Goal: Task Accomplishment & Management: Use online tool/utility

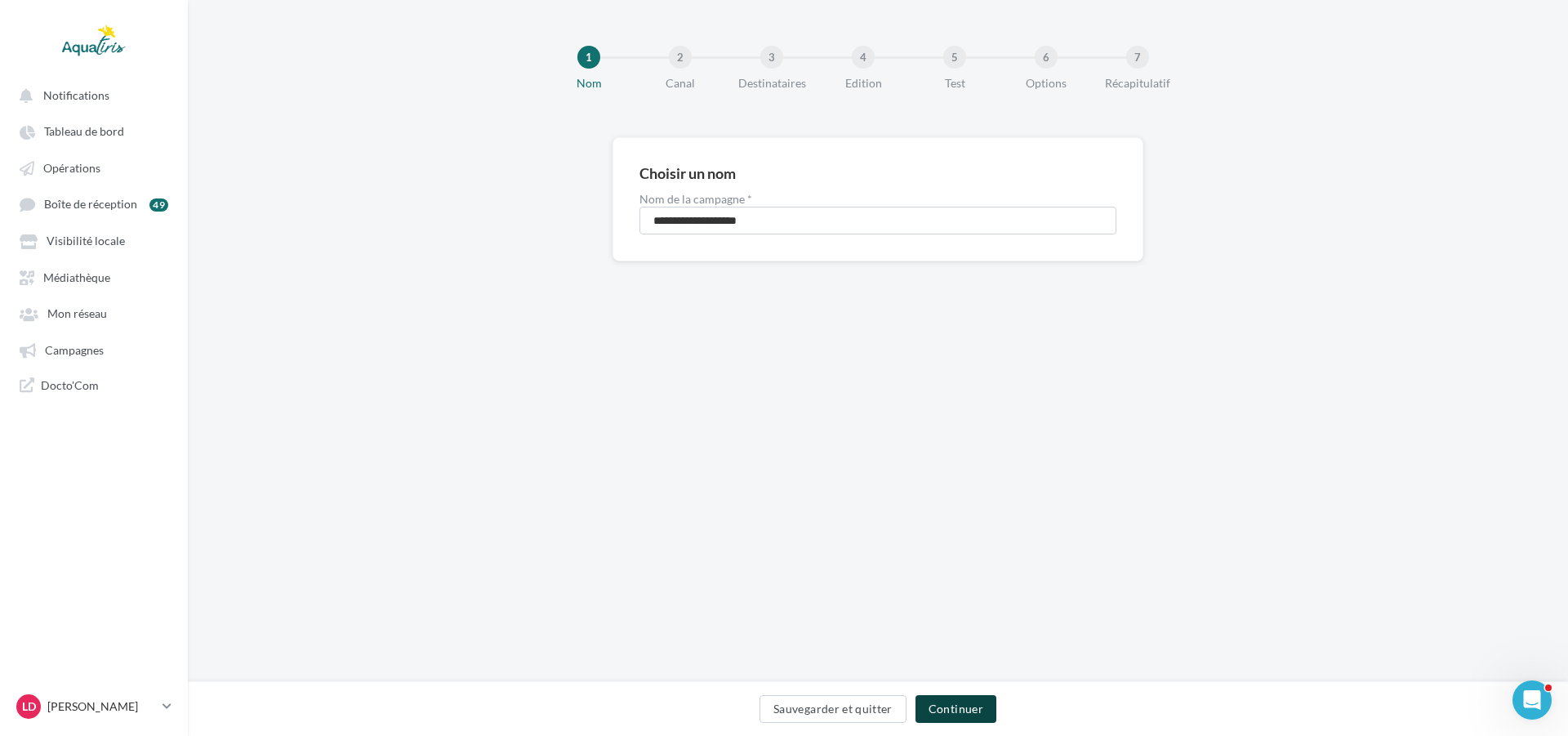
click at [971, 720] on button "Continuer" at bounding box center [955, 709] width 81 height 27
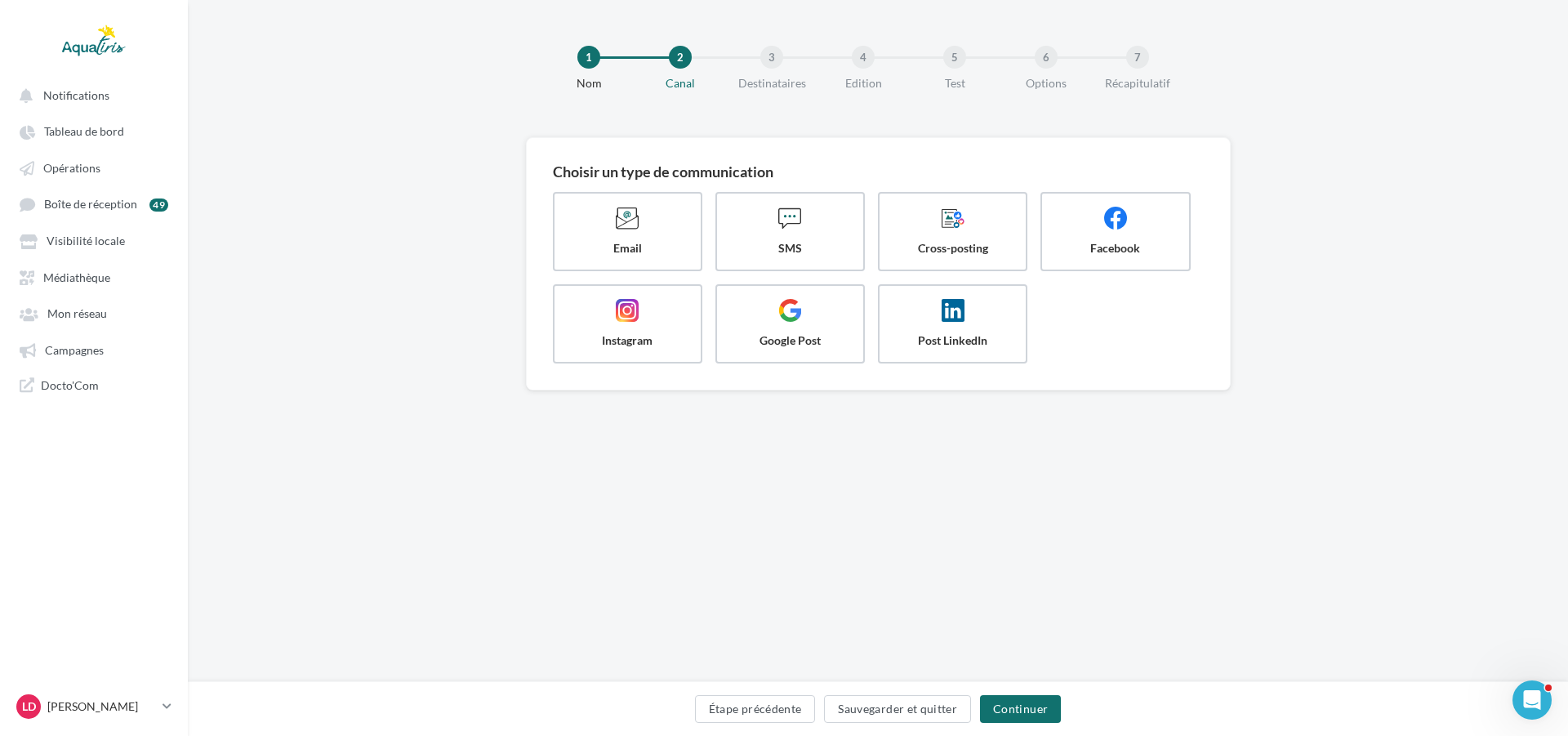
click at [1445, 165] on div "Choisir un type de communication Email SMS Cross-posting Facebook Instagram Goo…" at bounding box center [878, 290] width 1381 height 306
click at [1090, 263] on label "Facebook" at bounding box center [1115, 231] width 153 height 81
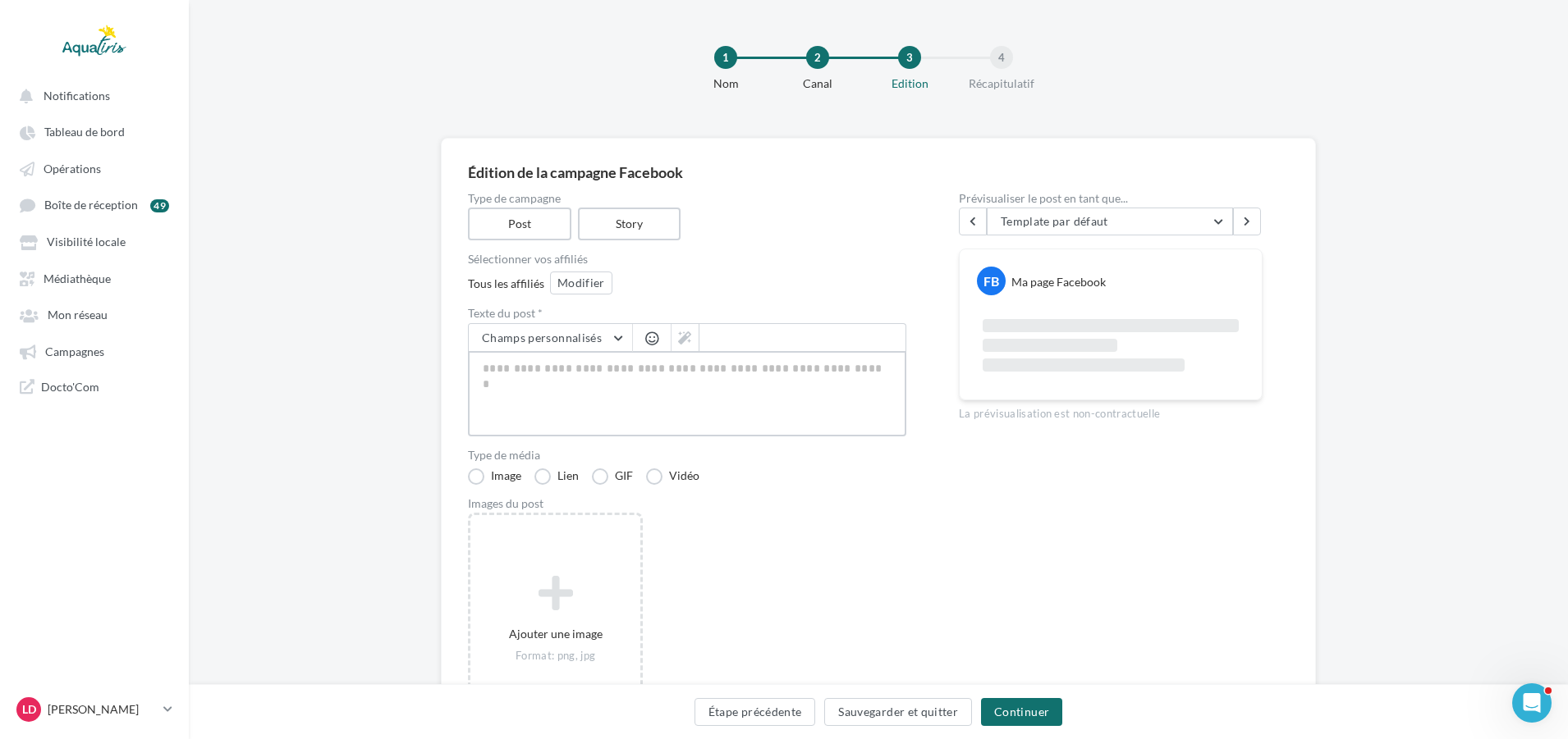
click at [613, 360] on textarea at bounding box center [686, 393] width 438 height 85
paste textarea "**********"
type textarea "**********"
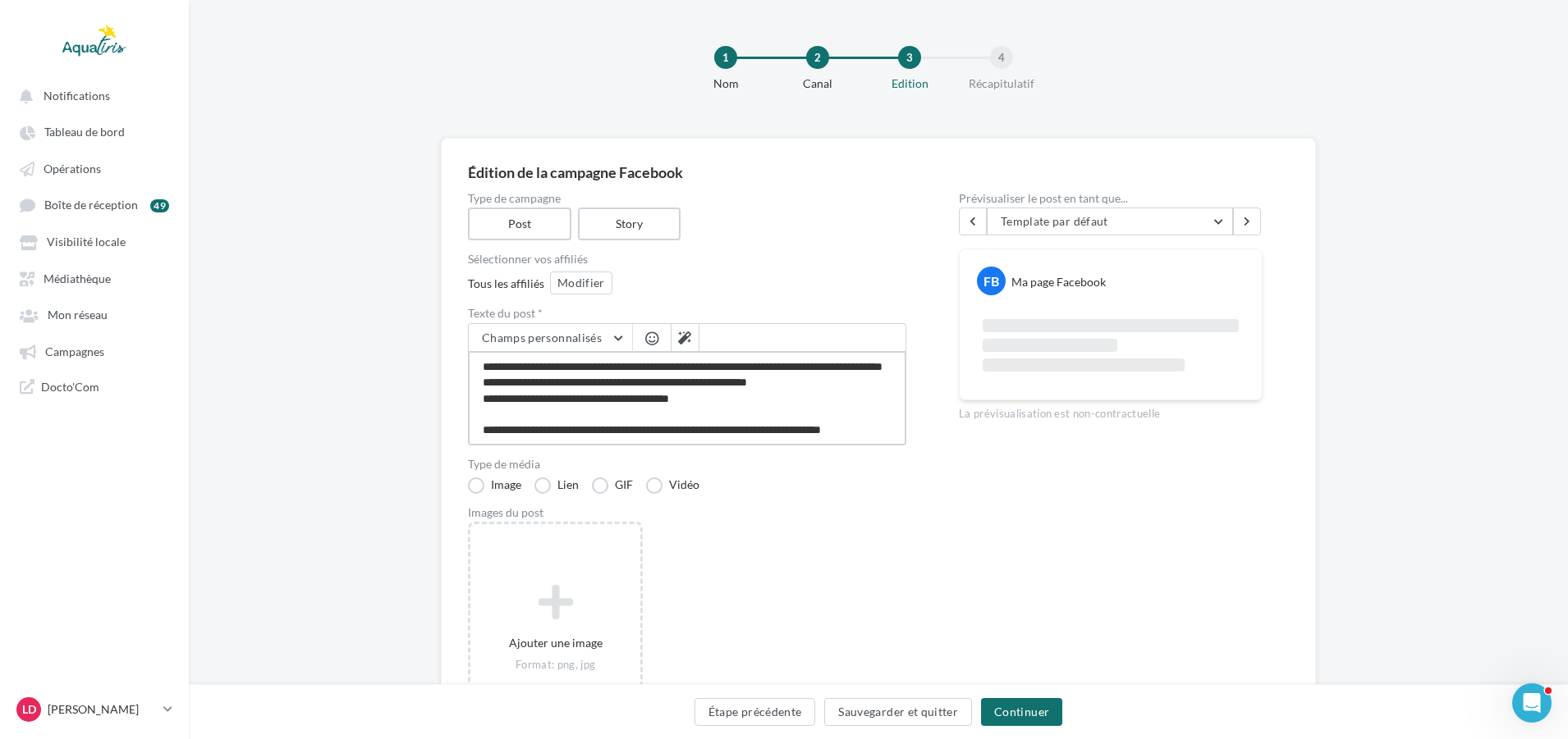
scroll to position [104, 0]
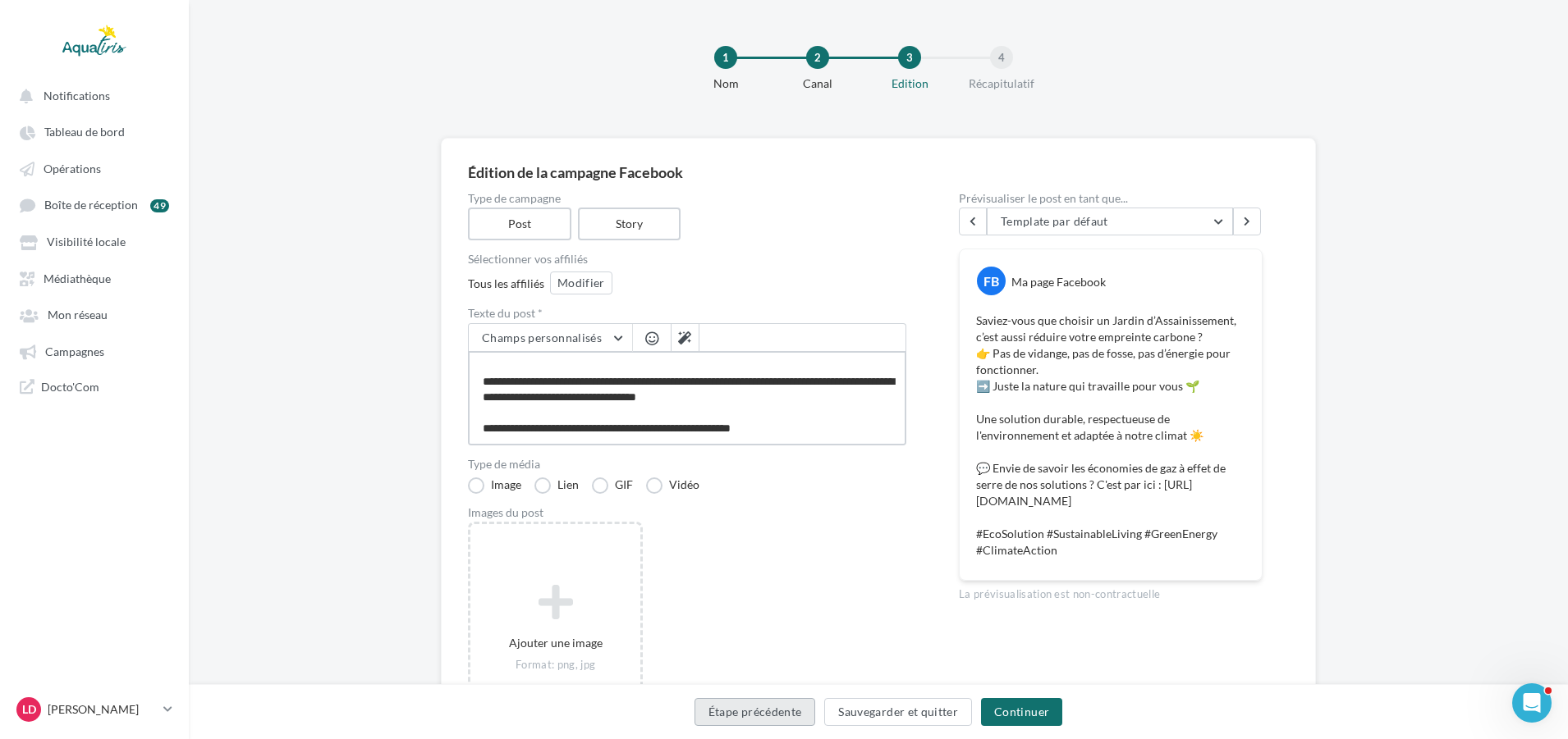
type textarea "**********"
click at [784, 711] on button "Étape précédente" at bounding box center [755, 712] width 122 height 27
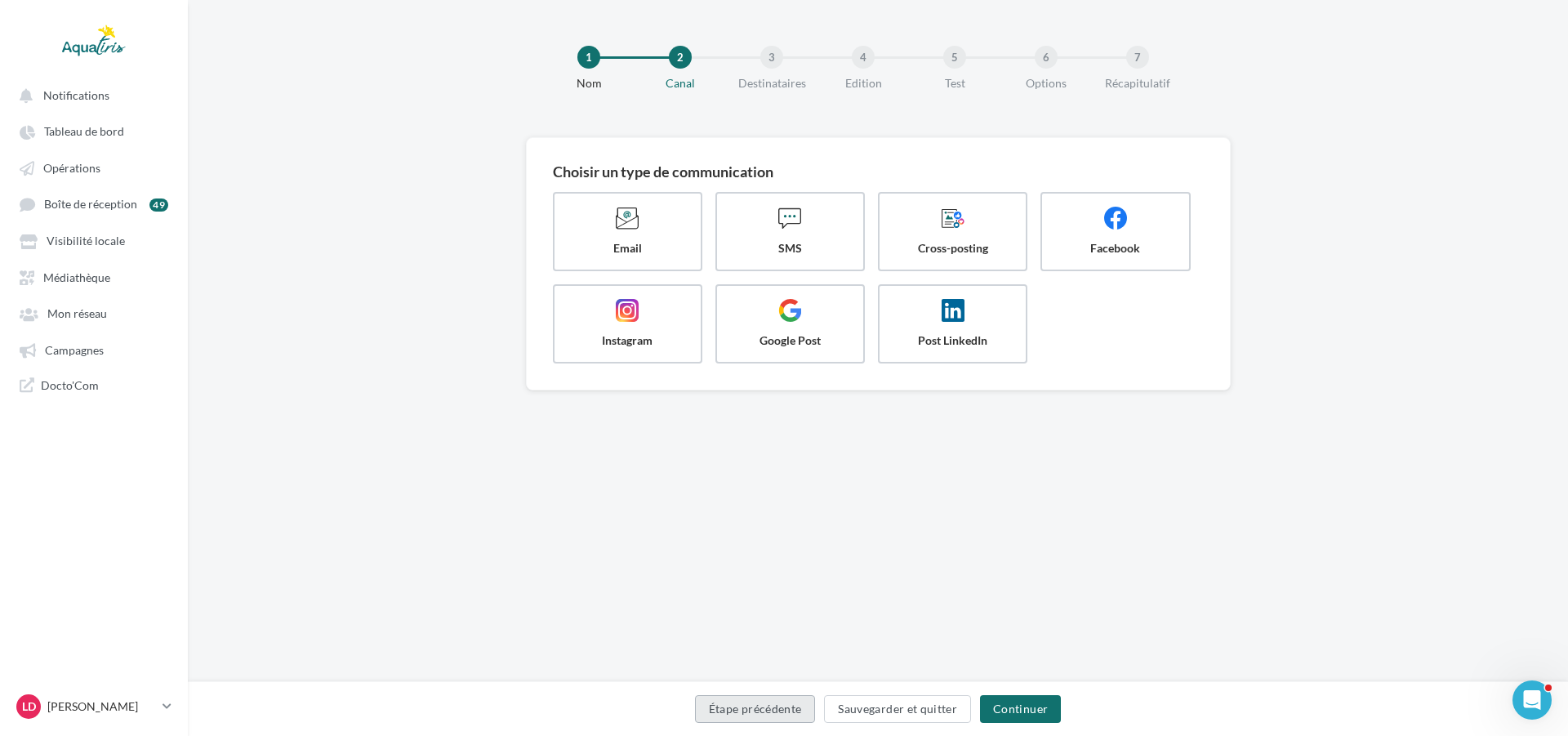
click at [781, 708] on button "Étape précédente" at bounding box center [755, 709] width 121 height 27
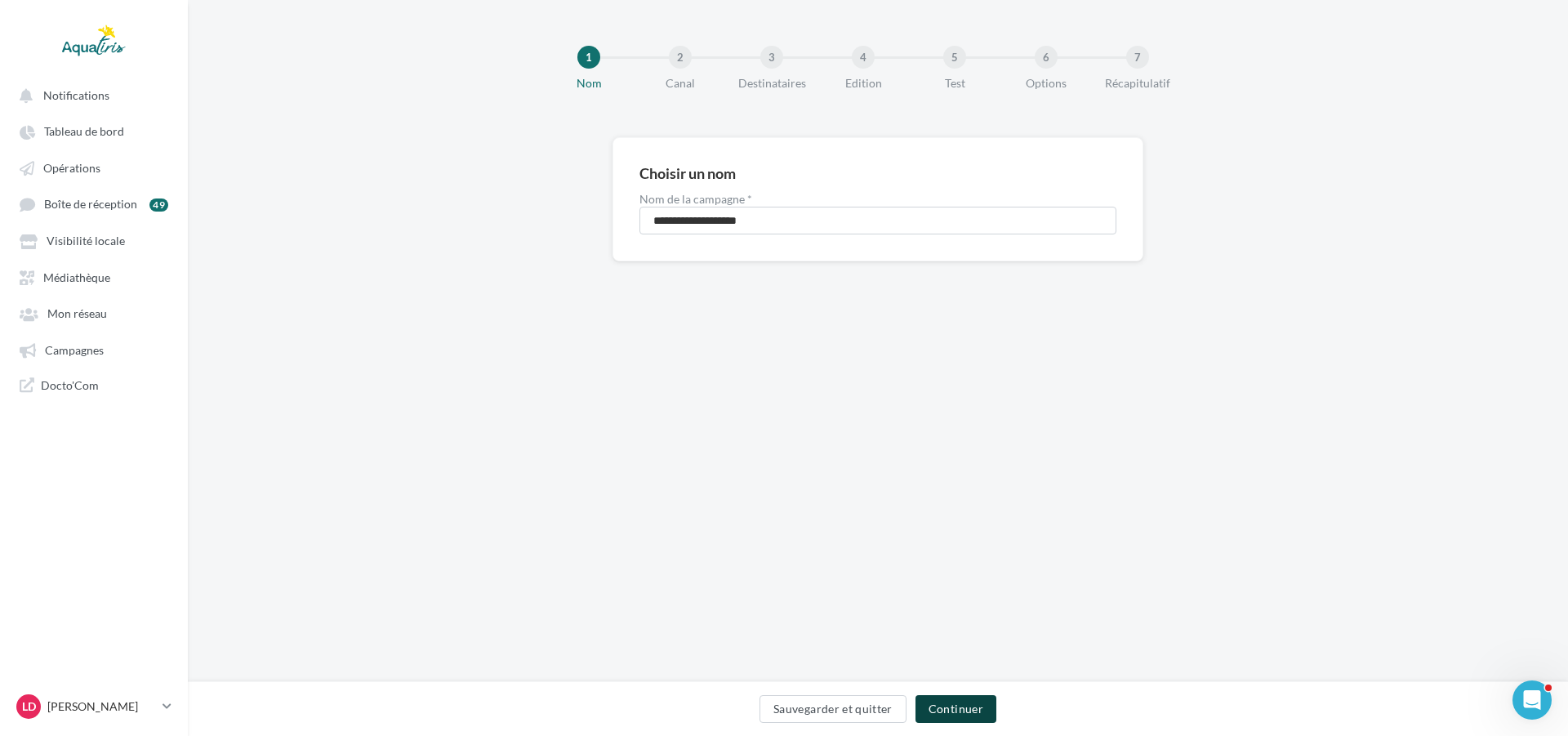
click at [963, 700] on button "Continuer" at bounding box center [955, 709] width 81 height 27
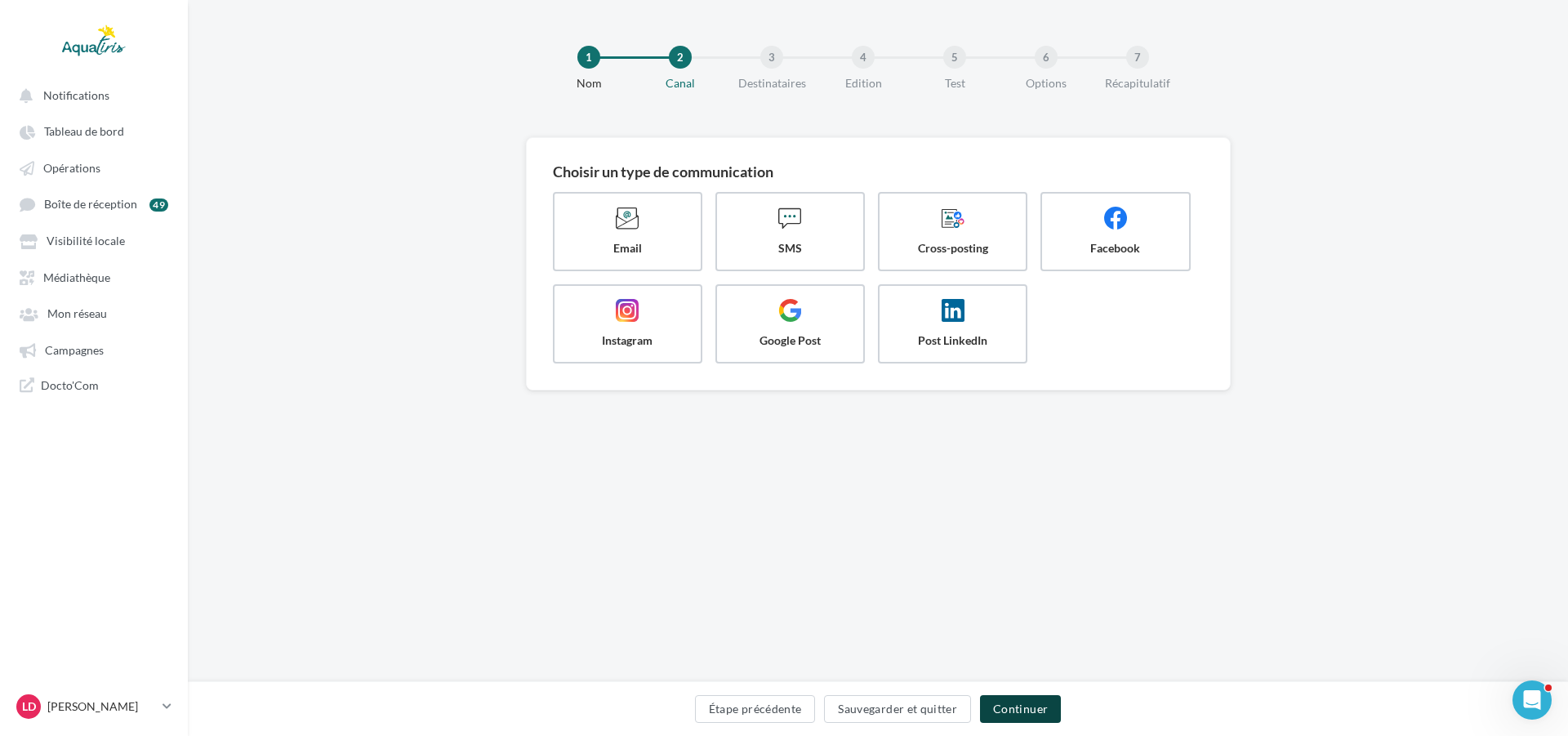
click at [1046, 716] on button "Continuer" at bounding box center [1021, 709] width 81 height 27
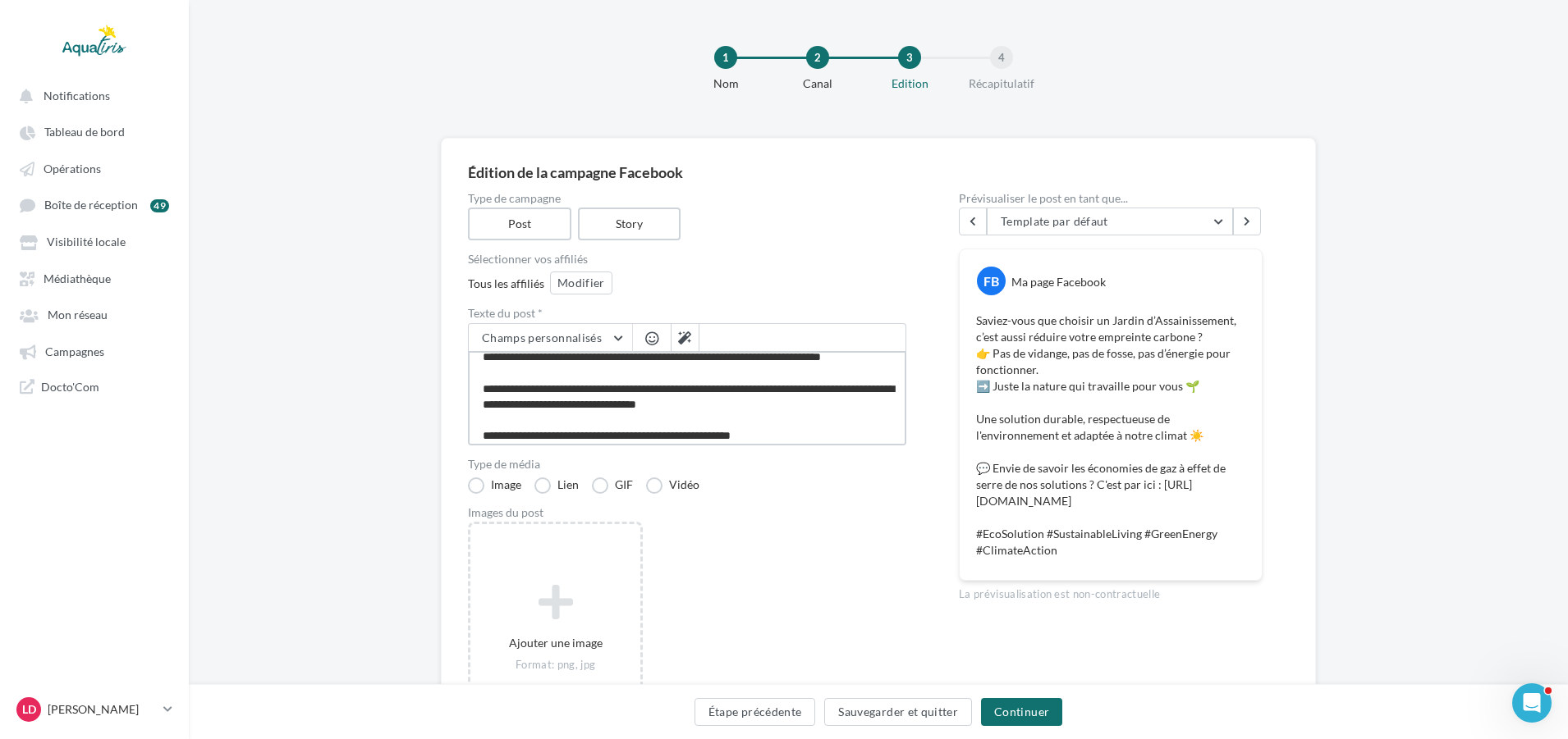
scroll to position [112, 0]
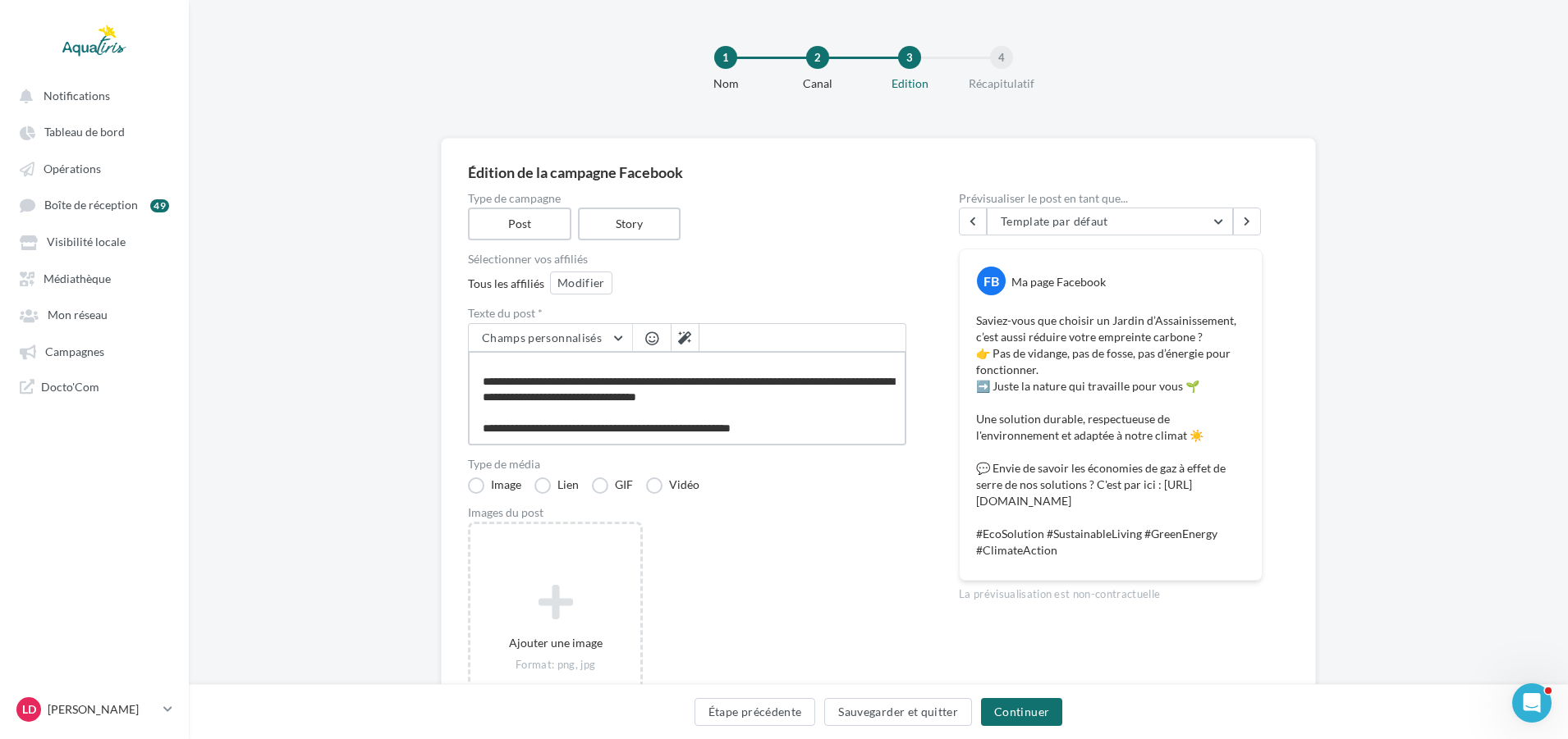
drag, startPoint x: 481, startPoint y: 366, endPoint x: 924, endPoint y: 501, distance: 463.1
click at [924, 501] on div "Type de campagne Post Story Sélectionner vos affiliés Tous les affiliés Modifie…" at bounding box center [878, 560] width 821 height 733
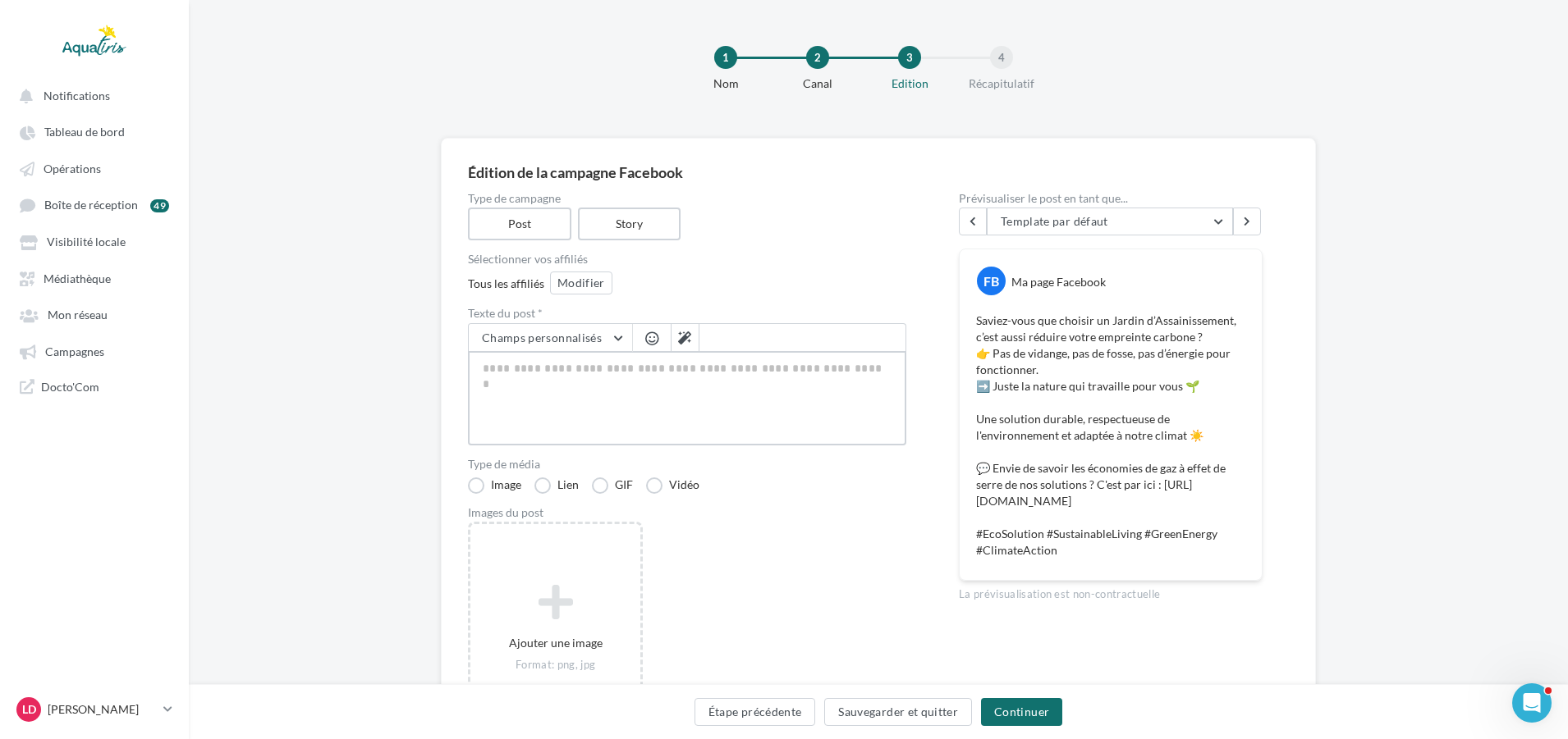
scroll to position [0, 0]
paste textarea "**********"
type textarea "**********"
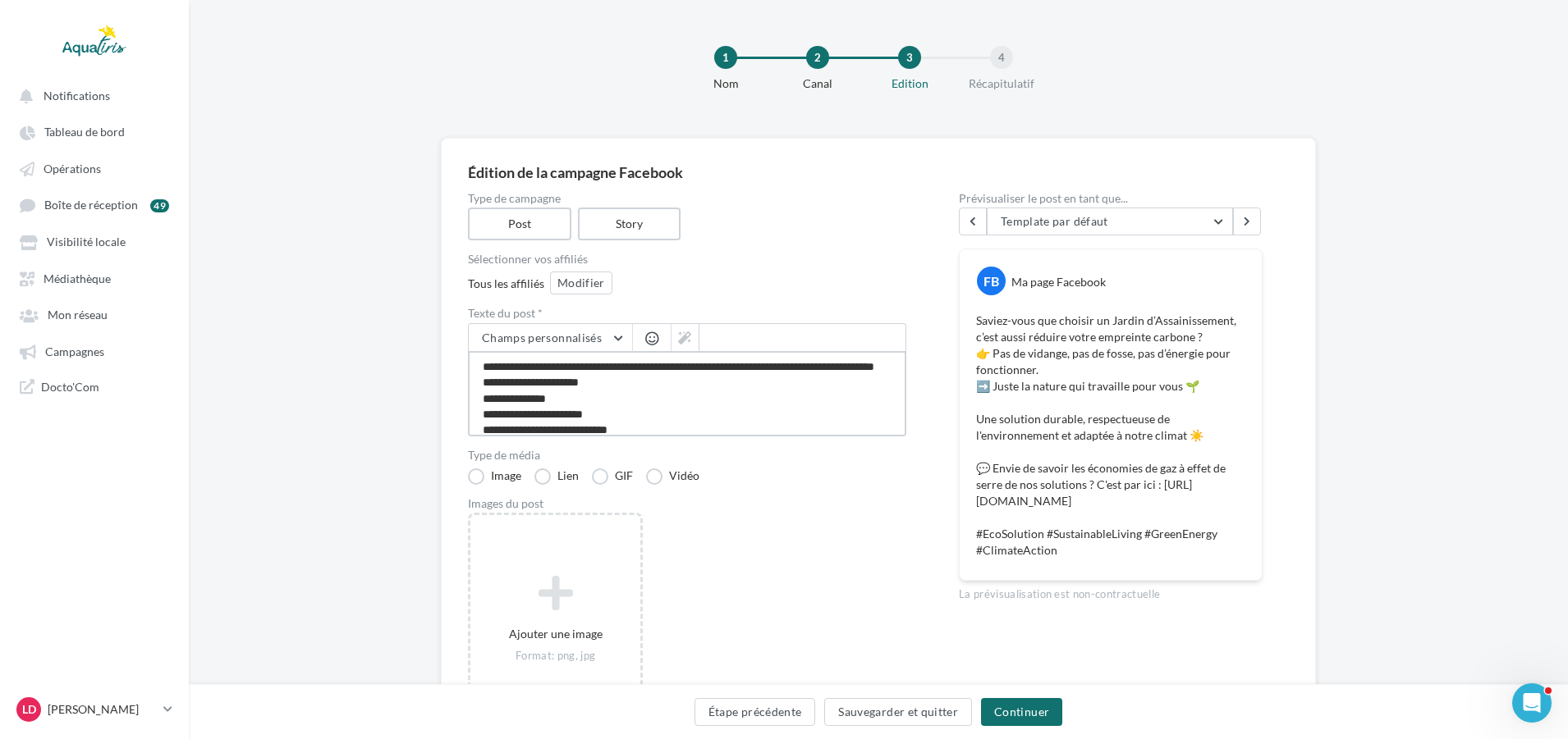
scroll to position [136, 0]
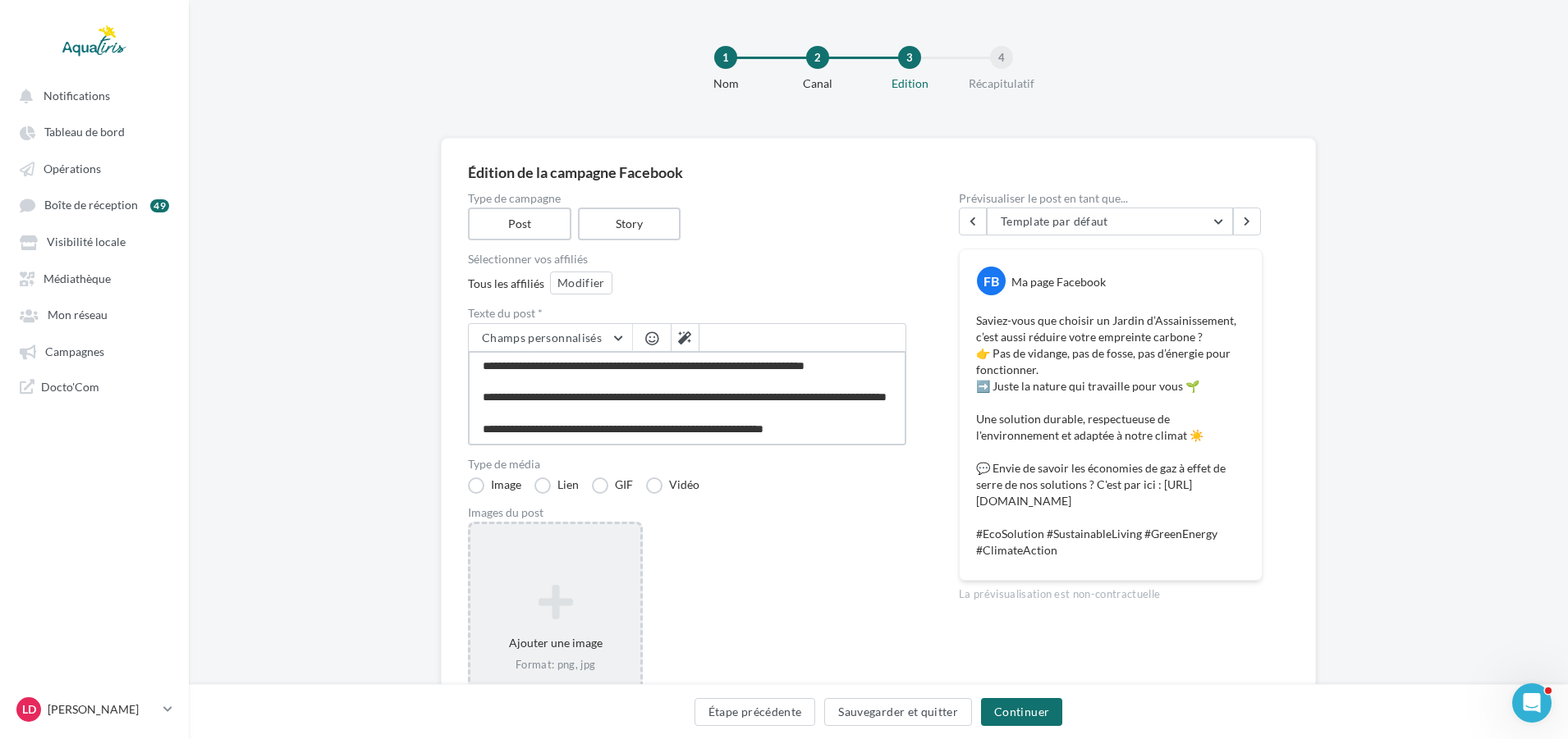
type textarea "**********"
click at [584, 589] on icon at bounding box center [555, 602] width 157 height 39
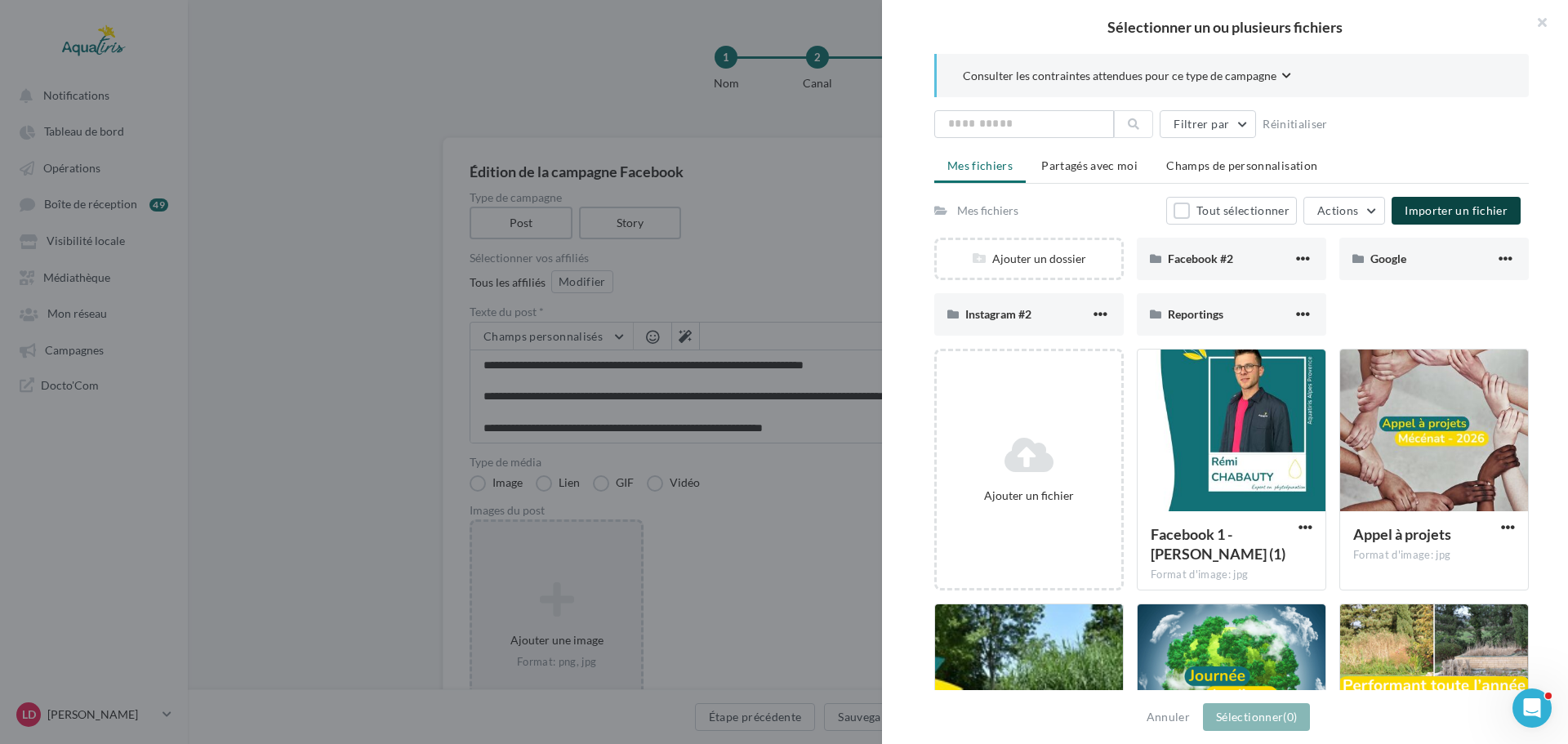
click at [1435, 213] on span "Importer un fichier" at bounding box center [1456, 210] width 102 height 14
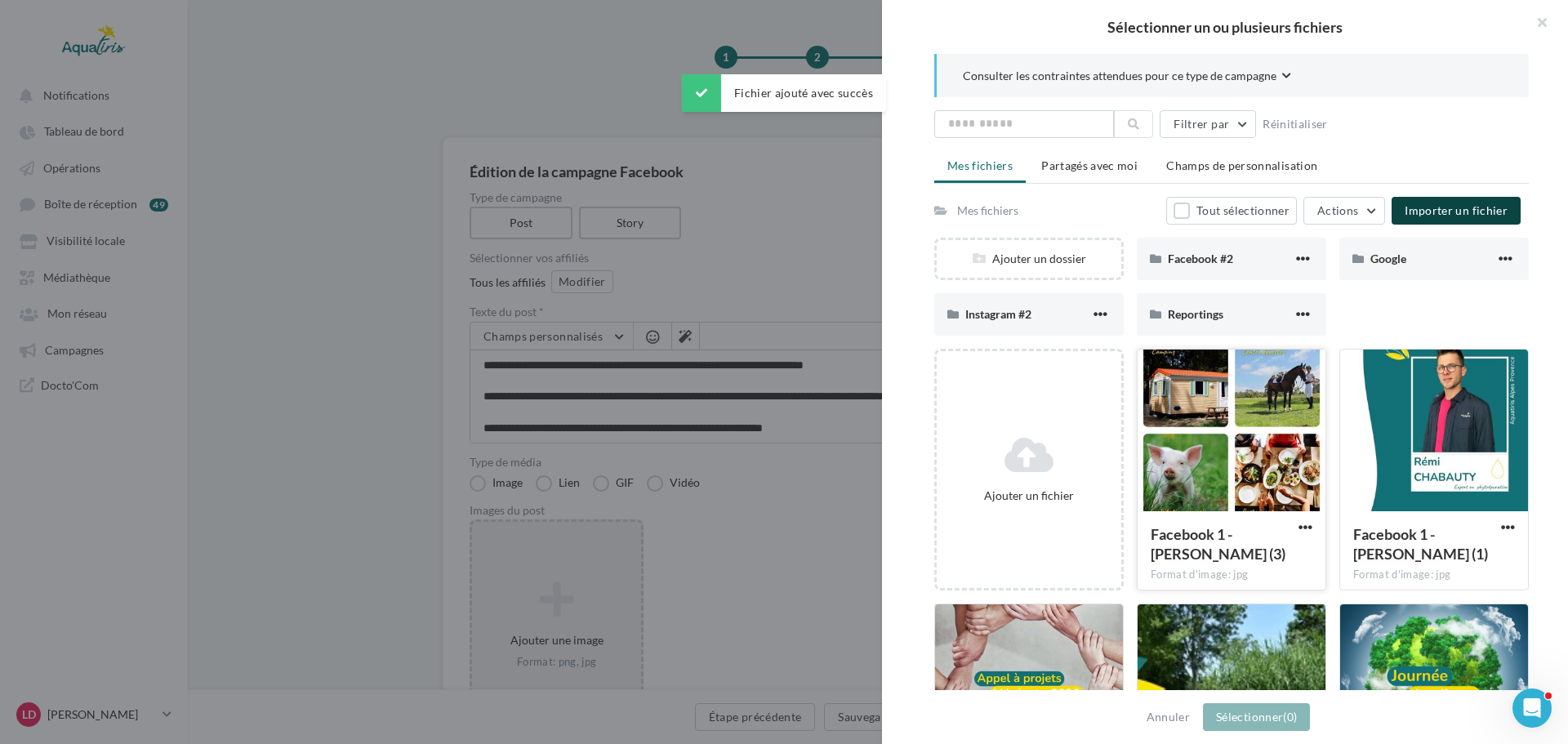
click at [1231, 465] on div at bounding box center [1231, 430] width 188 height 163
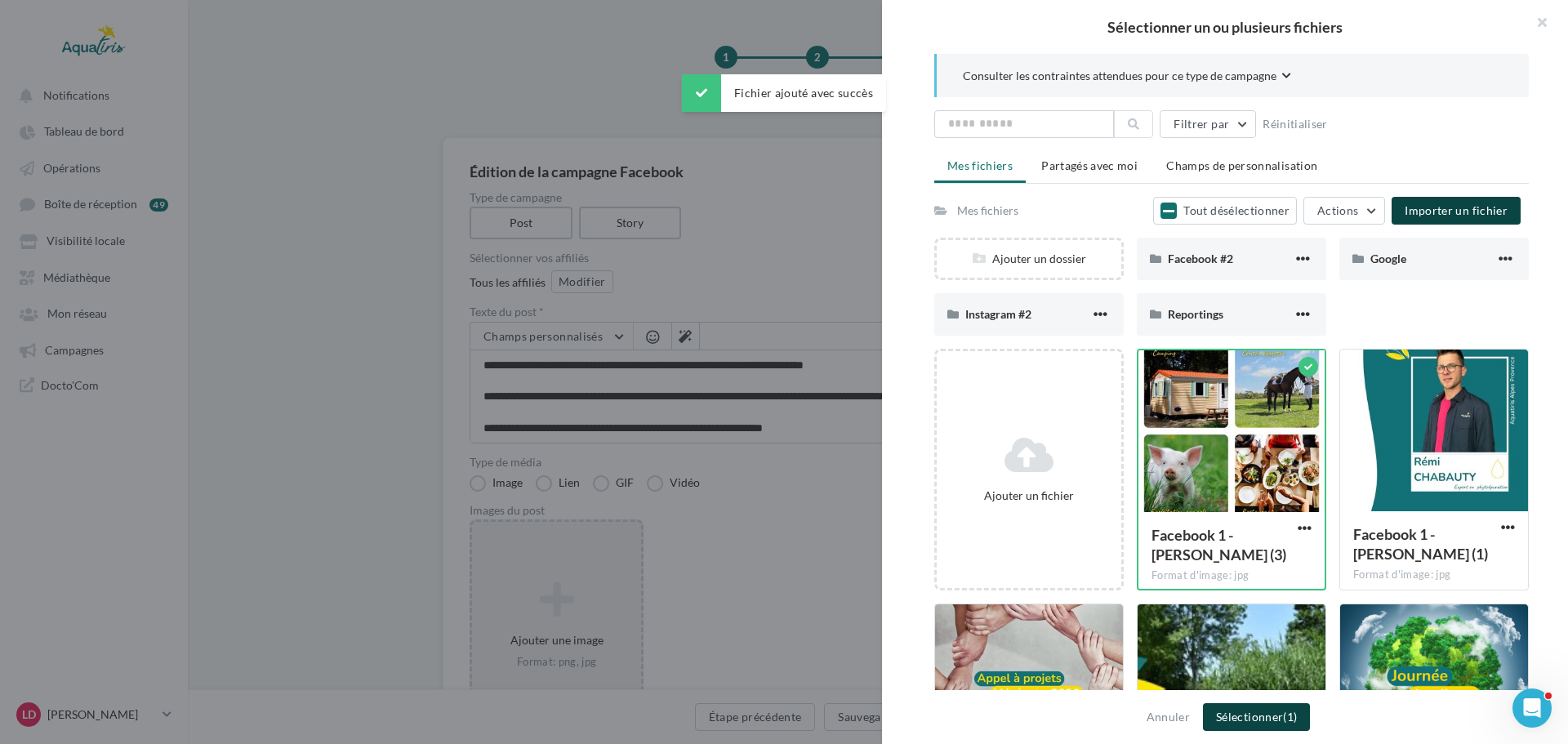
click at [1261, 710] on button "Sélectionner (1)" at bounding box center [1257, 717] width 107 height 27
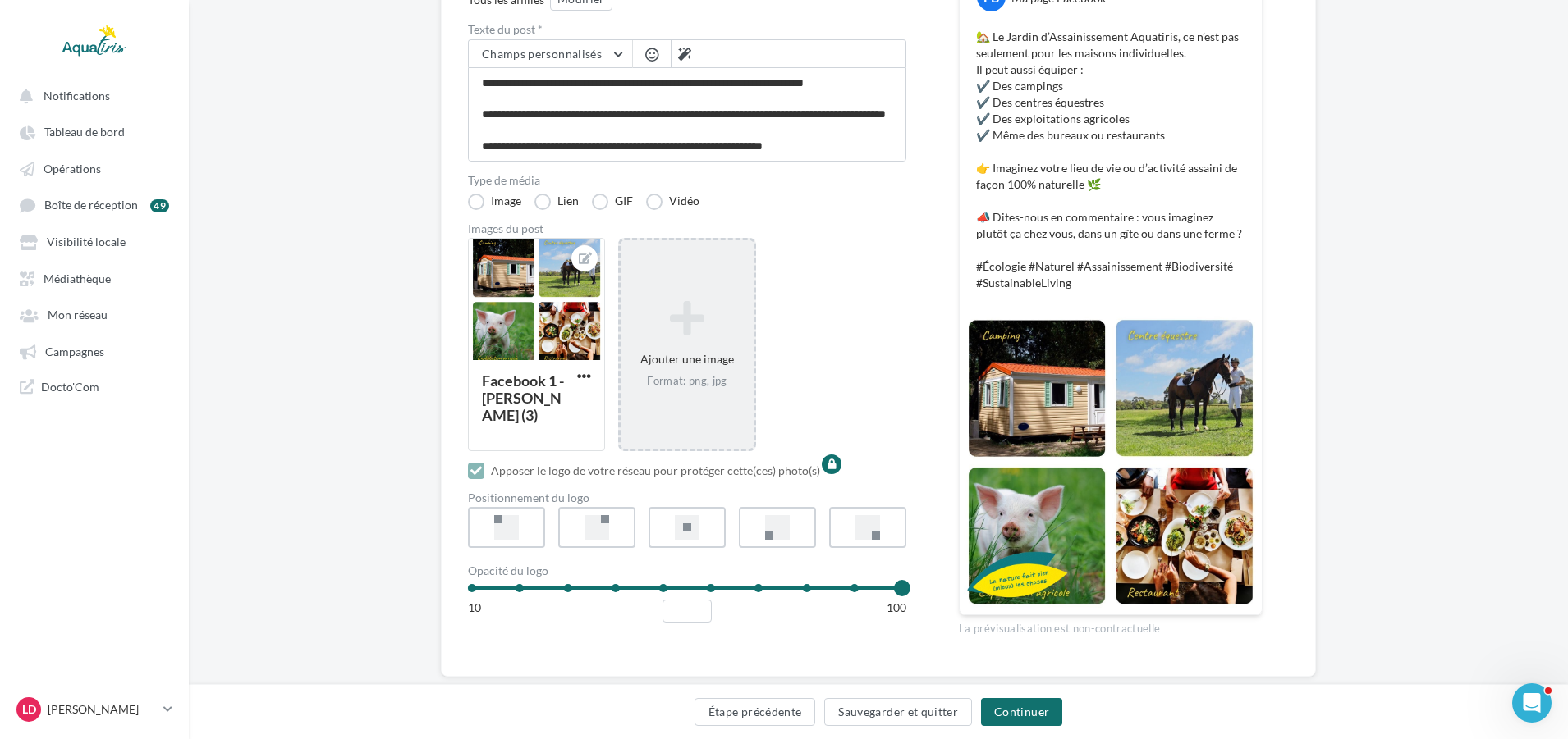
scroll to position [319, 0]
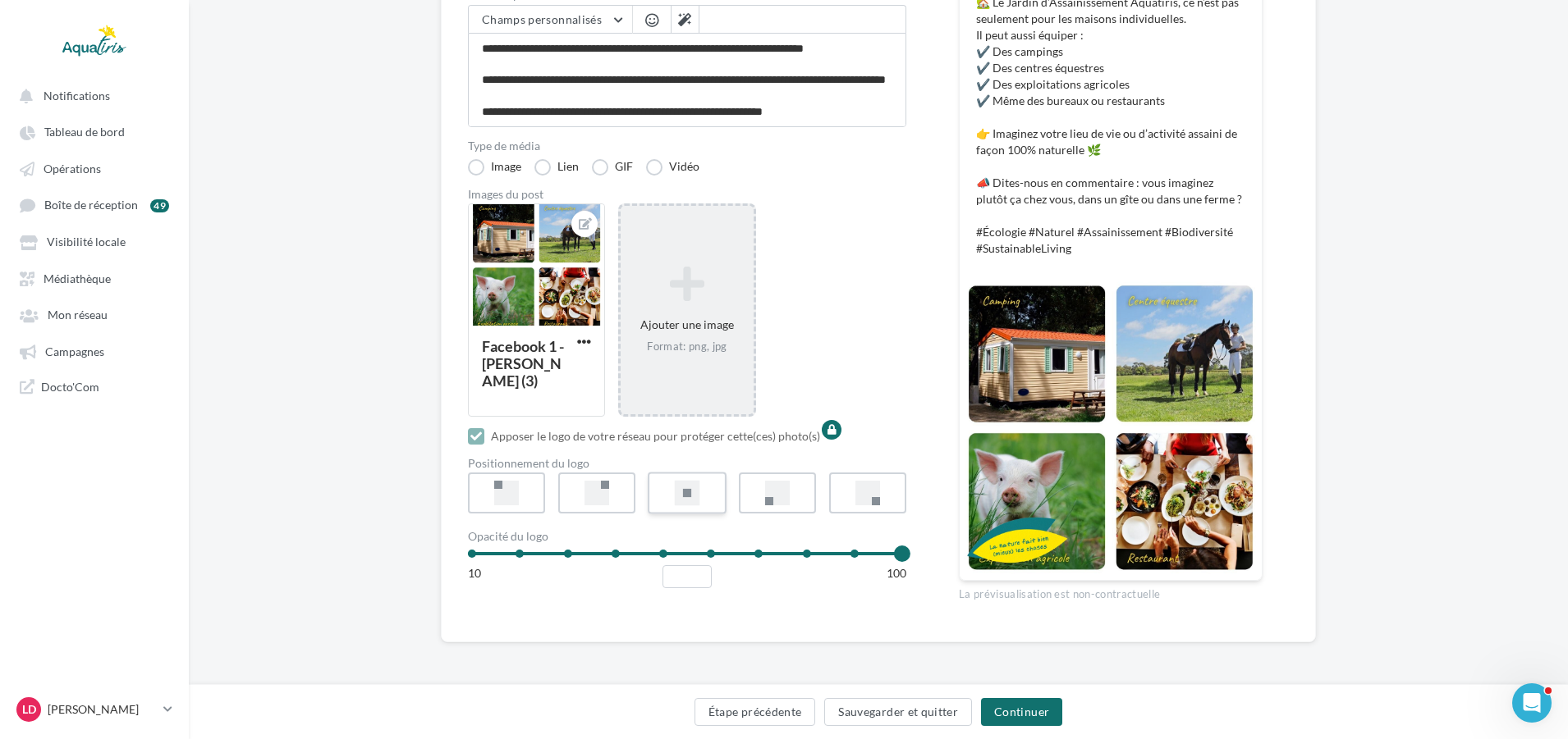
click at [705, 493] on label at bounding box center [686, 493] width 78 height 42
click at [1006, 699] on button "Continuer" at bounding box center [1021, 712] width 81 height 27
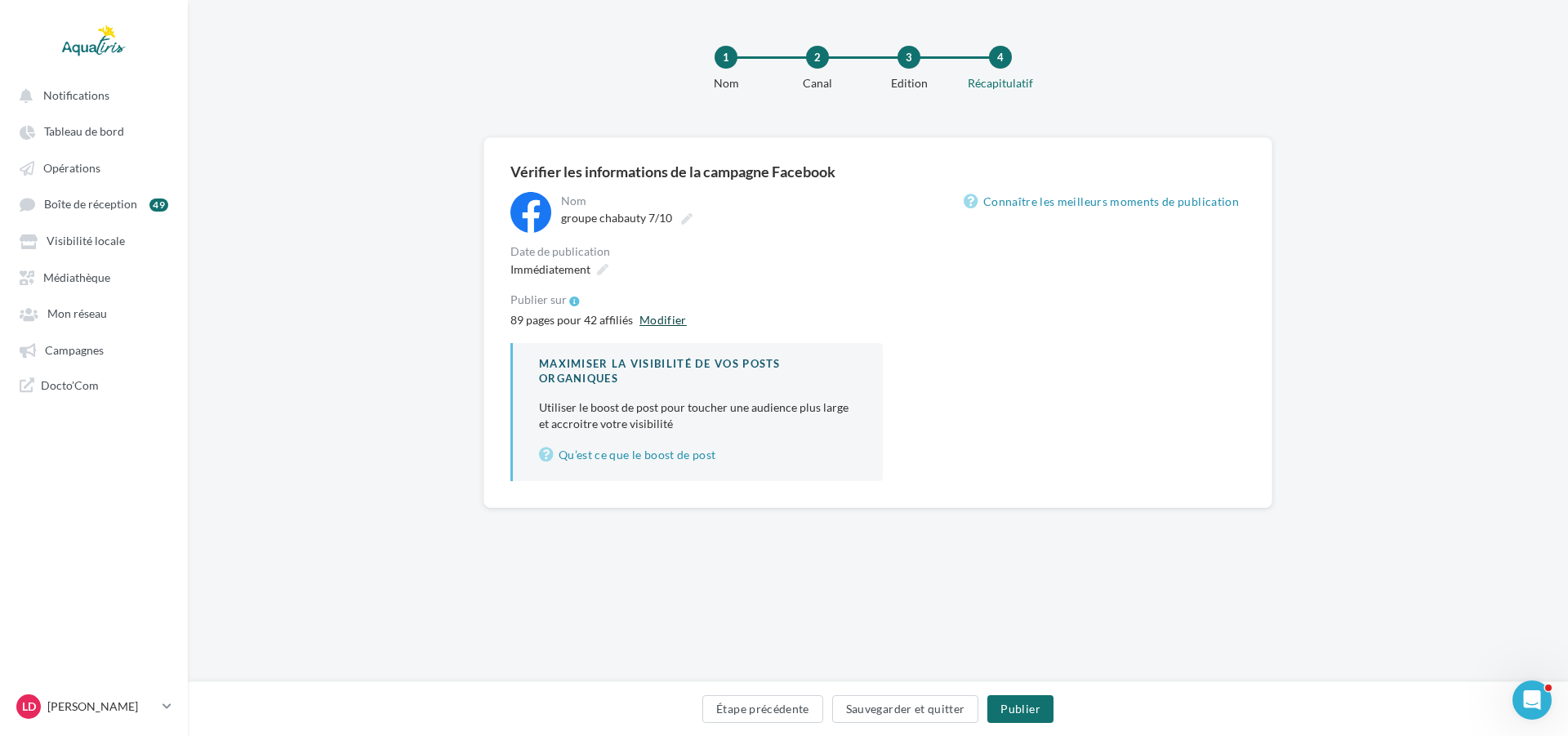
click at [674, 326] on button "Modifier" at bounding box center [663, 320] width 60 height 20
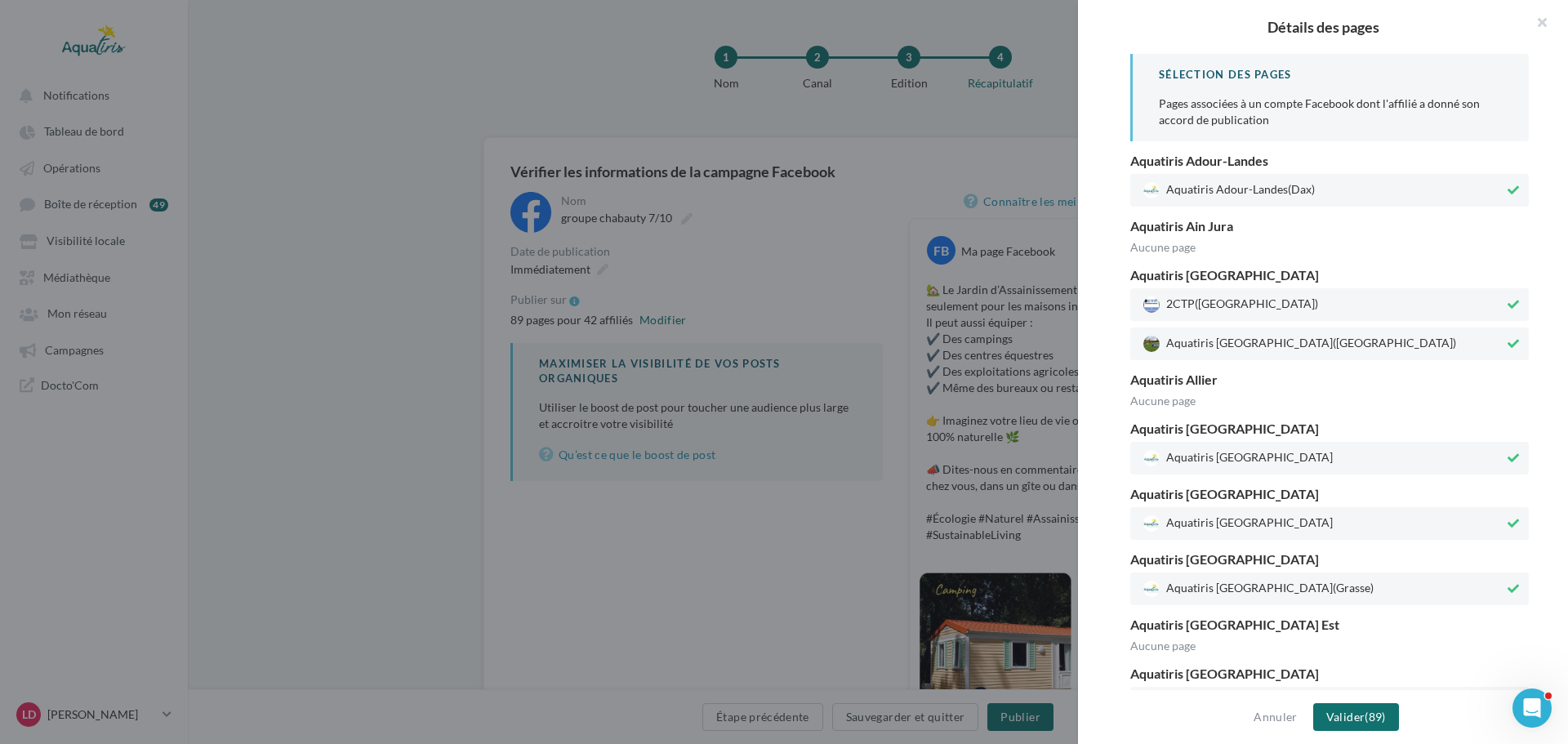
click at [1492, 193] on span "Aquatiris Adour-Landes (Dax)" at bounding box center [1324, 190] width 361 height 17
click at [1508, 306] on icon at bounding box center [1513, 304] width 12 height 12
click at [1511, 333] on button at bounding box center [1513, 343] width 18 height 20
click at [1267, 710] on button "Annuler" at bounding box center [1275, 717] width 57 height 20
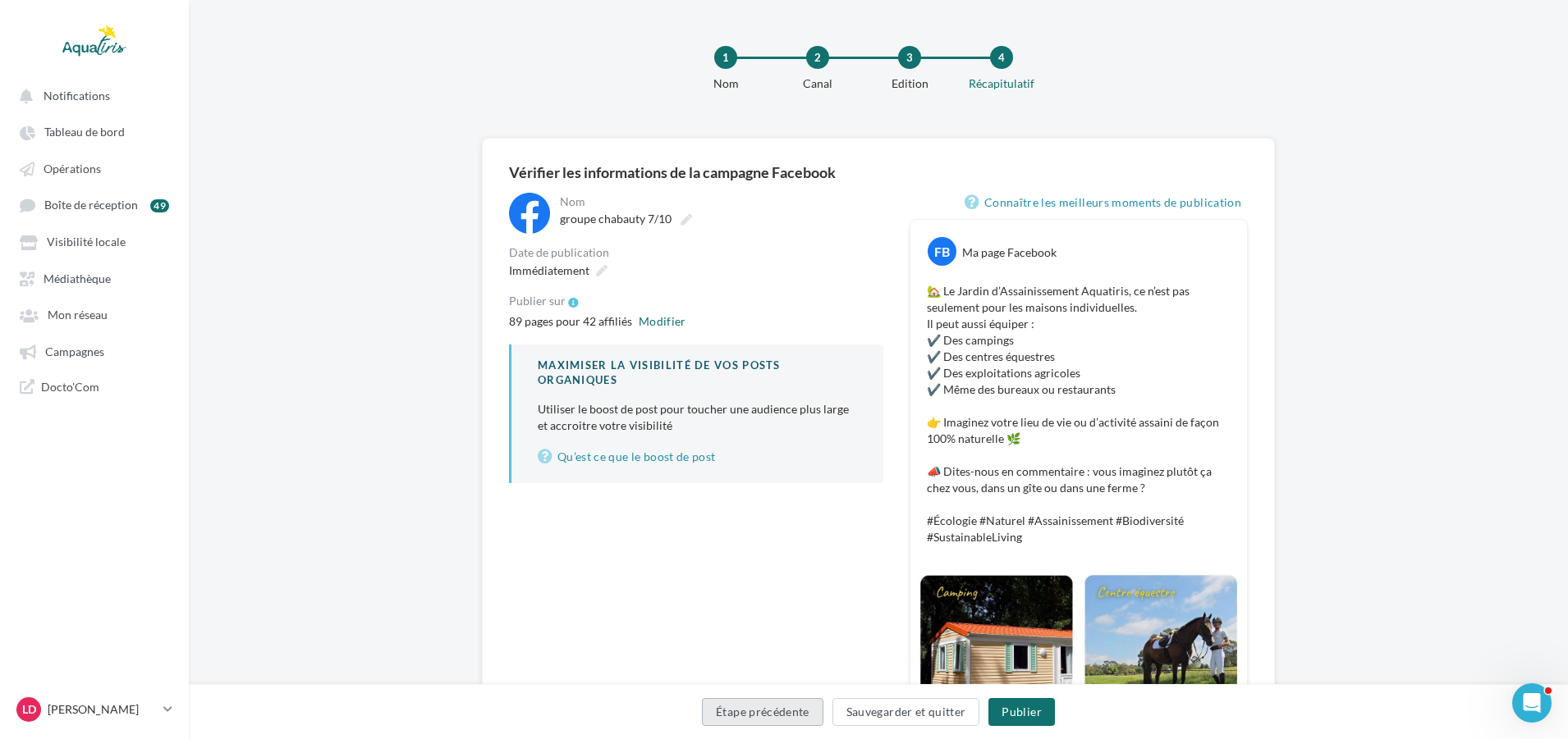
click at [768, 703] on button "Étape précédente" at bounding box center [763, 712] width 122 height 27
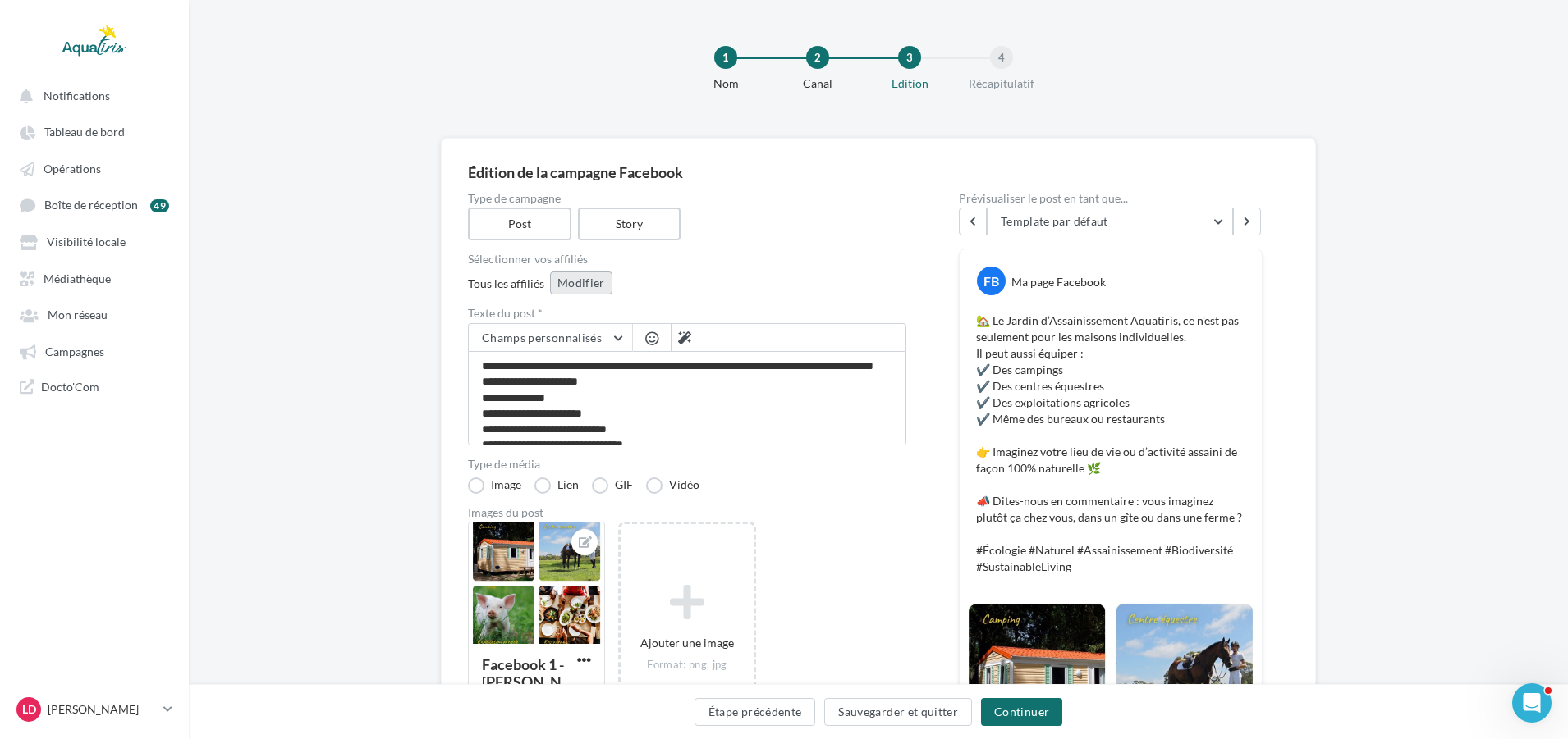
click at [571, 284] on button "Modifier" at bounding box center [582, 282] width 63 height 23
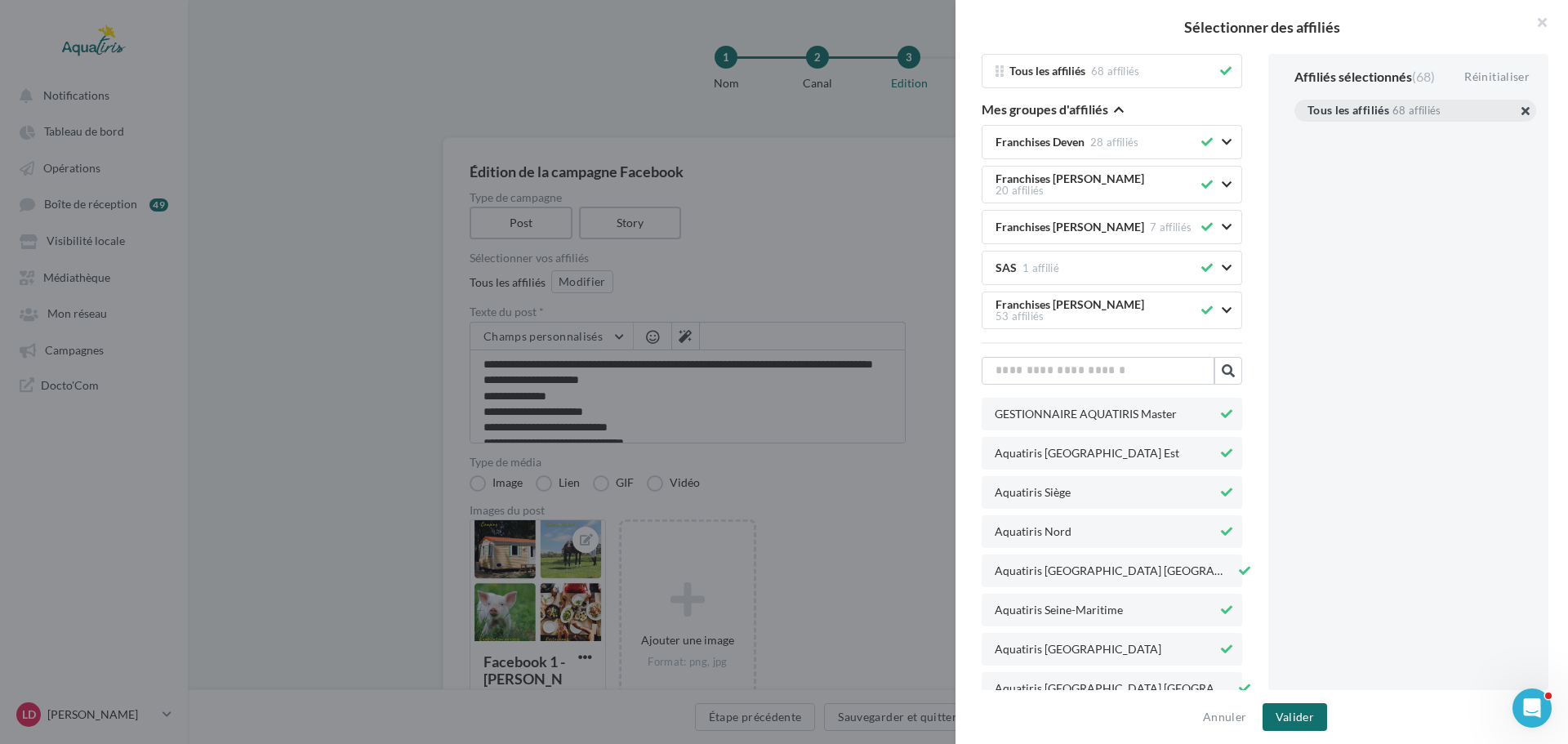
click at [1307, 131] on button "button" at bounding box center [1307, 131] width 0 height 0
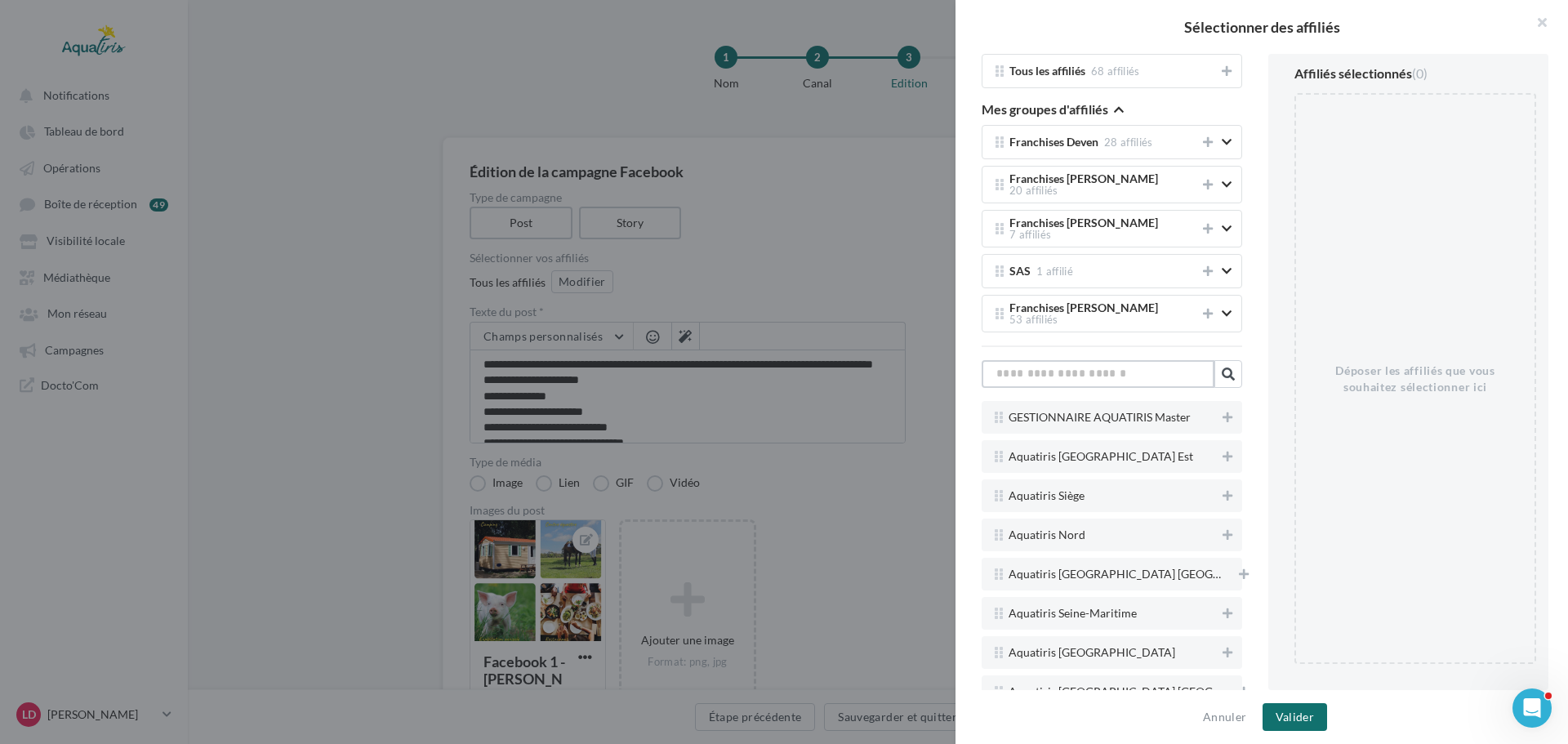
click at [1110, 365] on input "text" at bounding box center [1098, 373] width 233 height 27
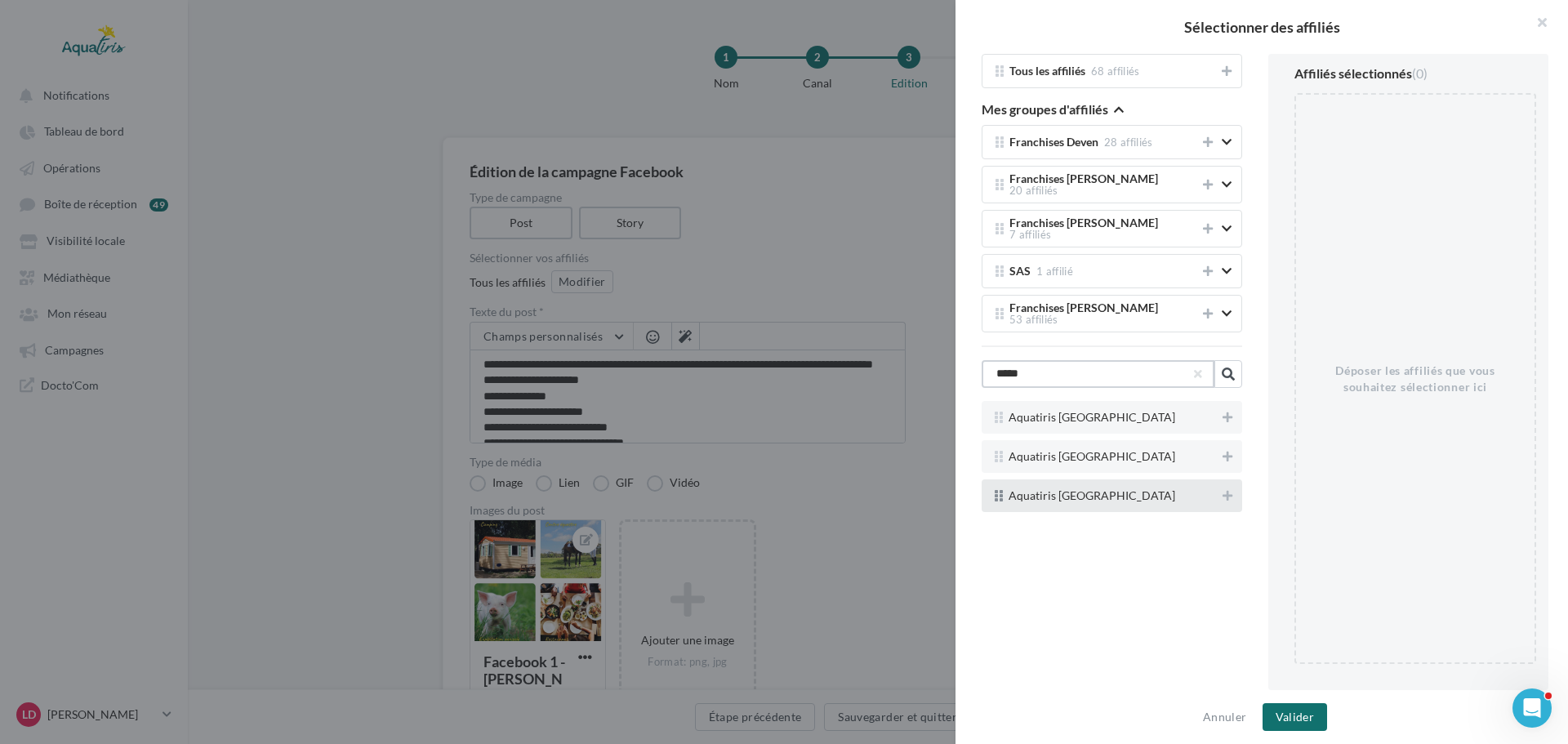
type input "*****"
click at [1124, 495] on div "Aquatiris Alpes Provence" at bounding box center [1111, 494] width 261 height 32
click at [1227, 489] on icon at bounding box center [1227, 495] width 10 height 12
click at [1292, 715] on button "Valider" at bounding box center [1295, 717] width 64 height 27
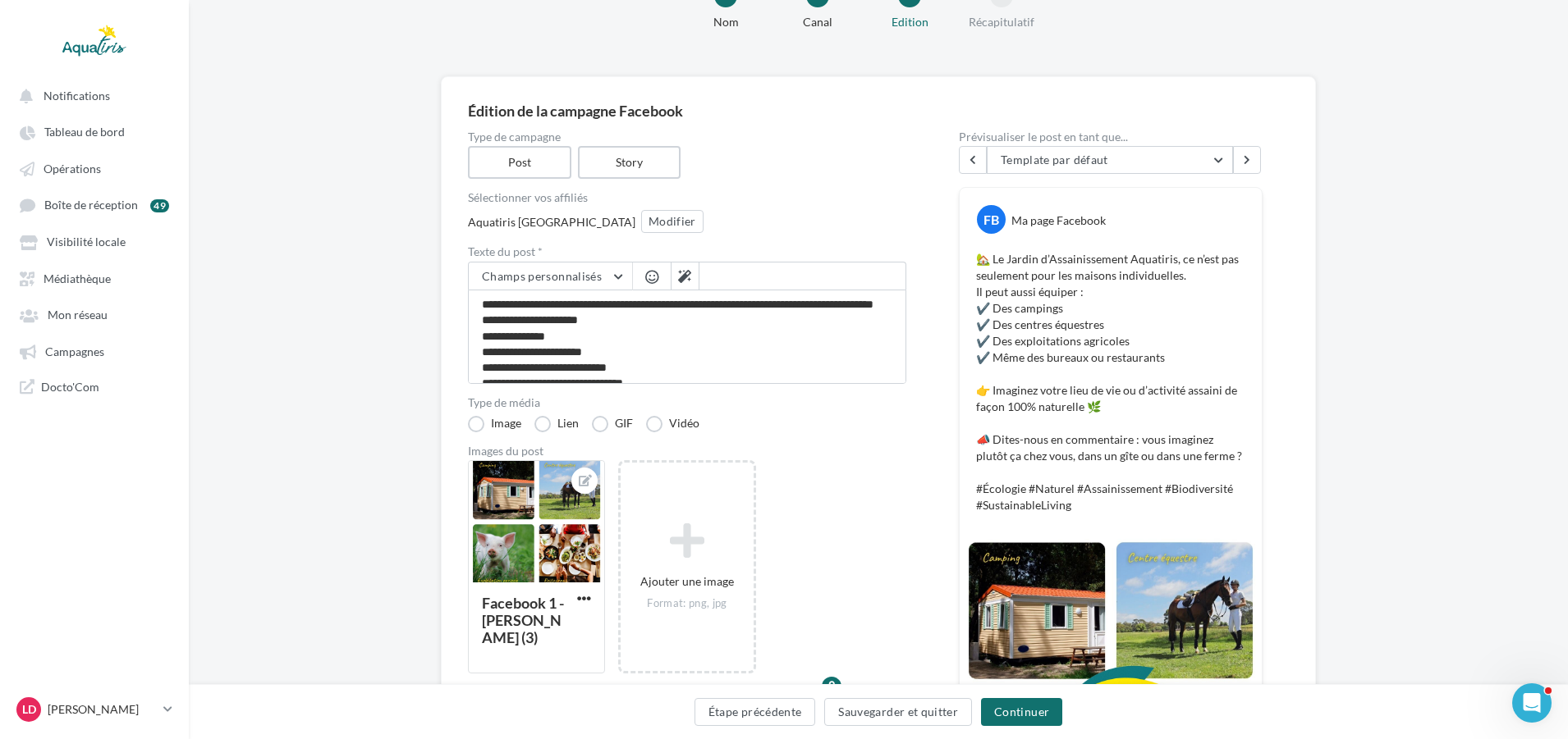
scroll to position [164, 0]
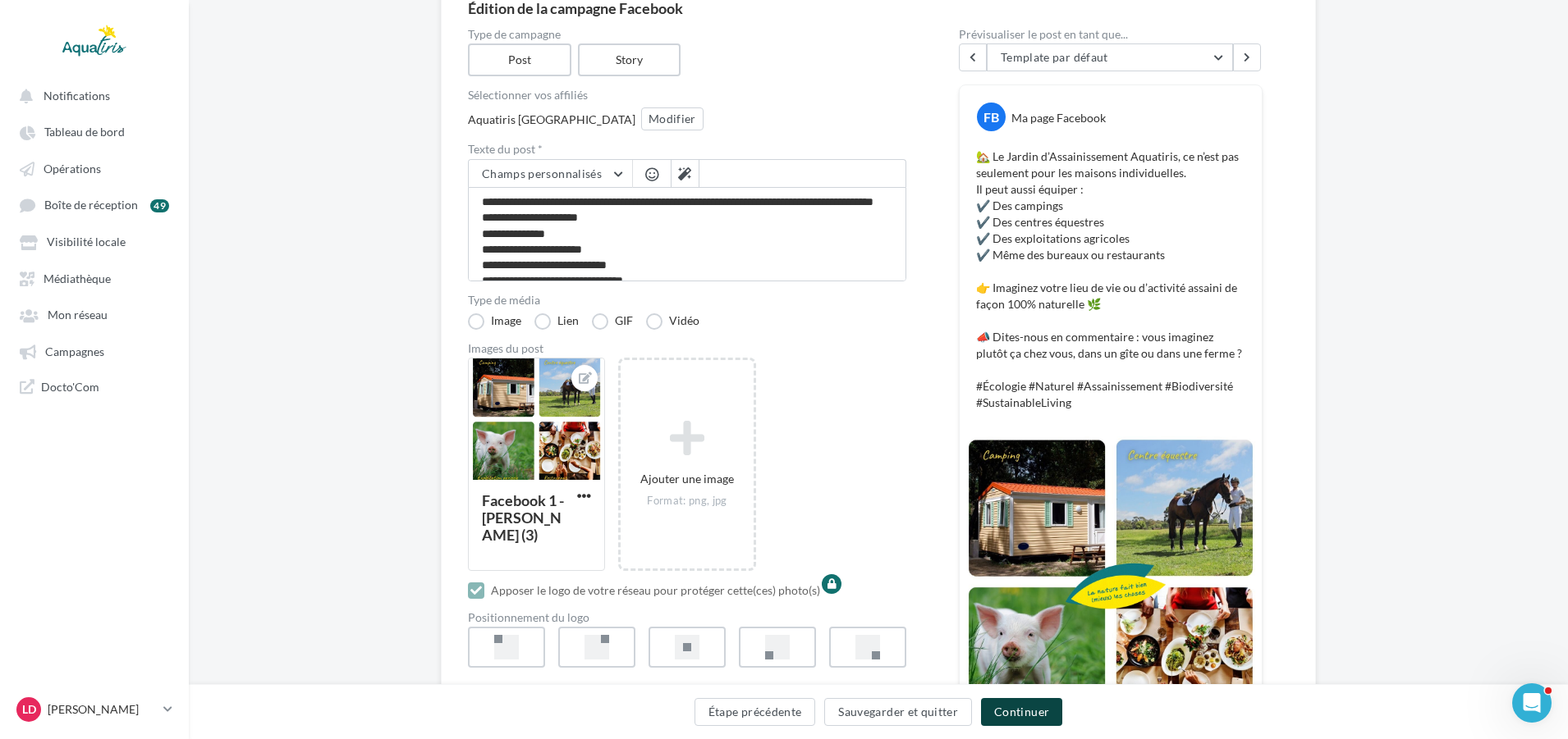
click at [1002, 703] on button "Continuer" at bounding box center [1021, 712] width 81 height 27
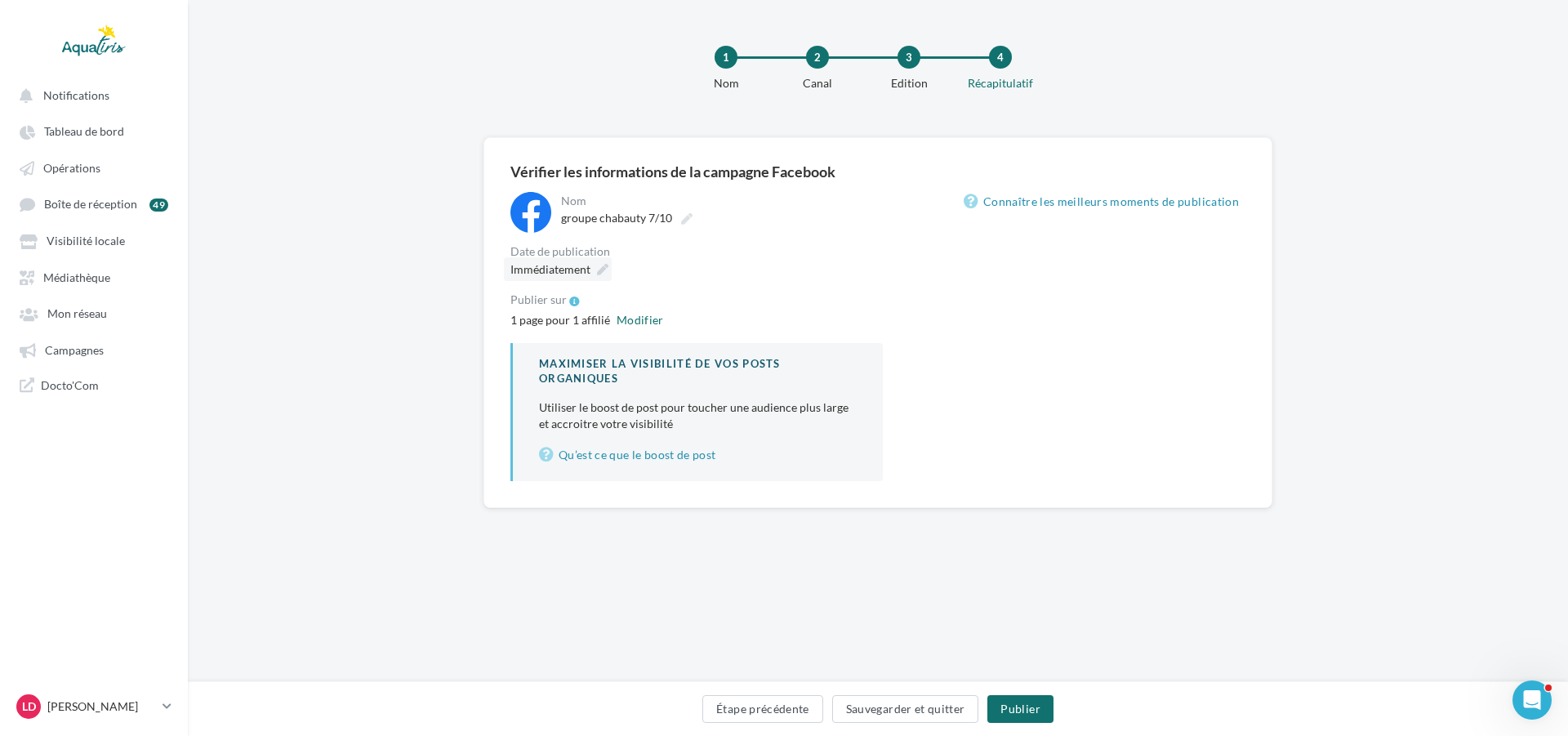
click at [548, 273] on span "Immédiatement" at bounding box center [550, 269] width 80 height 14
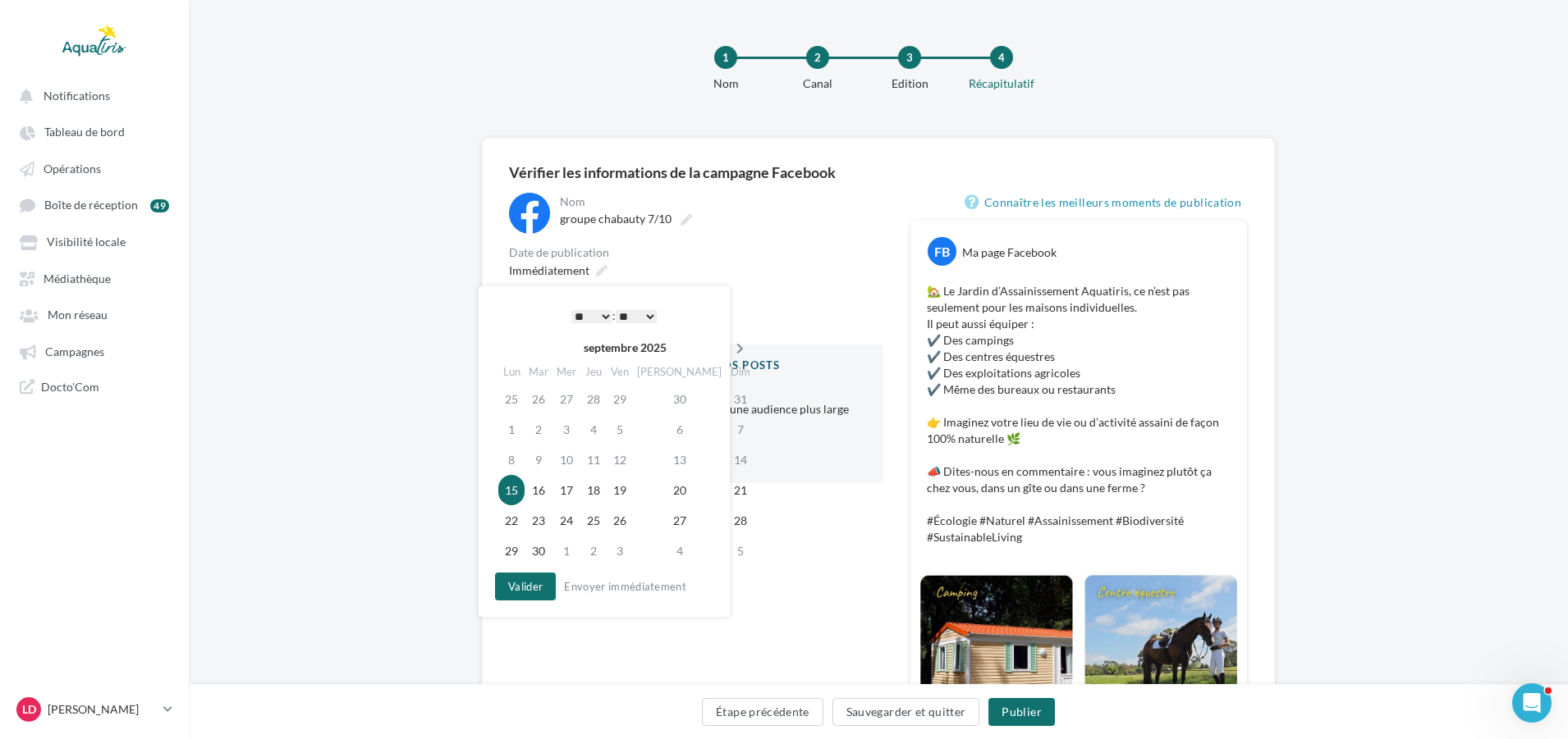
click at [730, 348] on icon at bounding box center [739, 349] width 21 height 12
click at [729, 348] on icon at bounding box center [738, 349] width 21 height 12
click at [504, 348] on icon at bounding box center [508, 349] width 21 height 12
click at [547, 422] on td "7" at bounding box center [536, 429] width 27 height 30
click at [599, 317] on select "* * * * * * * * * * ** ** ** ** ** ** ** ** ** ** ** ** ** **" at bounding box center [587, 316] width 41 height 13
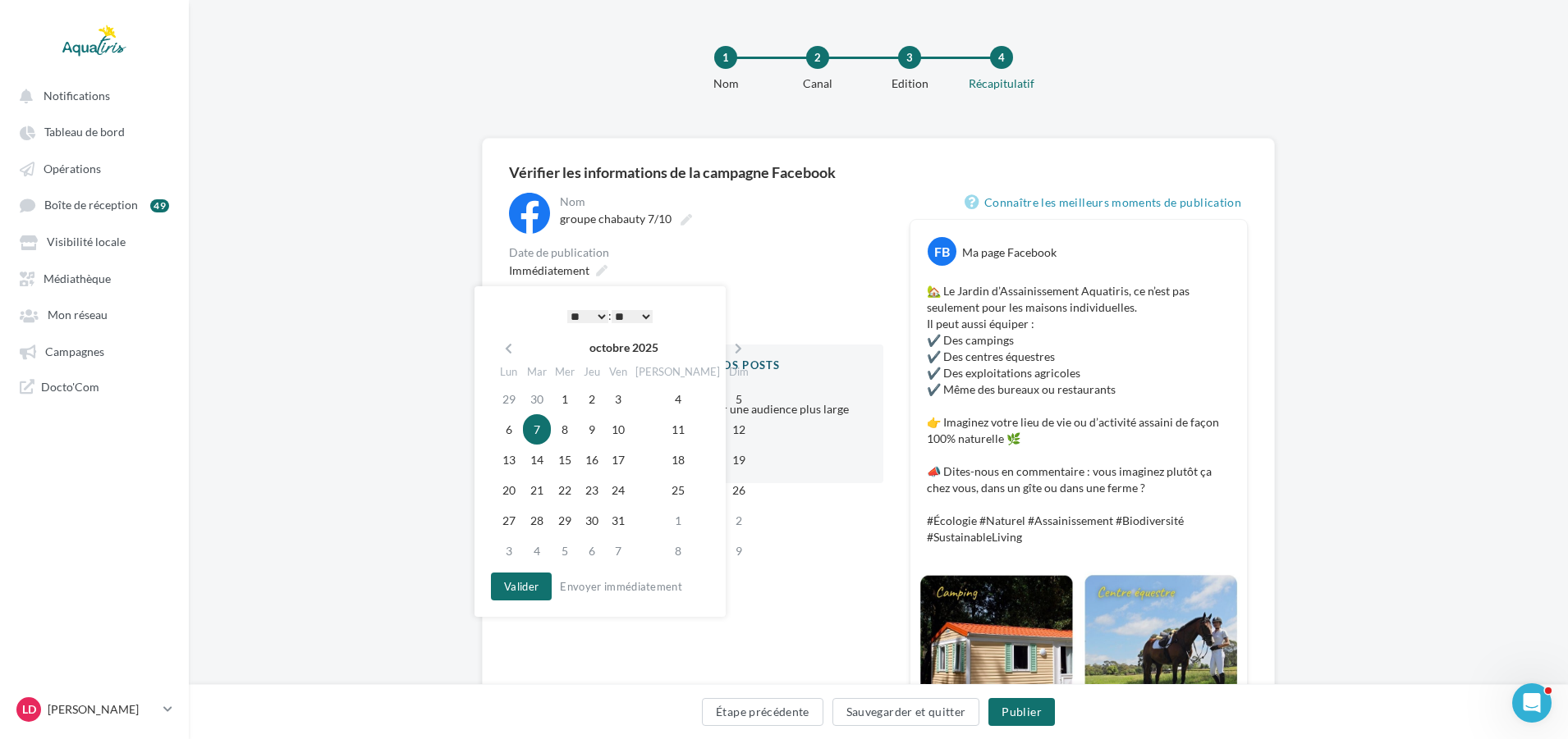
click at [632, 310] on select "** ** ** ** ** **" at bounding box center [632, 316] width 41 height 13
click at [552, 600] on div "Valider Envoyer immédiatement" at bounding box center [597, 586] width 212 height 27
click at [541, 596] on button "Valider" at bounding box center [522, 586] width 61 height 27
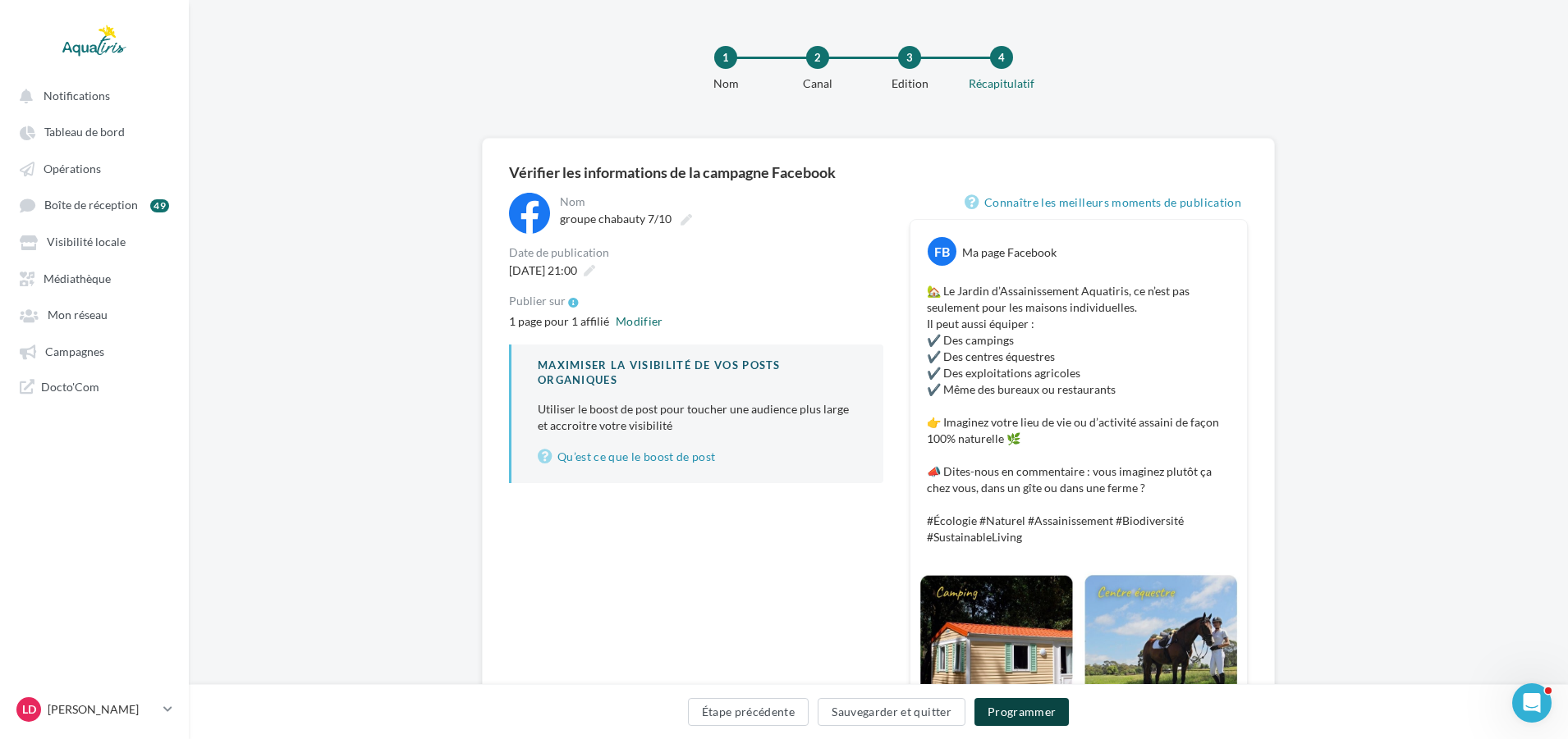
click at [1004, 709] on button "Programmer" at bounding box center [1022, 712] width 95 height 27
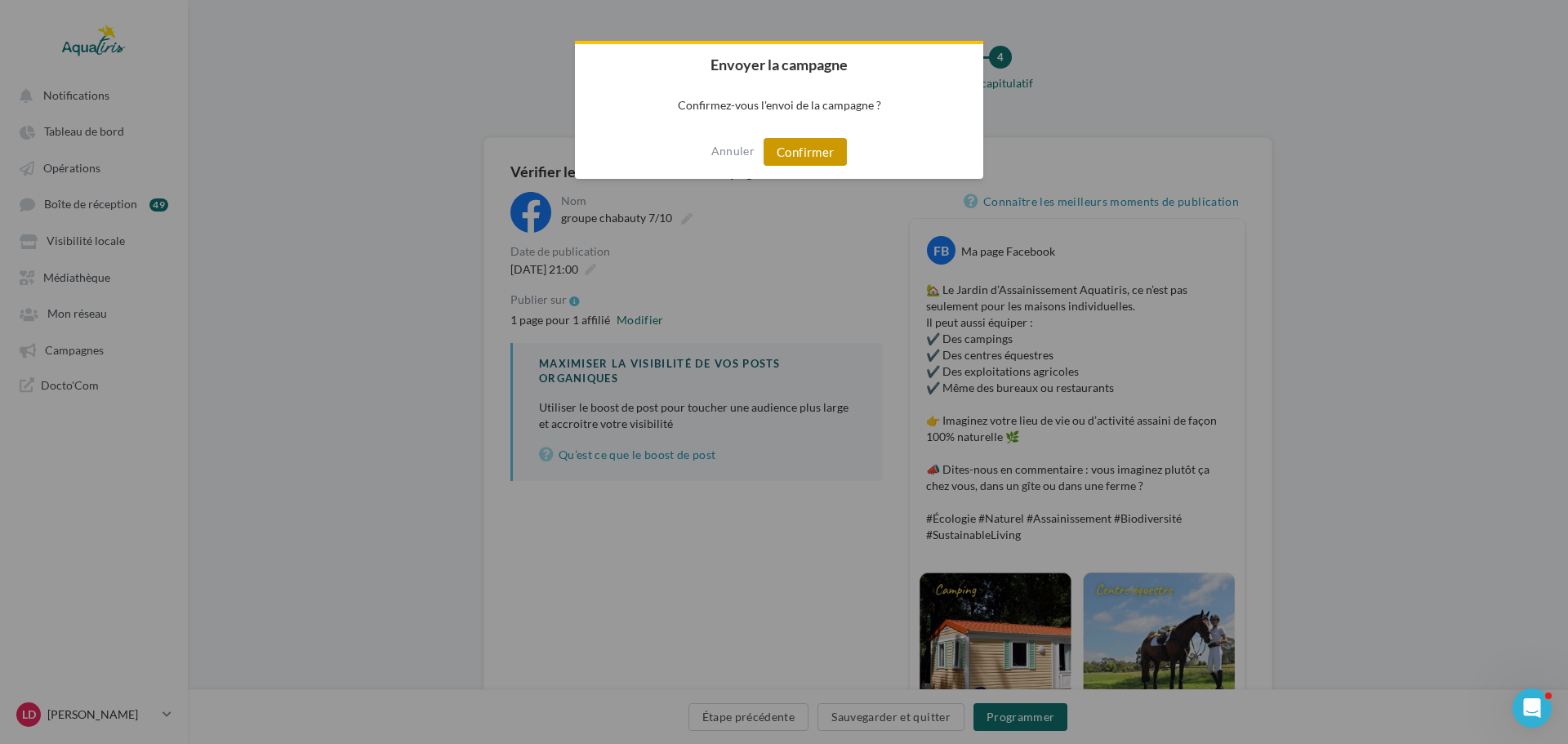
click at [796, 140] on button "Confirmer" at bounding box center [805, 151] width 83 height 27
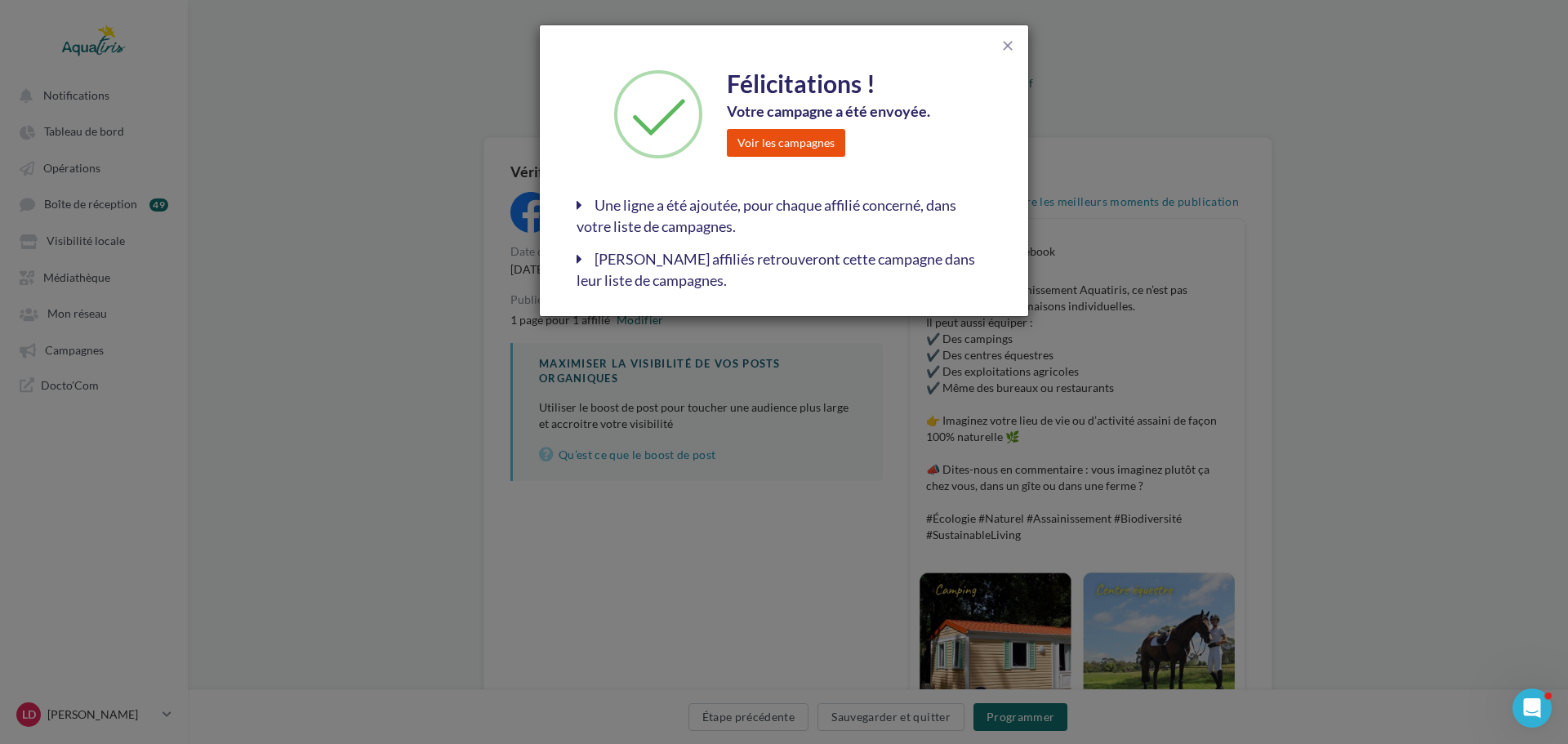
click at [816, 145] on button "Voir les campagnes" at bounding box center [785, 142] width 118 height 27
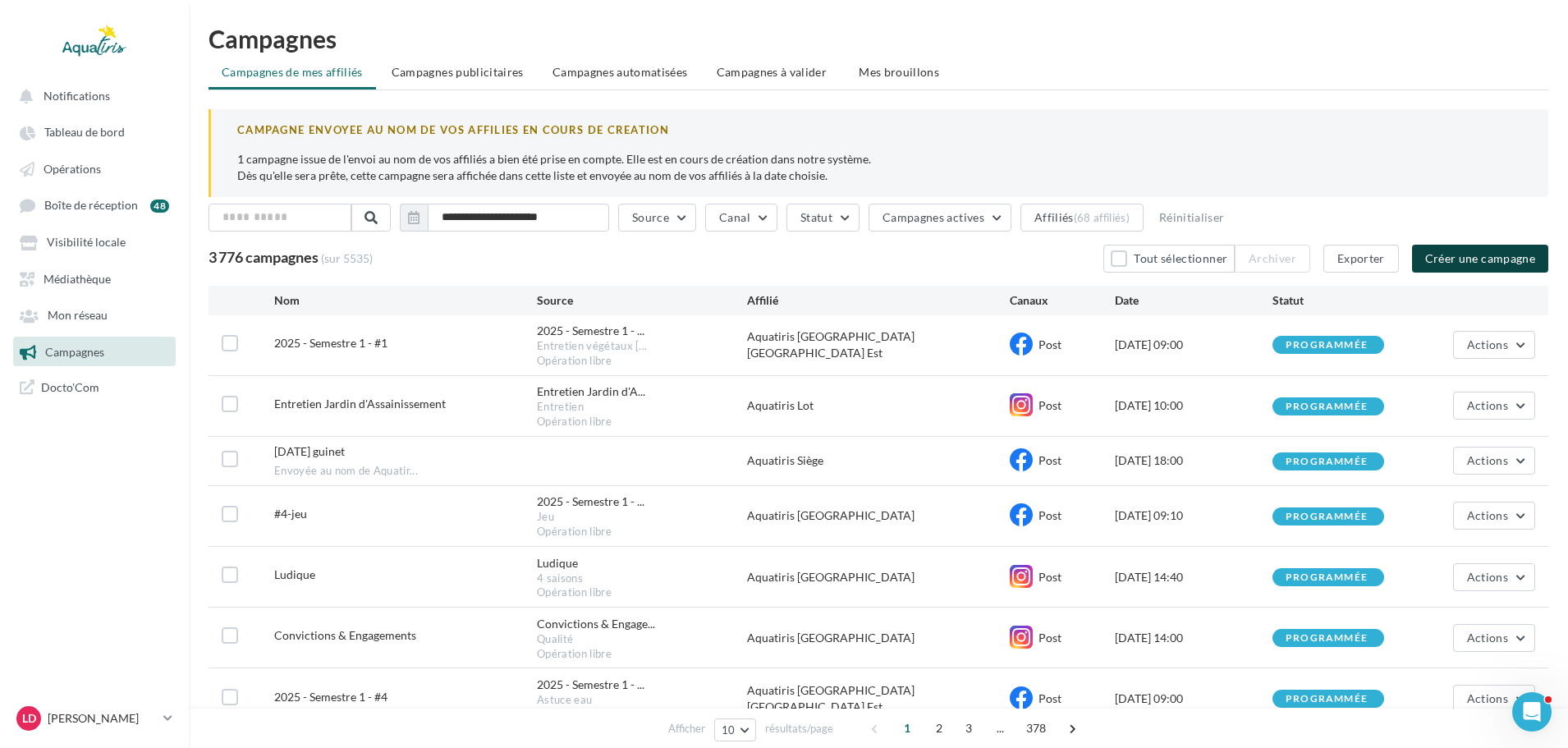
click at [1469, 257] on button "Créer une campagne" at bounding box center [1480, 258] width 136 height 27
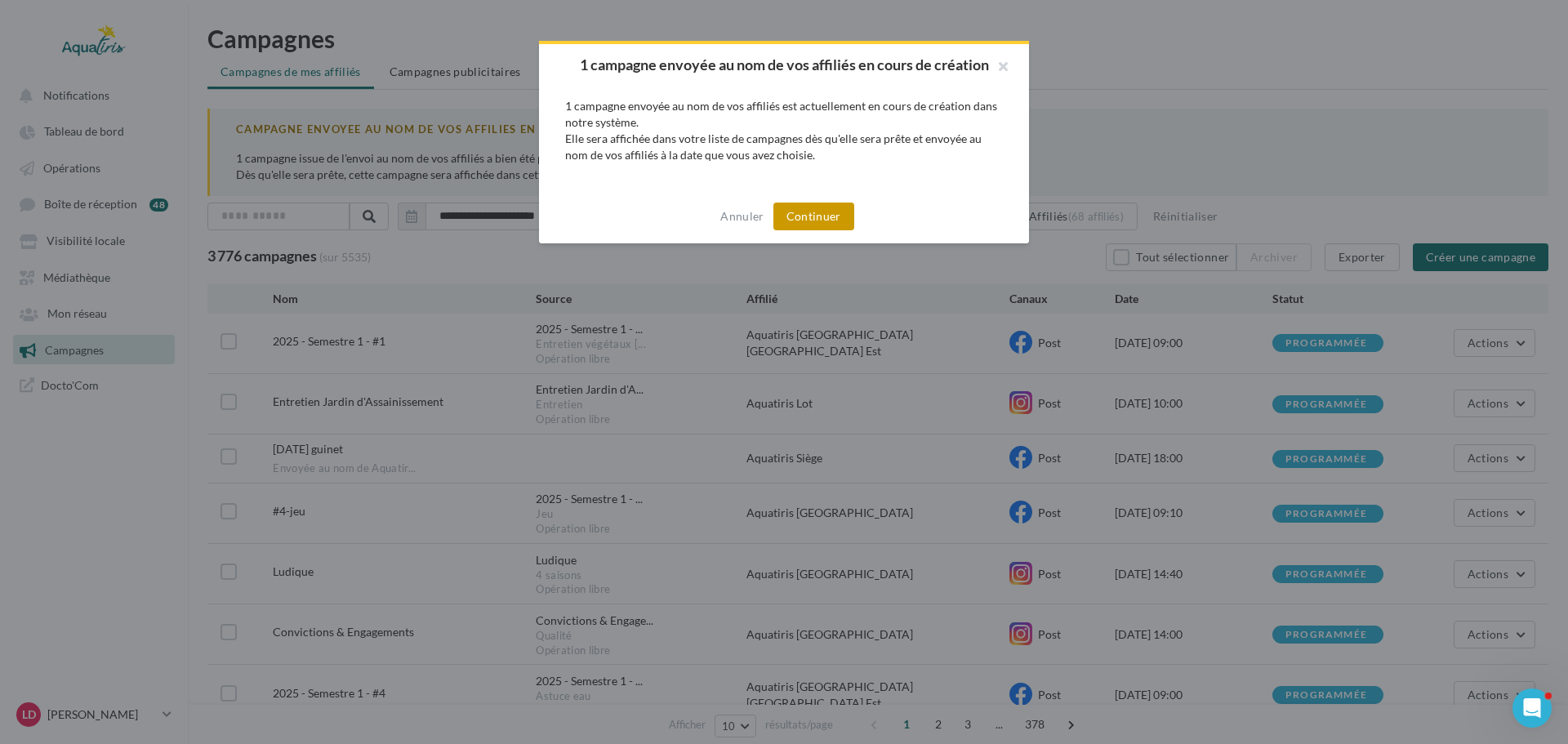
click at [824, 208] on button "Continuer" at bounding box center [814, 216] width 81 height 27
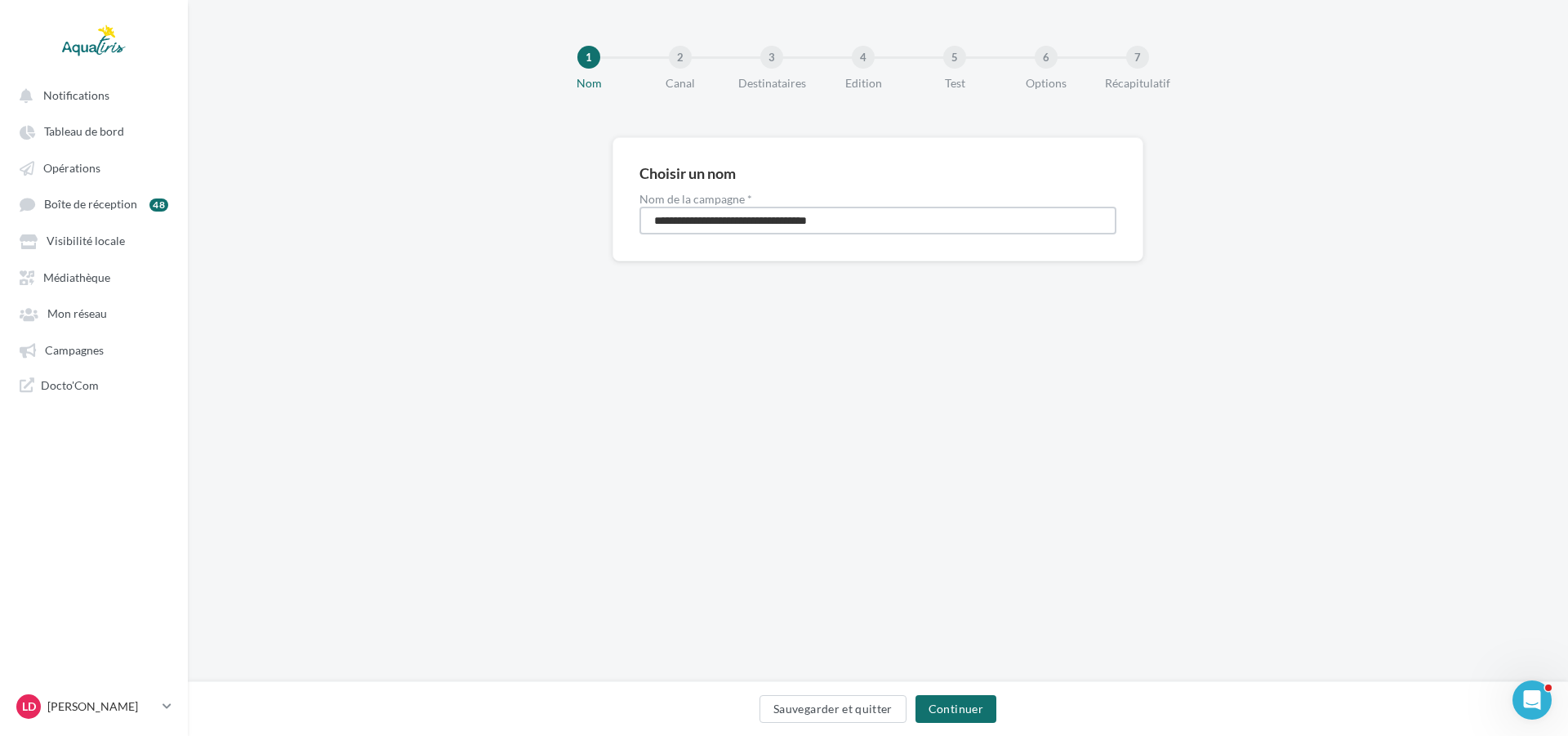
click at [890, 225] on input "**********" at bounding box center [877, 221] width 477 height 27
drag, startPoint x: 904, startPoint y: 220, endPoint x: 474, endPoint y: 220, distance: 430.0
click at [474, 220] on div "**********" at bounding box center [878, 225] width 1381 height 177
type input "**********"
click at [959, 695] on button "Continuer" at bounding box center [955, 709] width 81 height 27
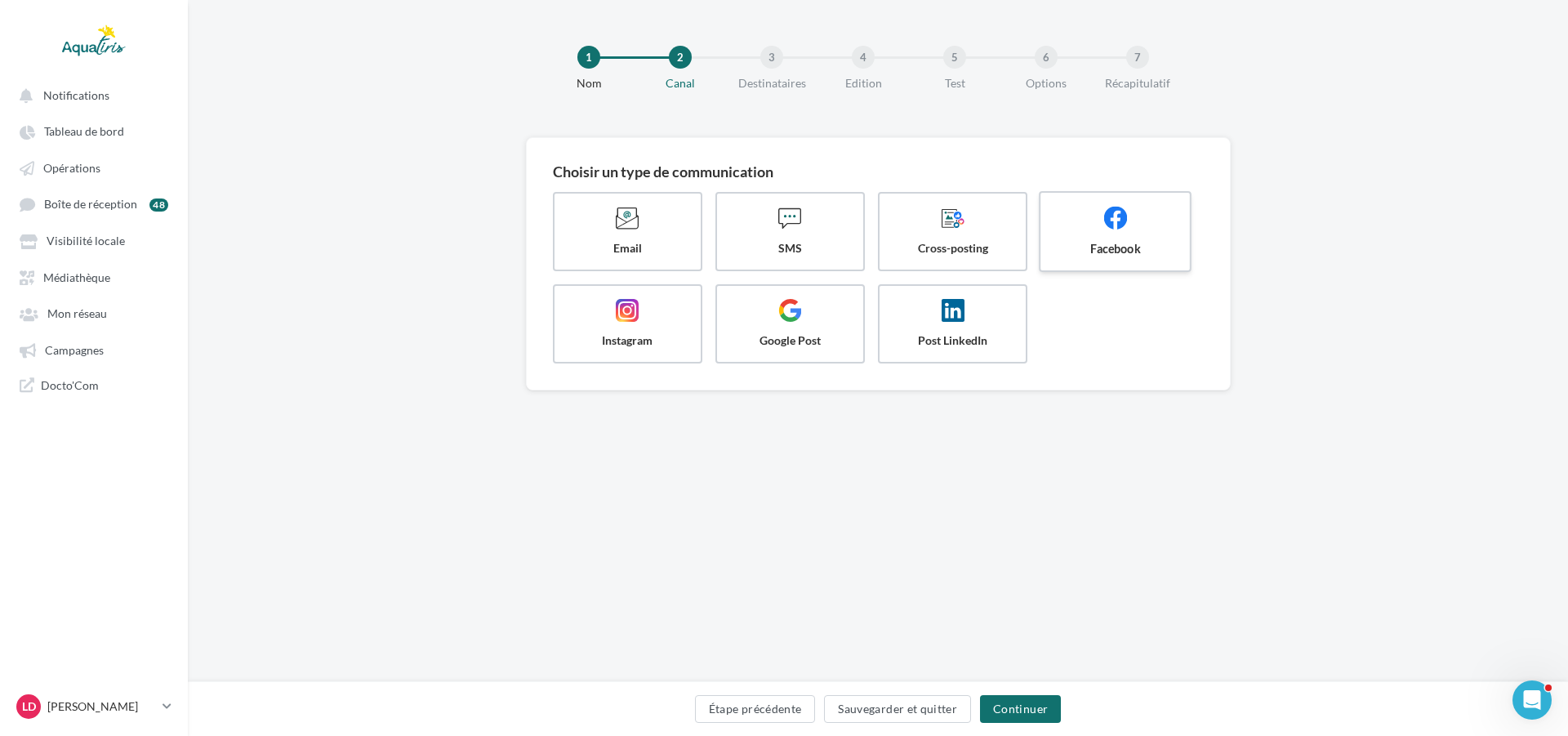
click at [1095, 208] on span at bounding box center [1116, 220] width 123 height 27
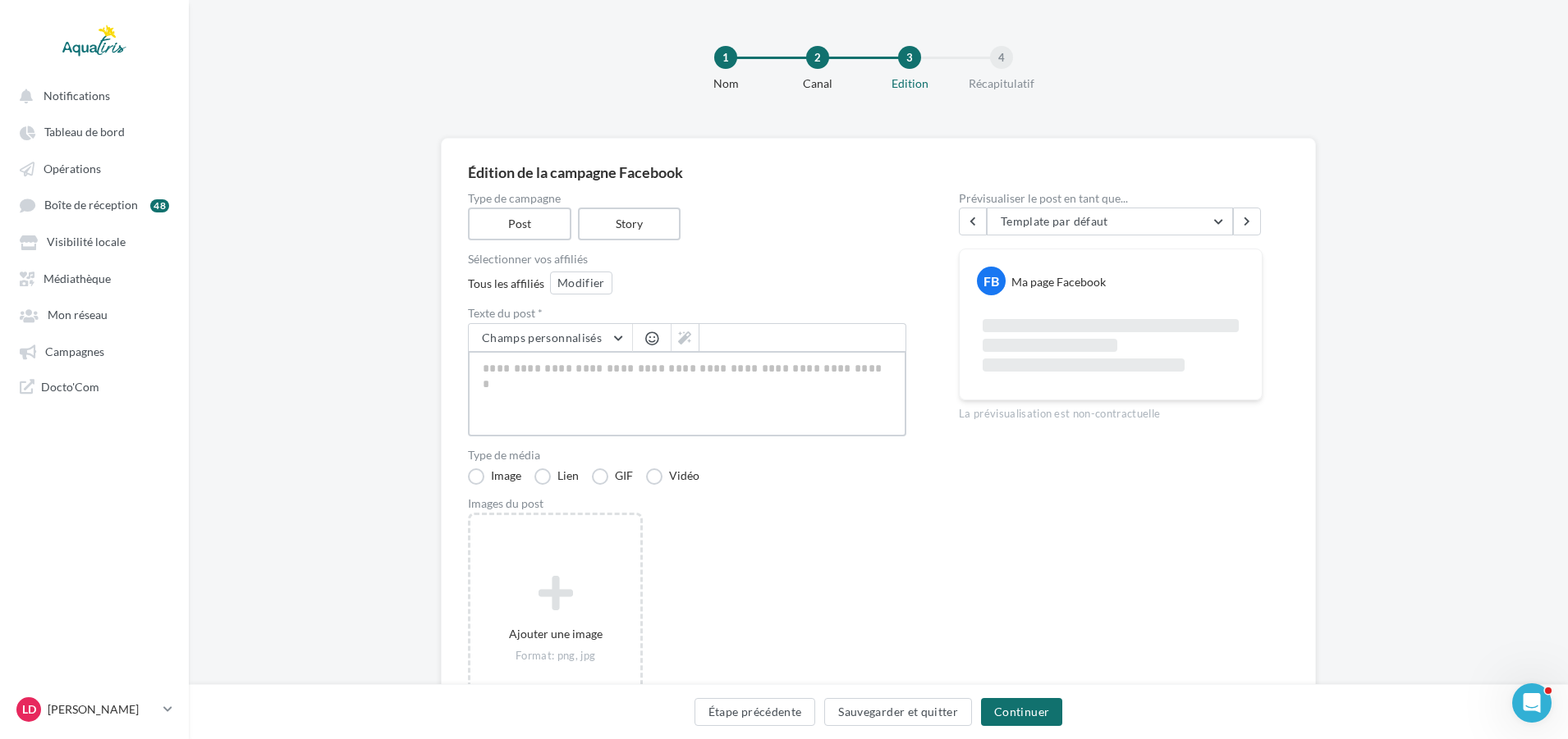
click at [840, 371] on textarea at bounding box center [686, 393] width 438 height 85
paste textarea "**********"
type textarea "**********"
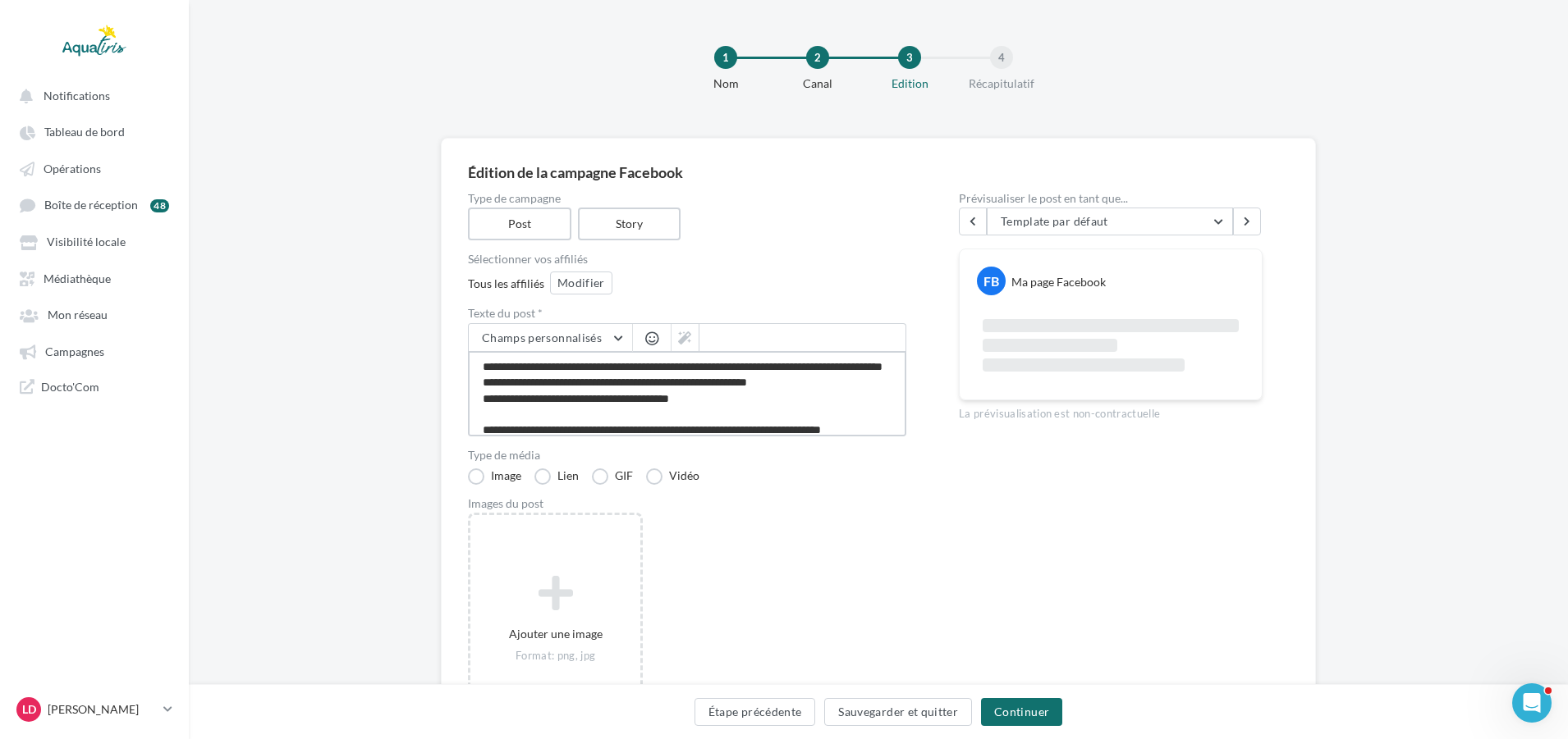
scroll to position [104, 0]
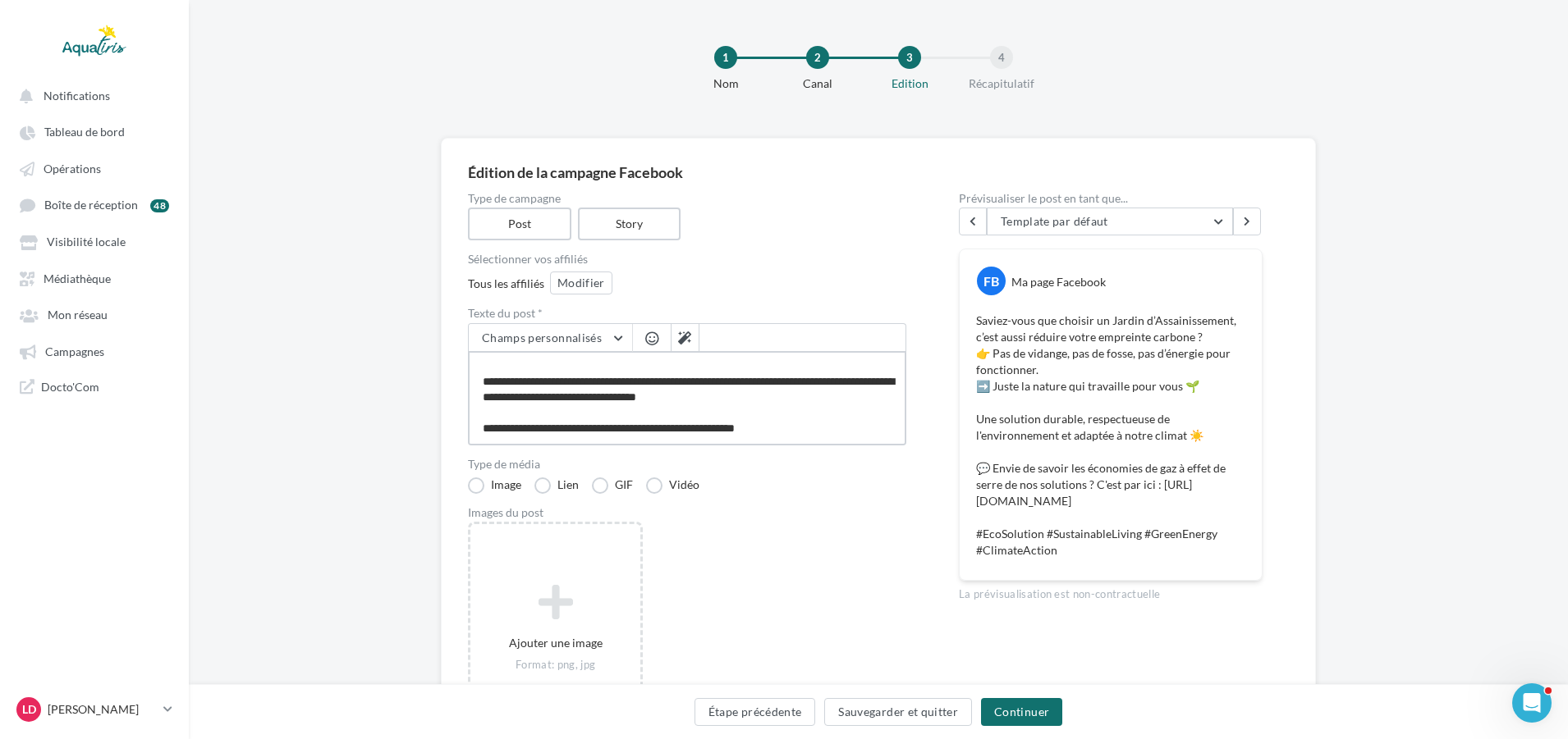
type textarea "**********"
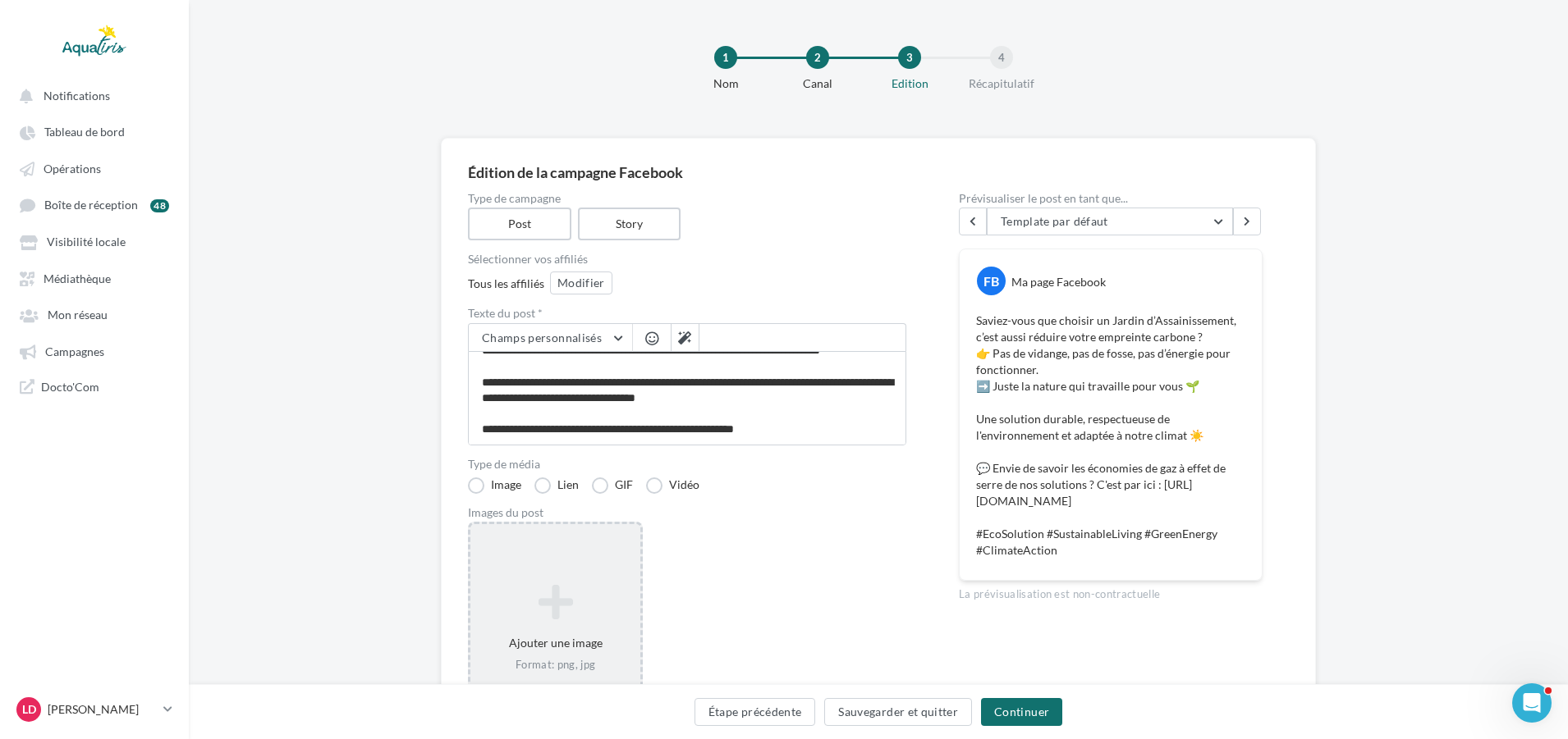
click at [572, 562] on div "Ajouter une image Format: png, jpg" at bounding box center [555, 628] width 175 height 214
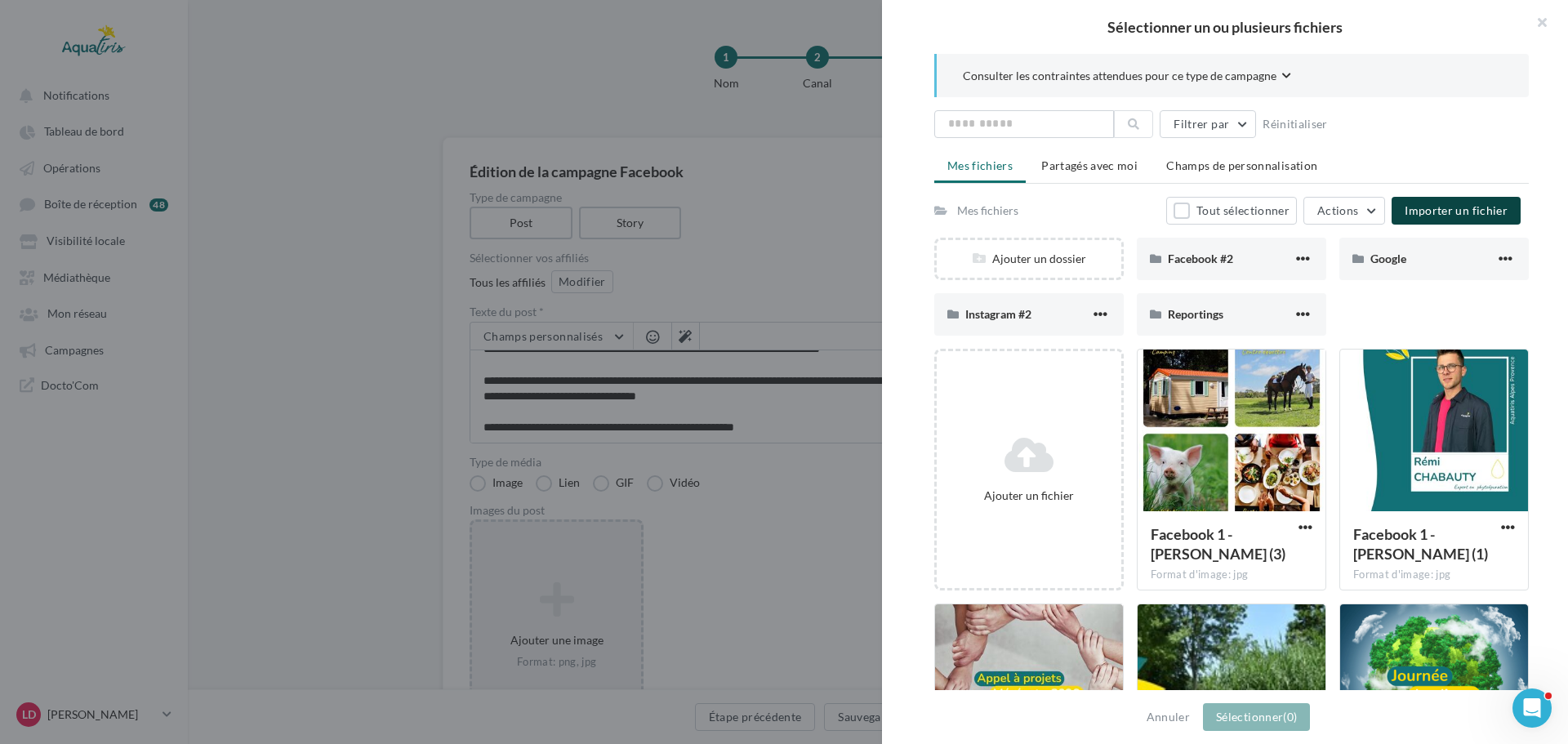
click at [1420, 198] on button "Importer un fichier" at bounding box center [1456, 211] width 129 height 27
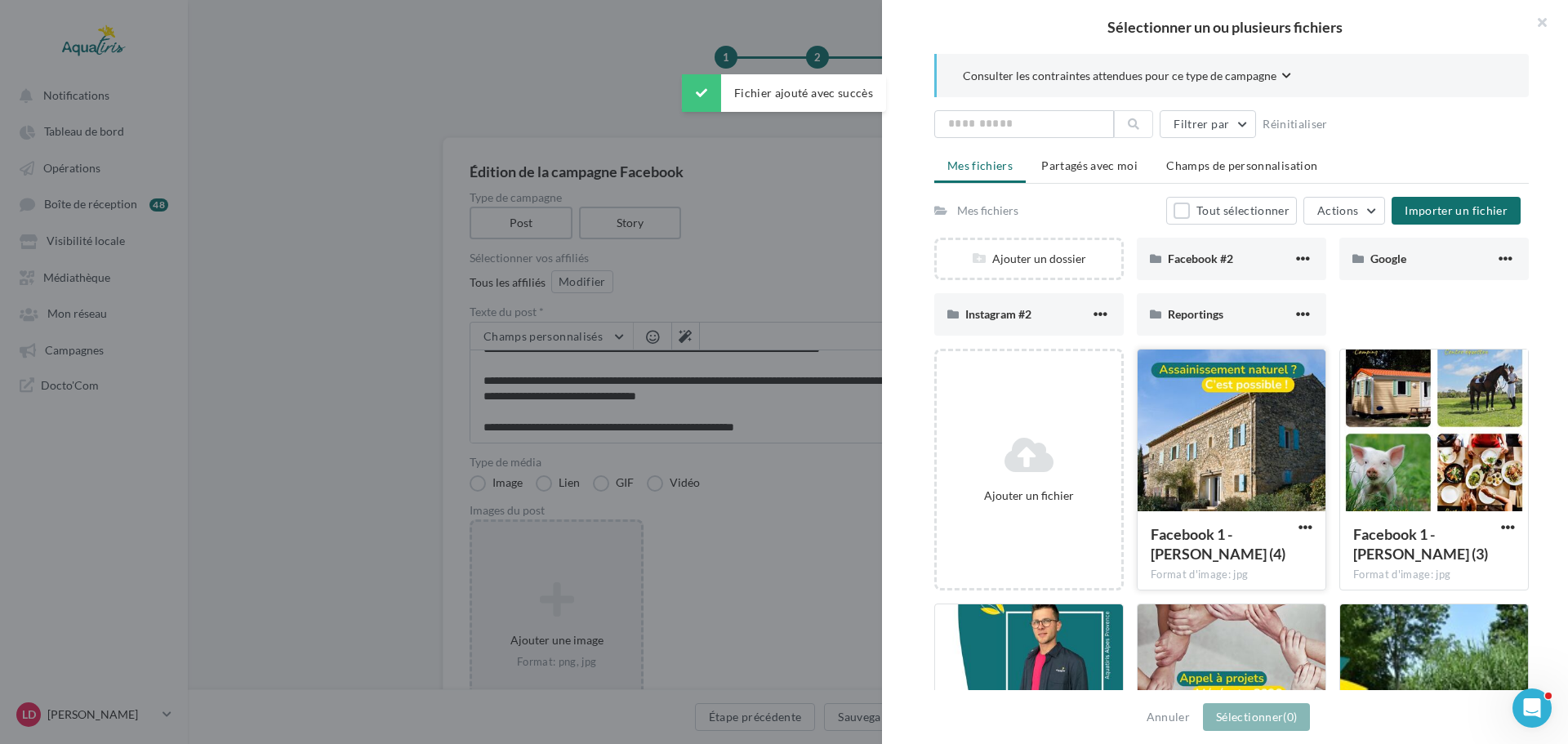
click at [1239, 491] on div at bounding box center [1231, 430] width 188 height 163
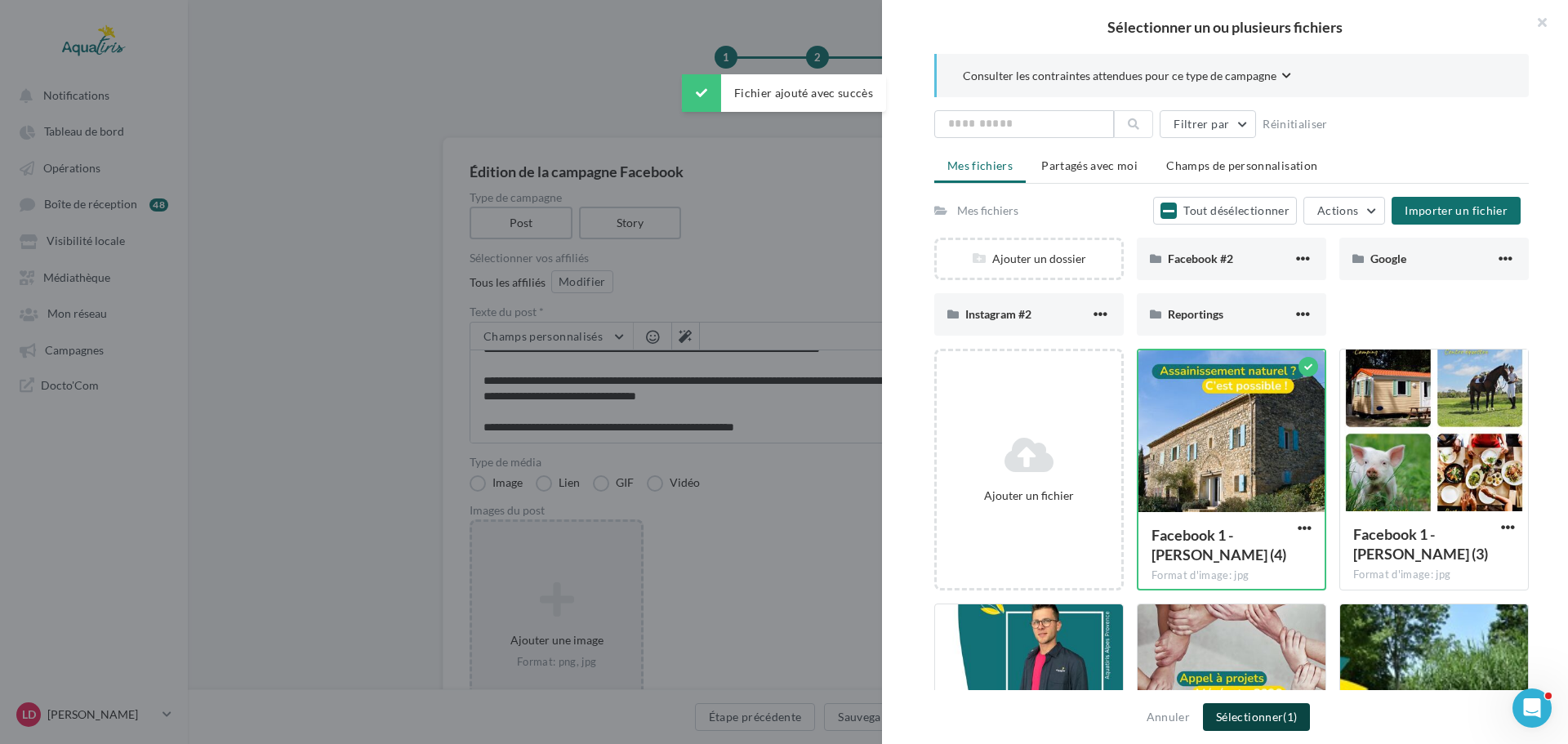
click at [1257, 719] on button "Sélectionner (1)" at bounding box center [1257, 717] width 107 height 27
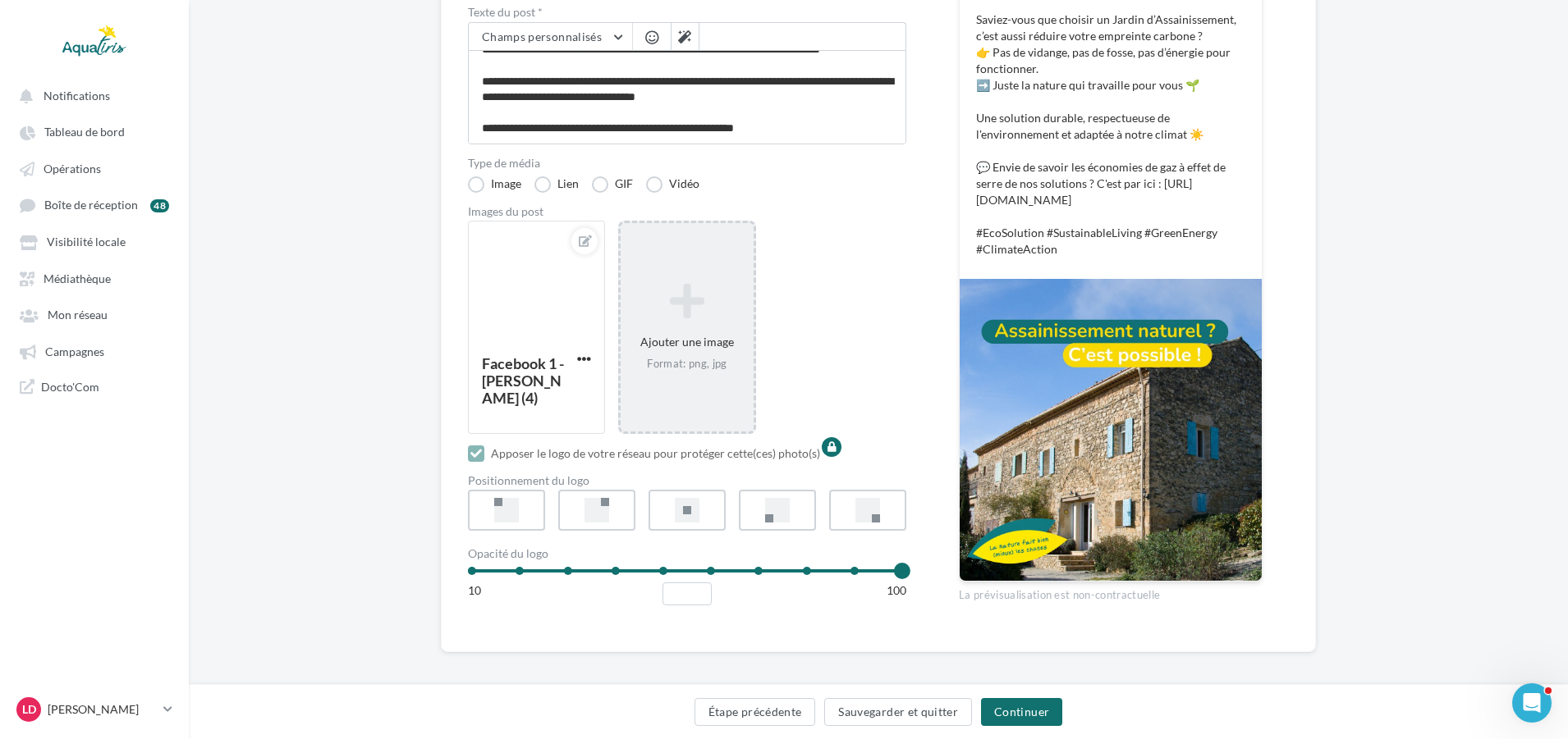
scroll to position [311, 0]
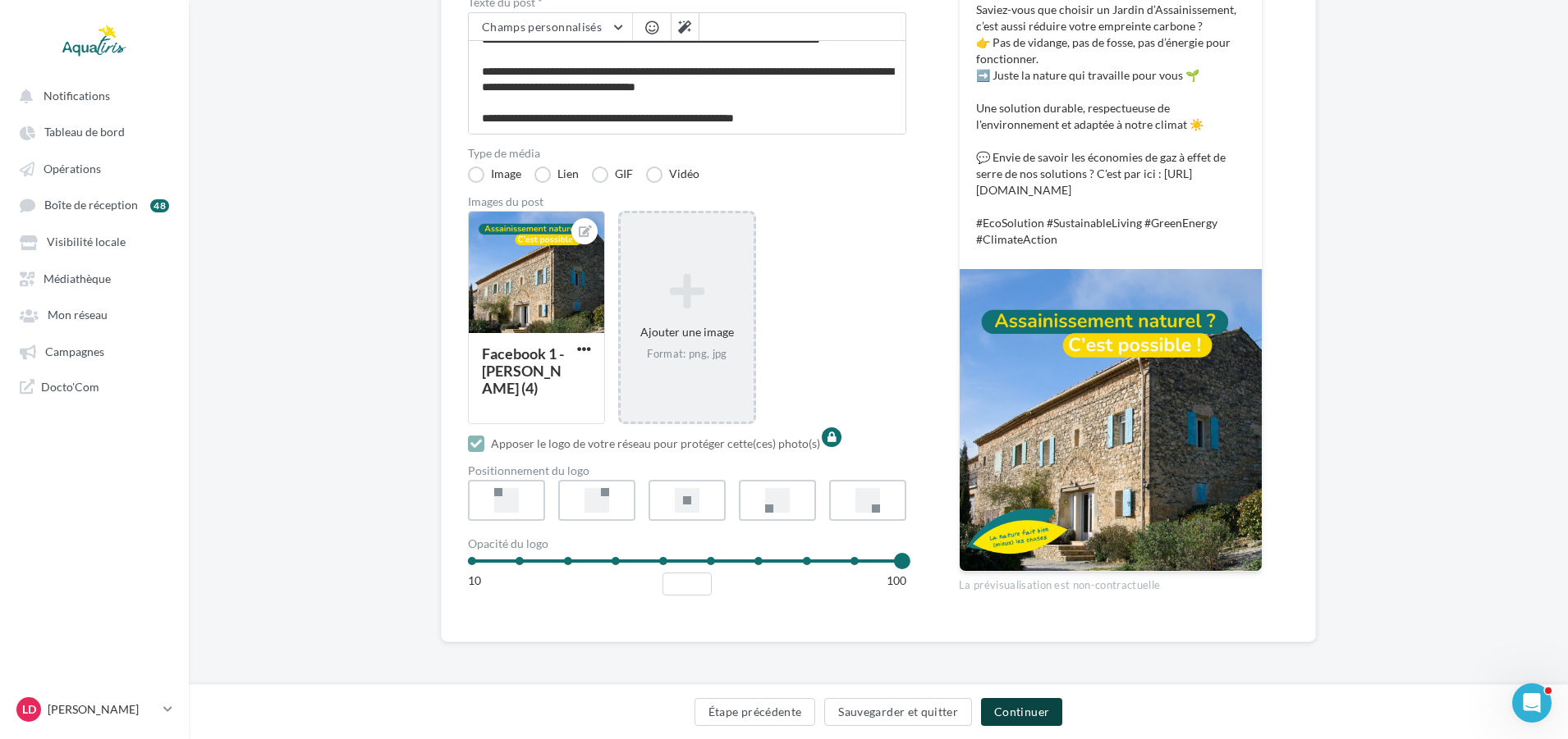
click at [1016, 707] on button "Continuer" at bounding box center [1021, 712] width 81 height 27
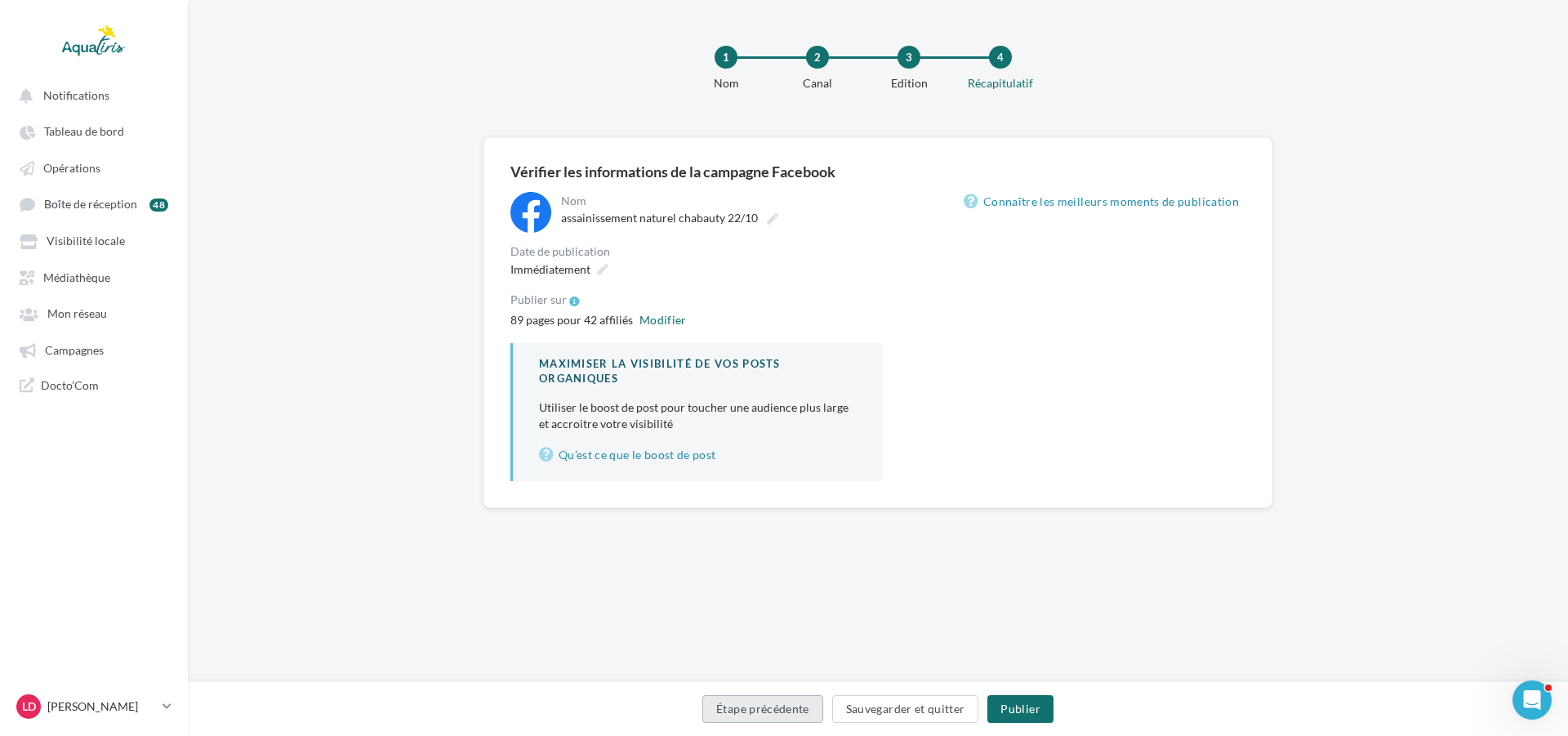
click at [807, 710] on button "Étape précédente" at bounding box center [763, 709] width 121 height 27
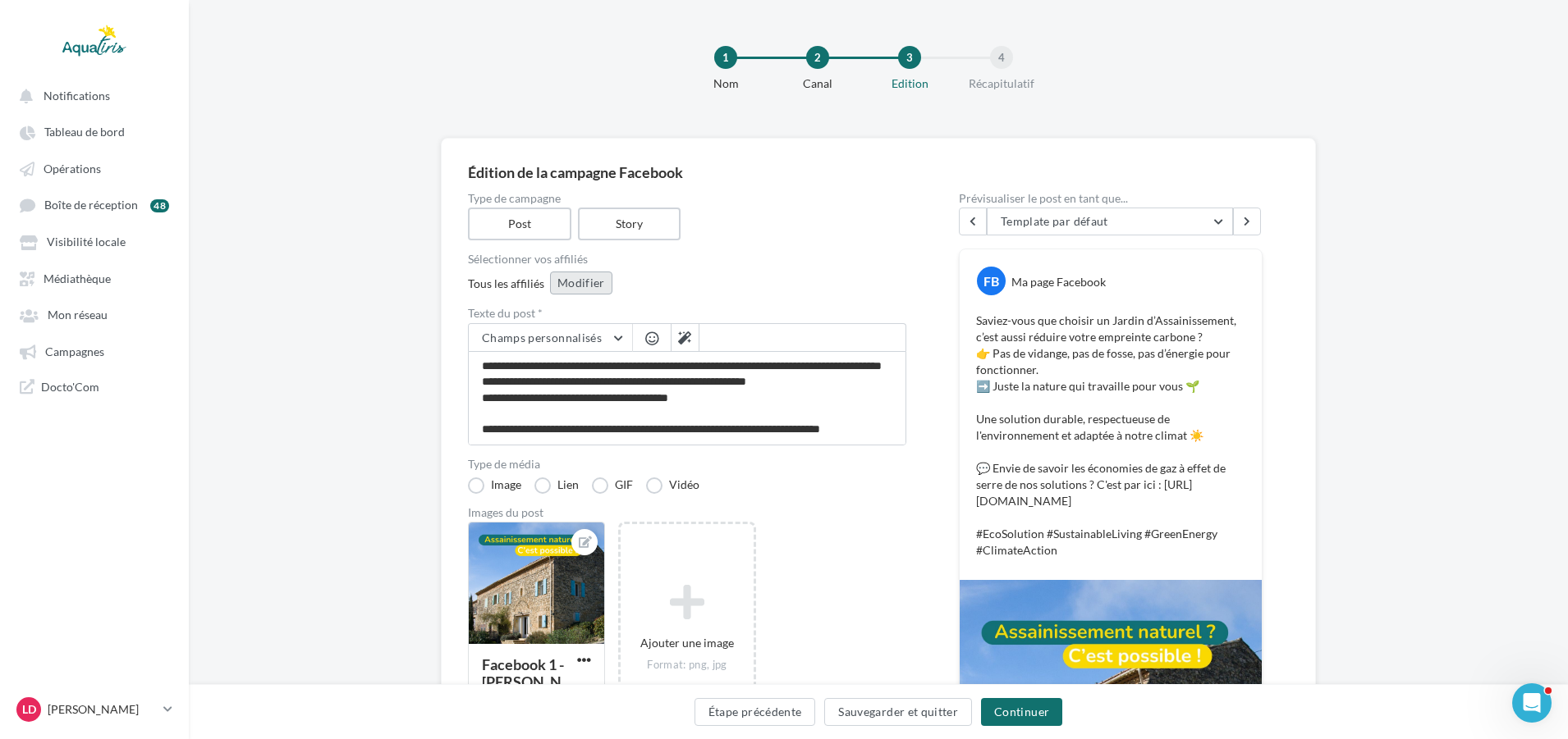
click at [571, 284] on button "Modifier" at bounding box center [582, 282] width 63 height 23
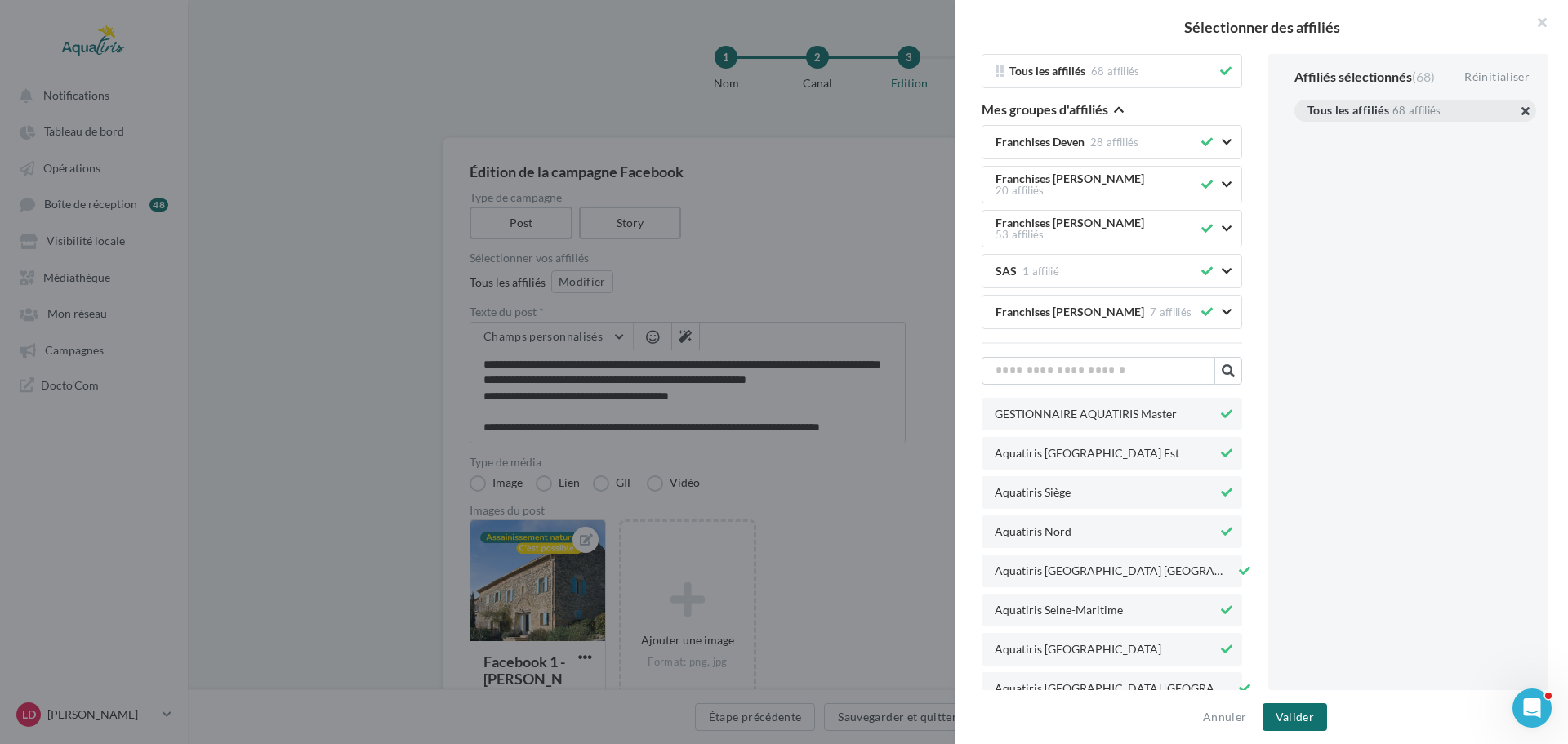
click at [1307, 131] on button "button" at bounding box center [1307, 131] width 0 height 0
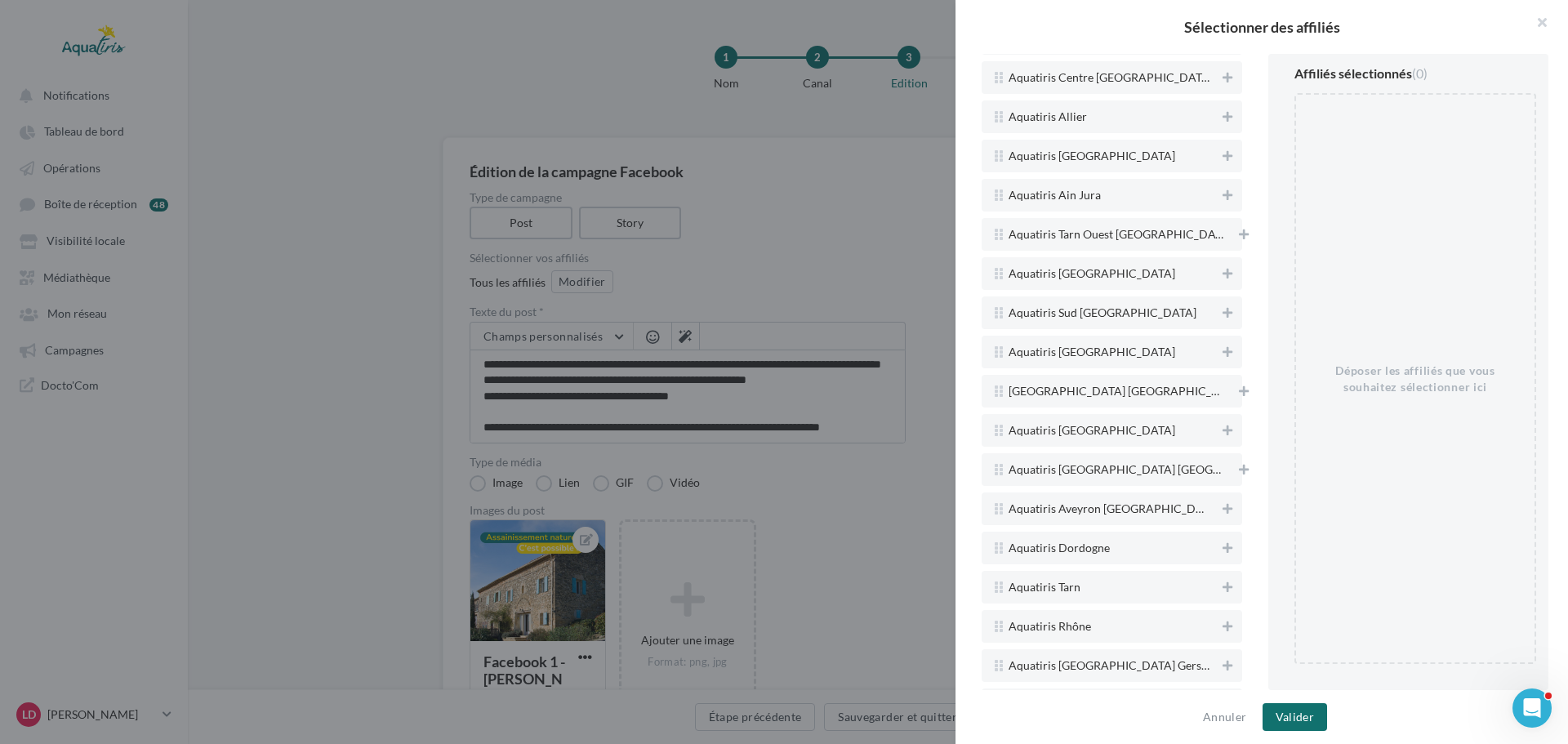
scroll to position [82, 0]
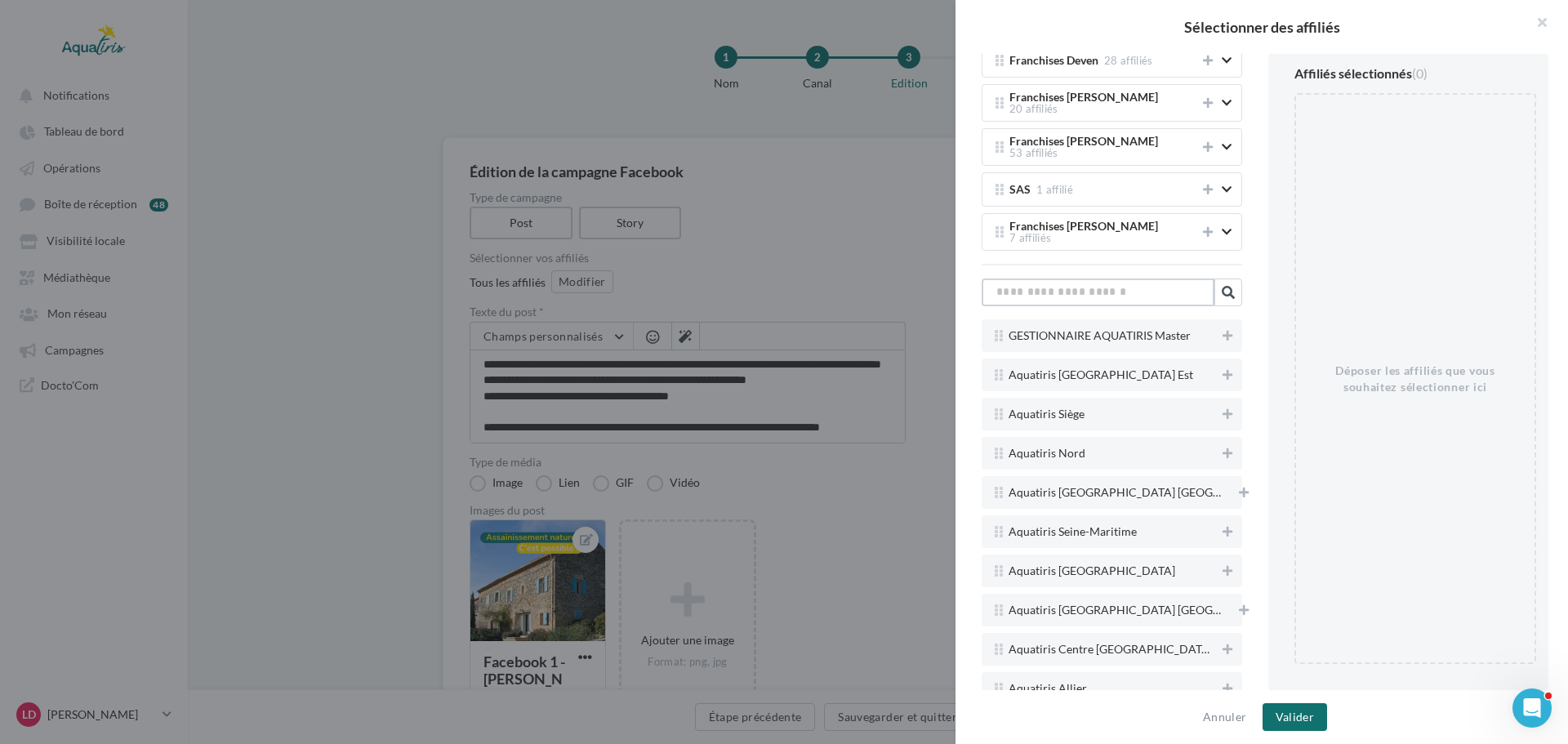
click at [1129, 294] on input "text" at bounding box center [1098, 292] width 233 height 27
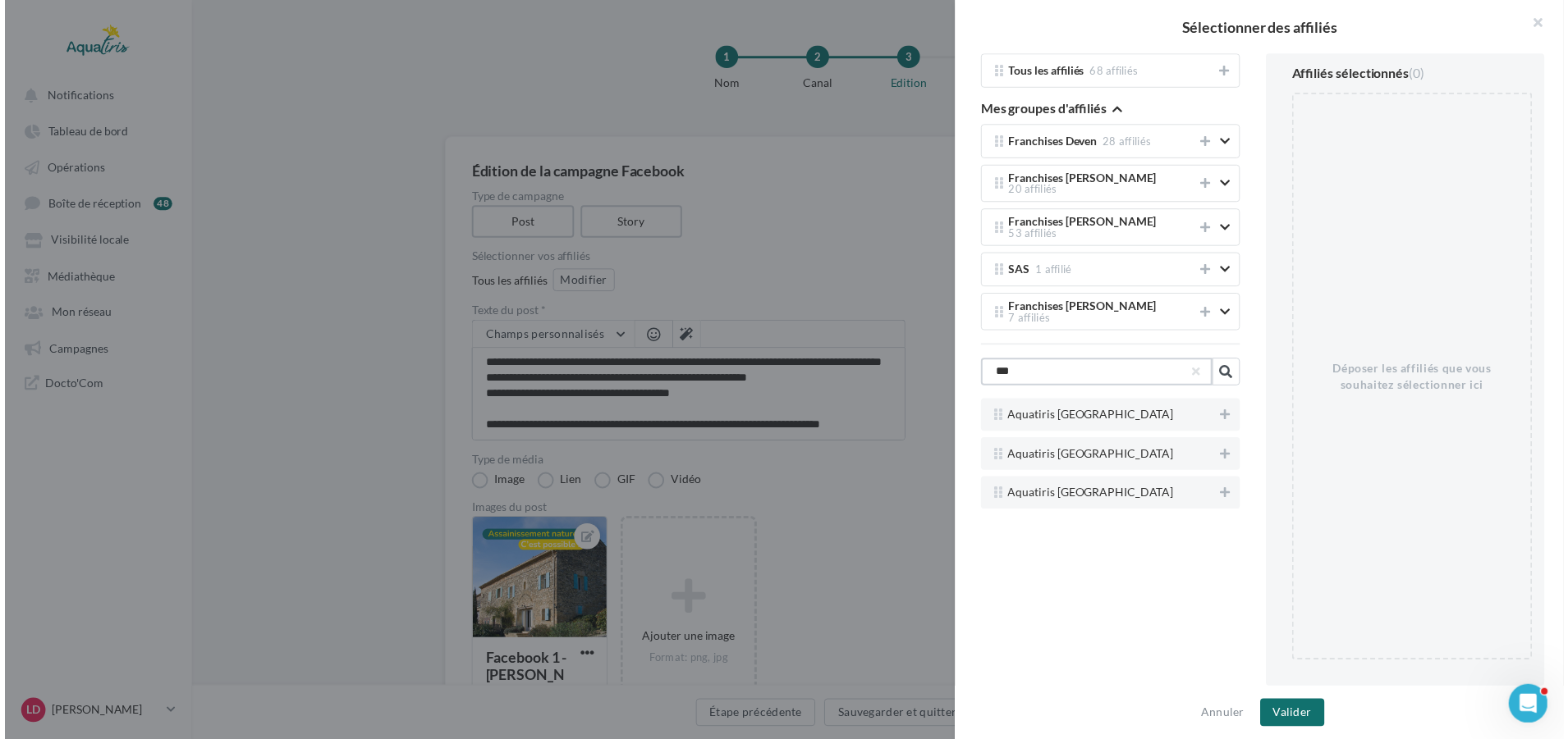
scroll to position [0, 0]
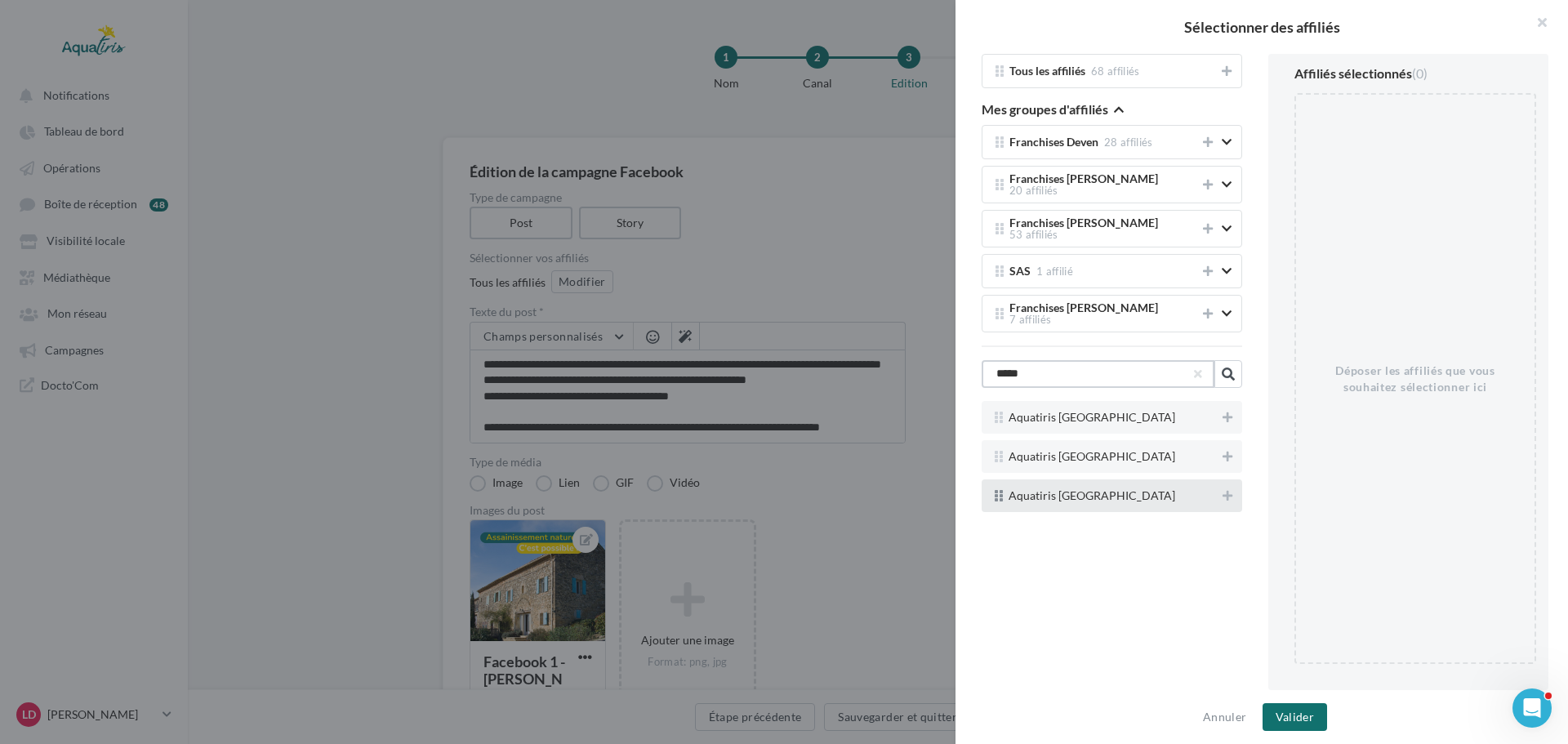
type input "*****"
click at [1111, 493] on div "Aquatiris [GEOGRAPHIC_DATA]" at bounding box center [1111, 494] width 261 height 32
click at [1224, 489] on icon at bounding box center [1227, 495] width 10 height 12
click at [1301, 708] on button "Valider" at bounding box center [1295, 717] width 64 height 27
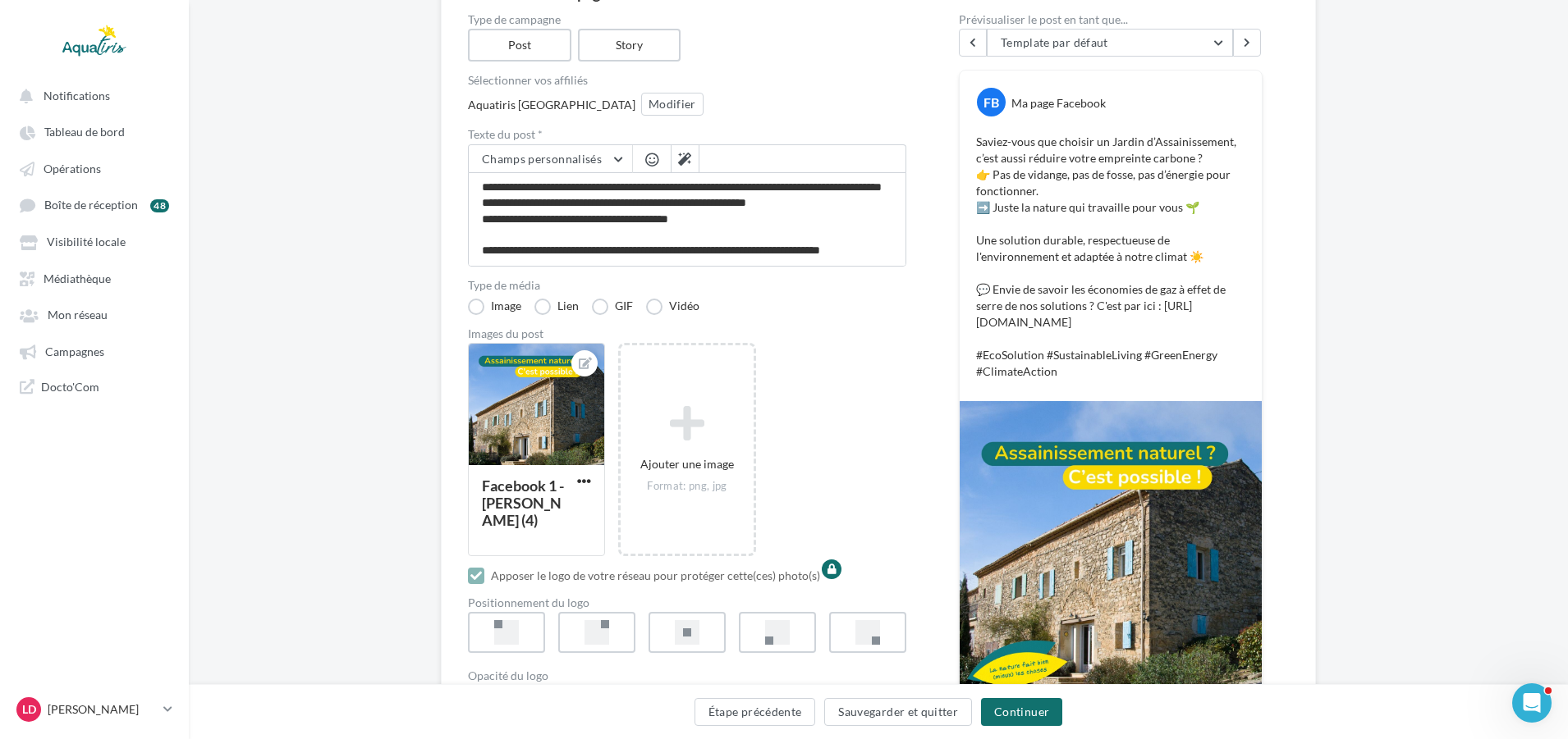
scroll to position [311, 0]
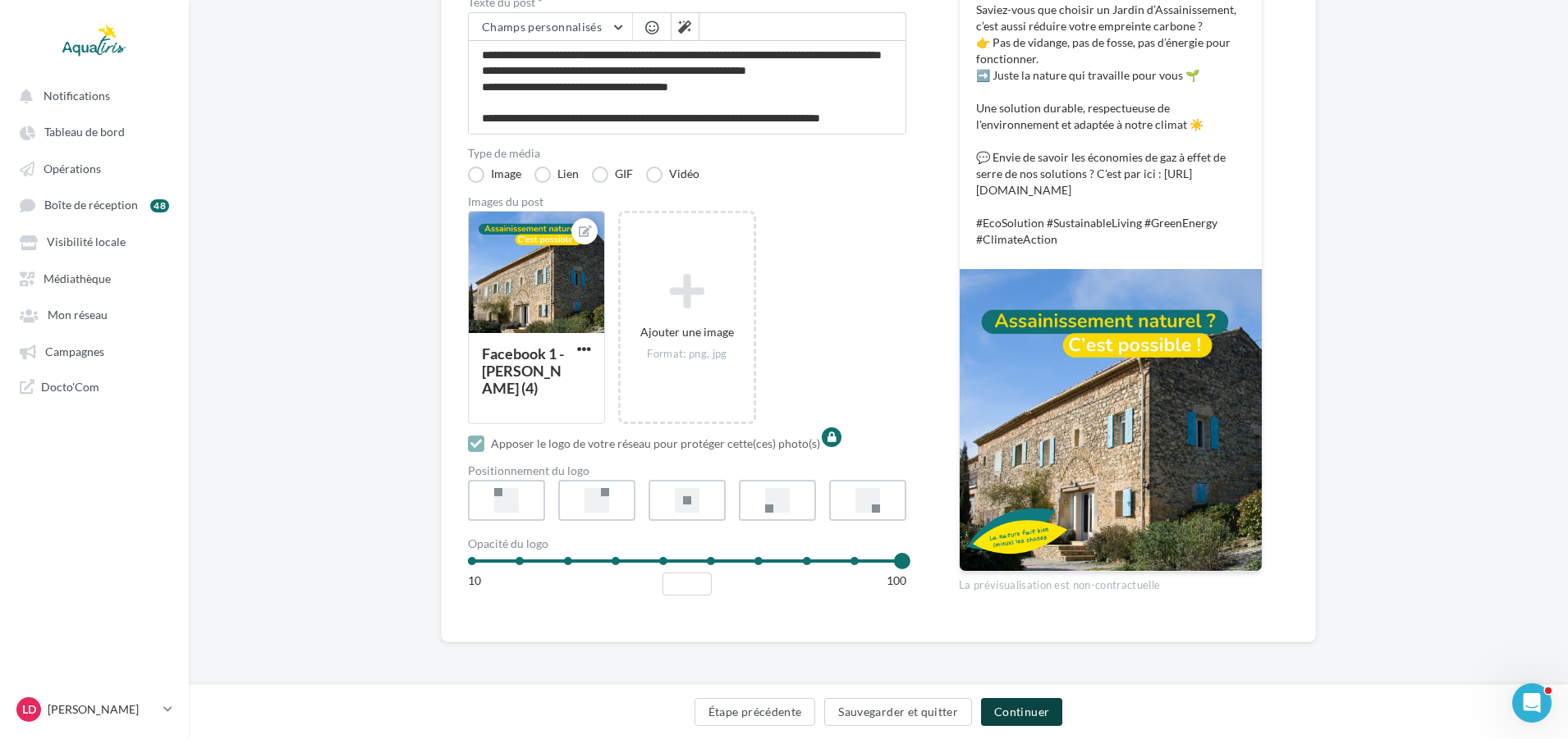
click at [1020, 713] on button "Continuer" at bounding box center [1021, 712] width 81 height 27
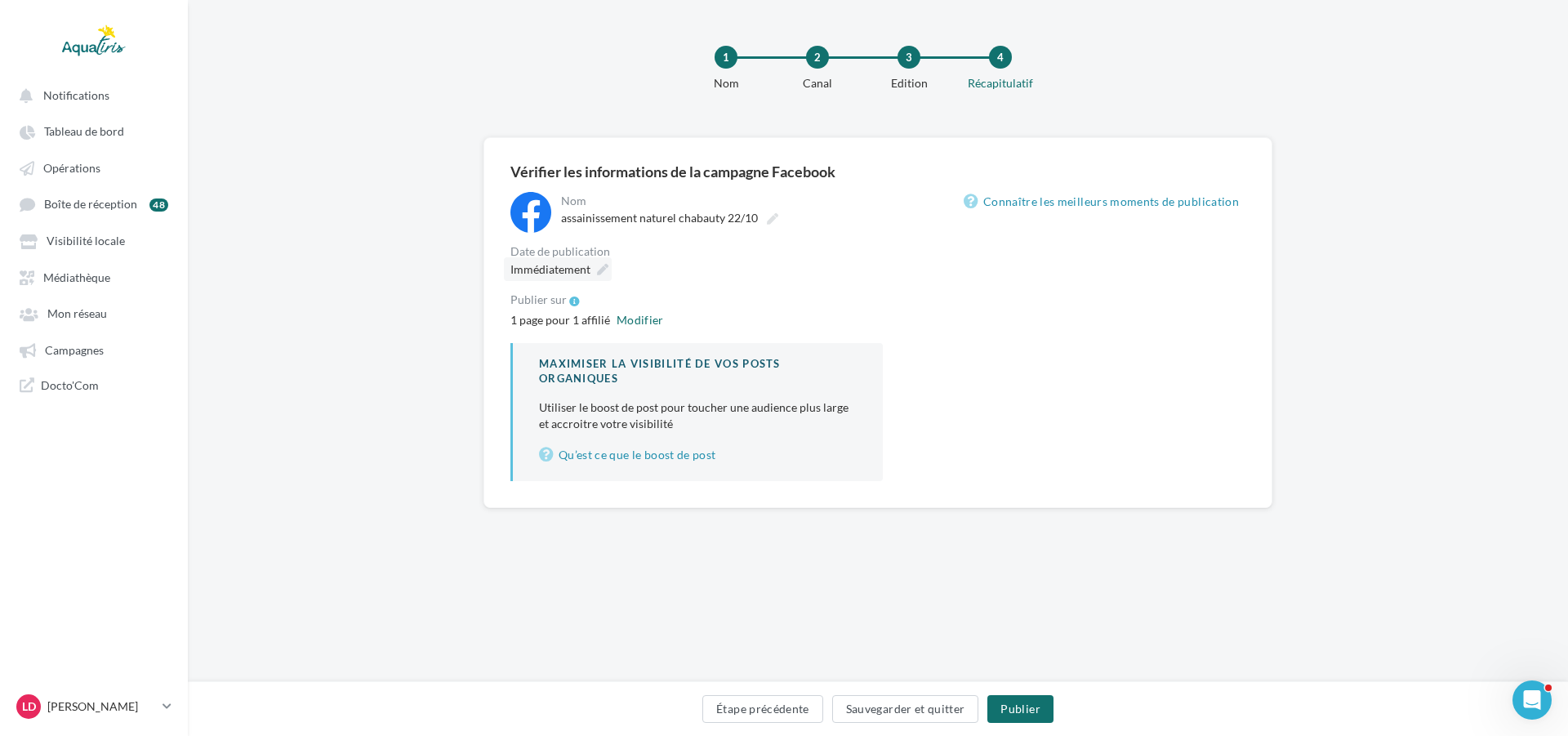
click at [574, 268] on span "Immédiatement" at bounding box center [550, 269] width 80 height 14
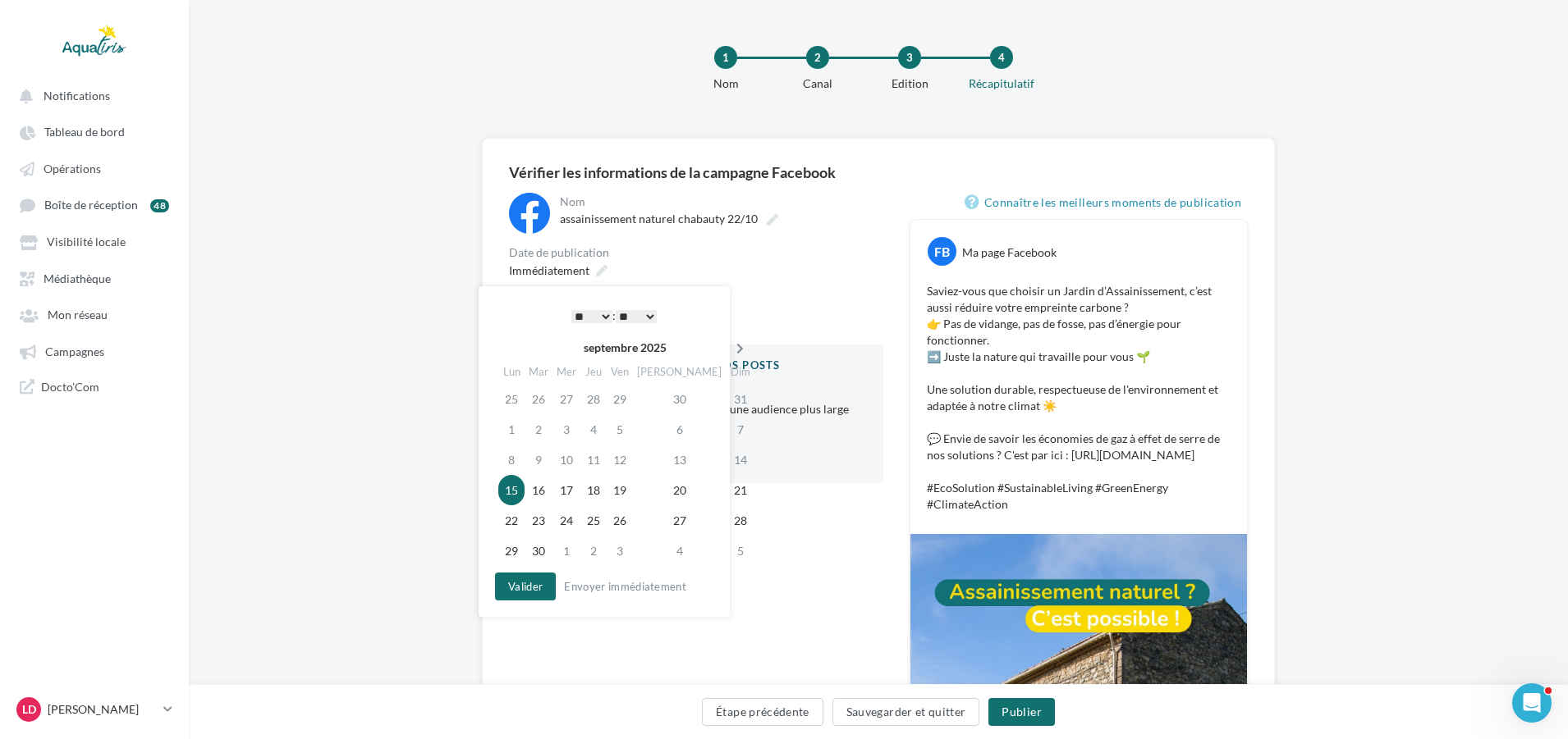
click at [726, 357] on th at bounding box center [739, 347] width 28 height 25
click at [564, 495] on td "22" at bounding box center [565, 490] width 27 height 30
click at [602, 320] on select "* * * * * * * * * * ** ** ** ** ** ** ** ** ** ** ** ** ** **" at bounding box center [587, 316] width 41 height 13
click at [645, 317] on select "** ** ** ** ** **" at bounding box center [632, 316] width 41 height 13
click at [525, 577] on button "Valider" at bounding box center [522, 586] width 61 height 27
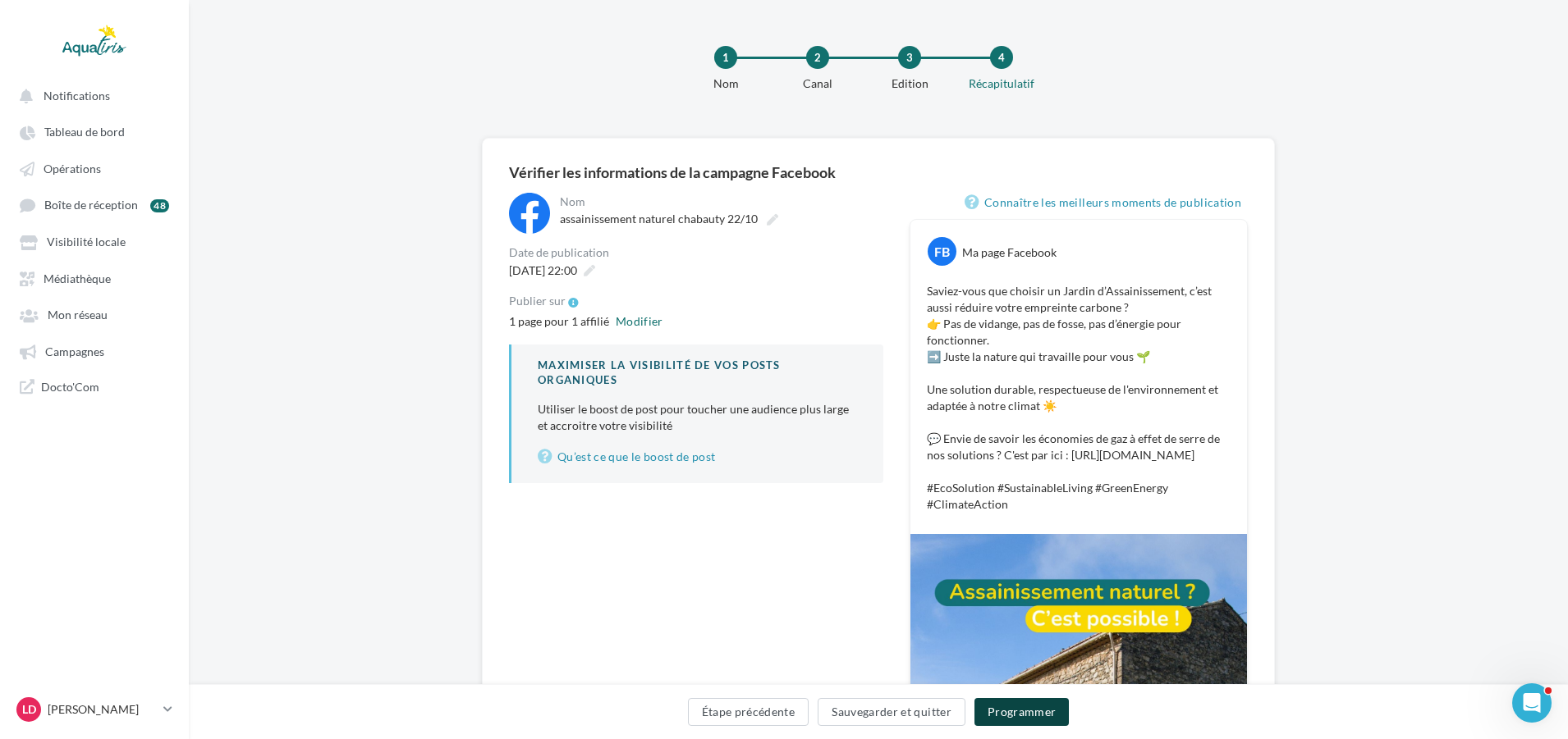
click at [1025, 713] on button "Programmer" at bounding box center [1022, 712] width 95 height 27
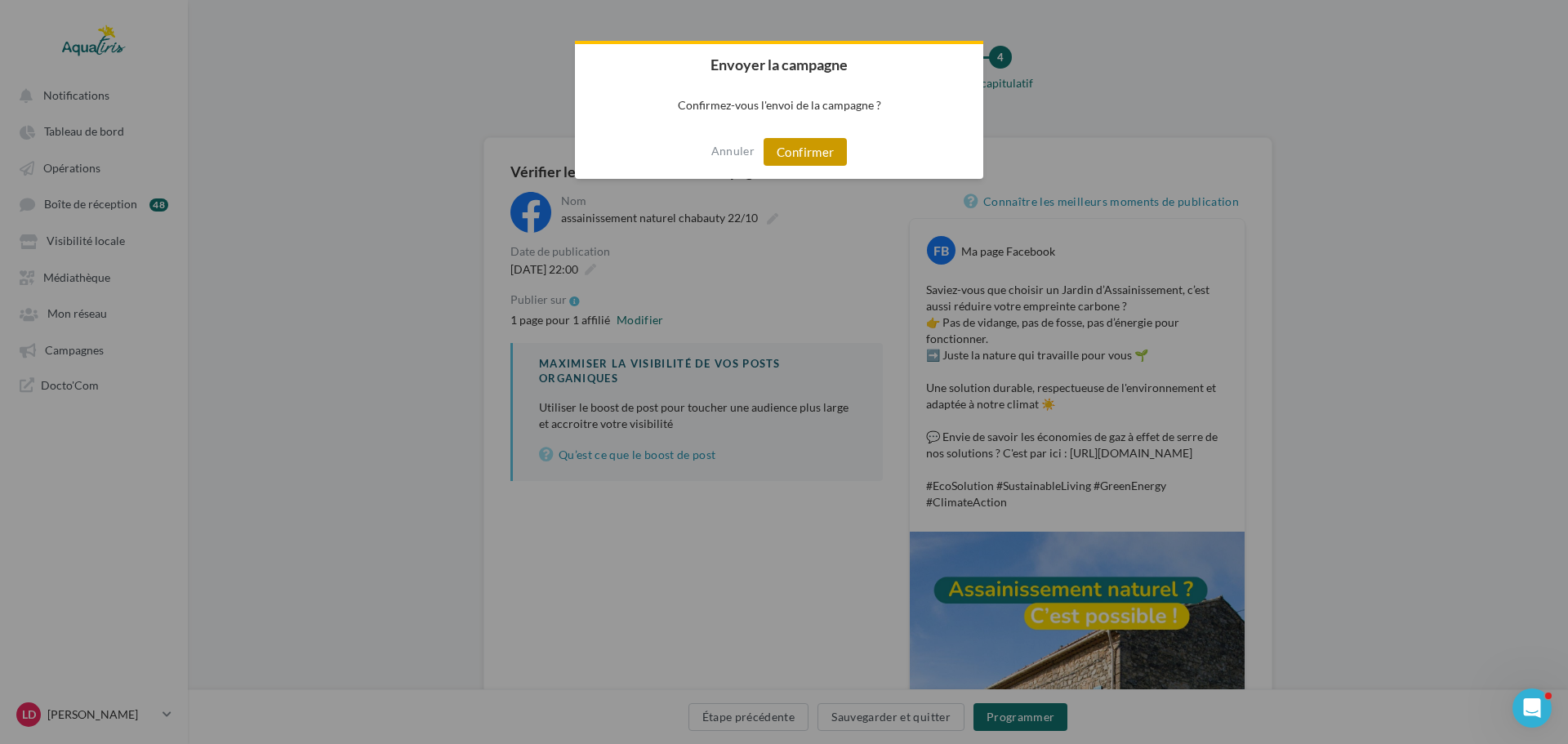
click at [810, 148] on button "Confirmer" at bounding box center [805, 151] width 83 height 27
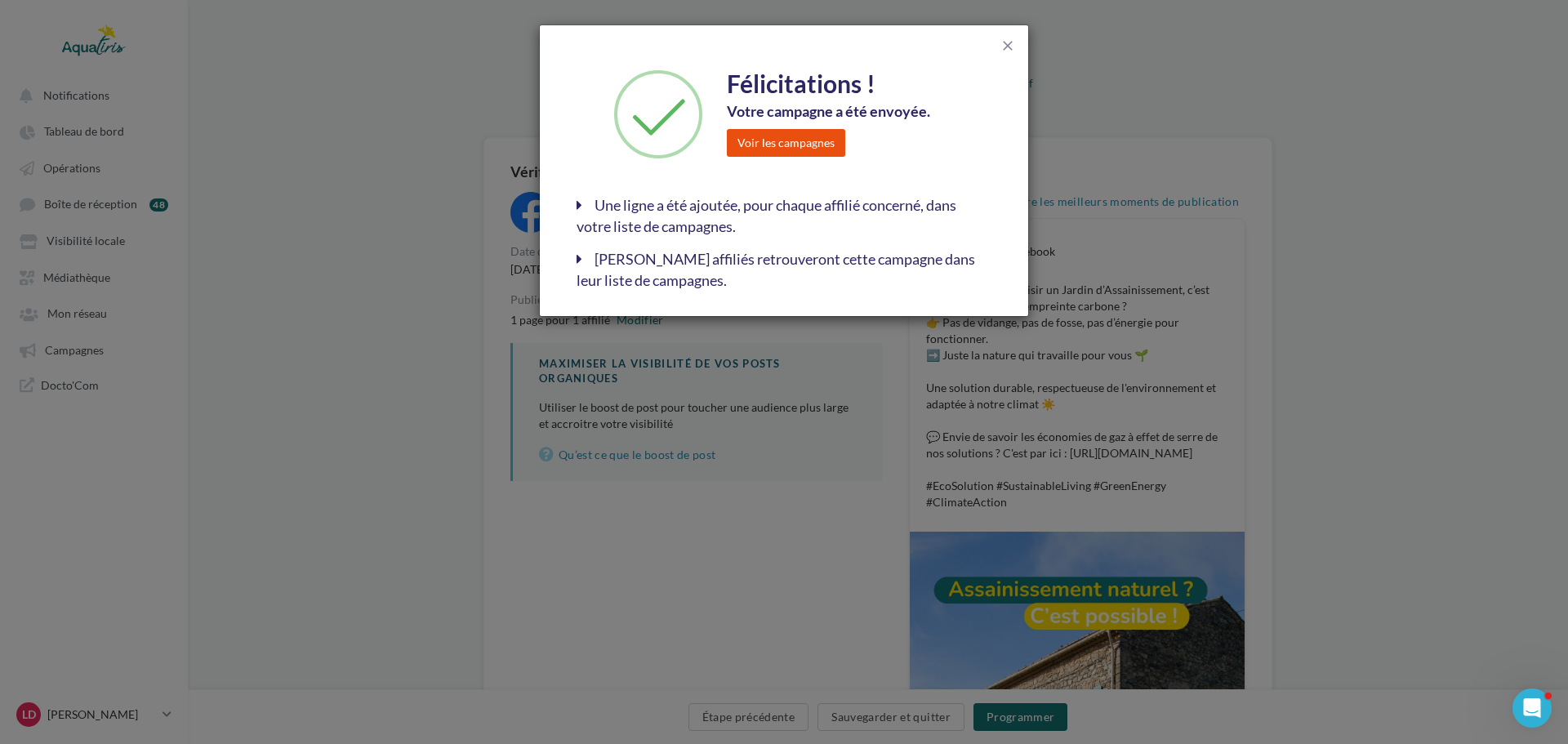
click at [781, 134] on button "Voir les campagnes" at bounding box center [785, 142] width 118 height 27
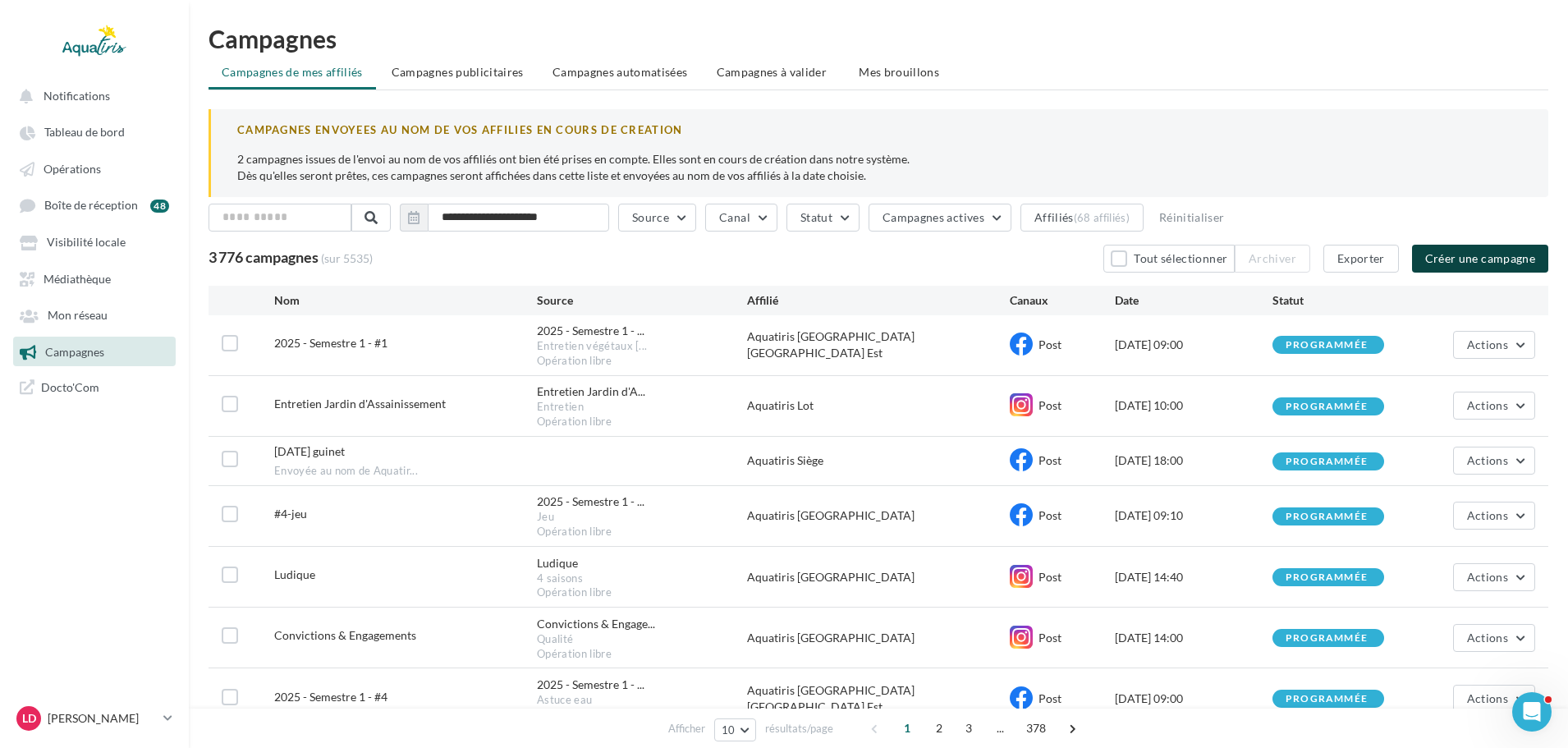
click at [1469, 246] on button "Créer une campagne" at bounding box center [1480, 258] width 136 height 27
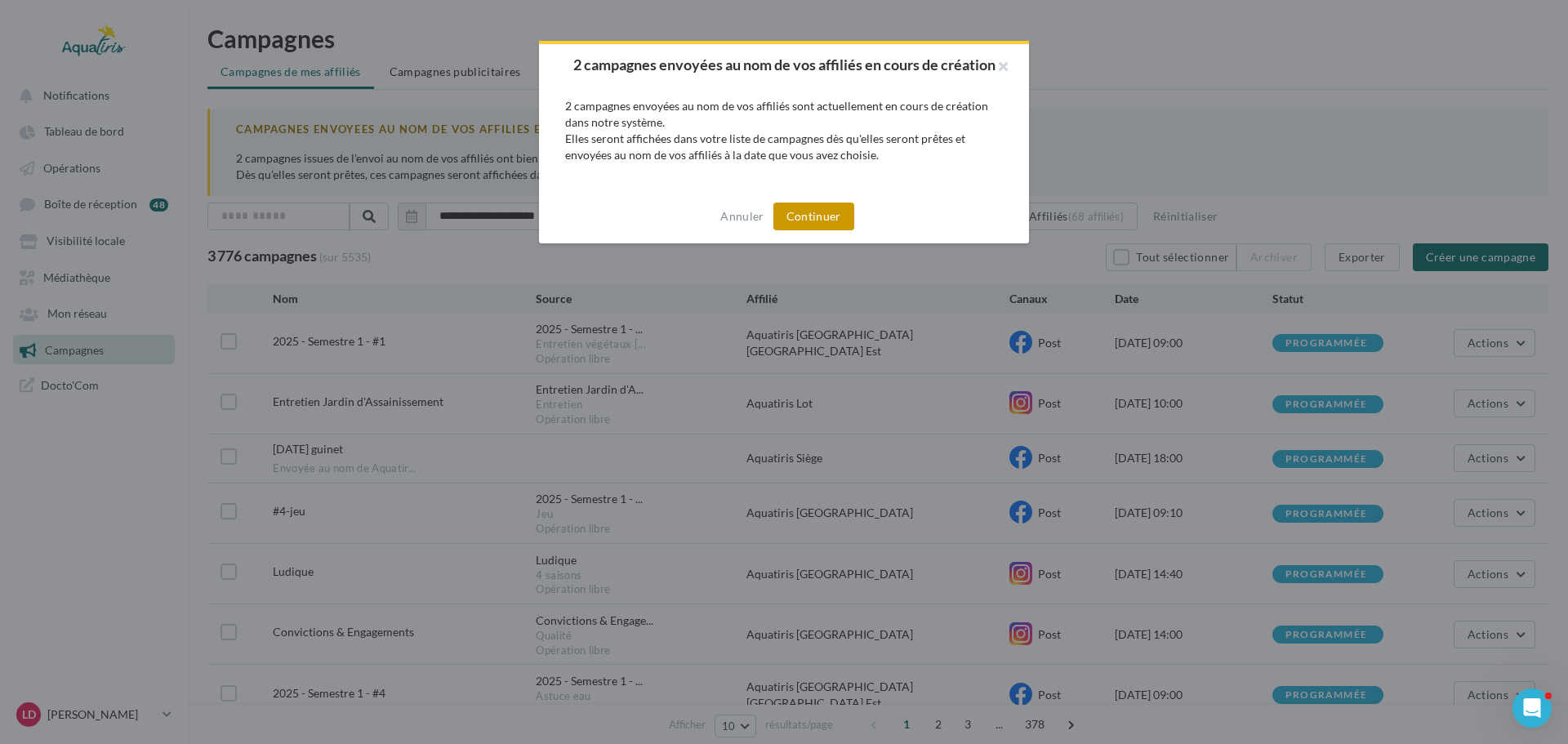
click at [836, 211] on button "Continuer" at bounding box center [814, 216] width 81 height 27
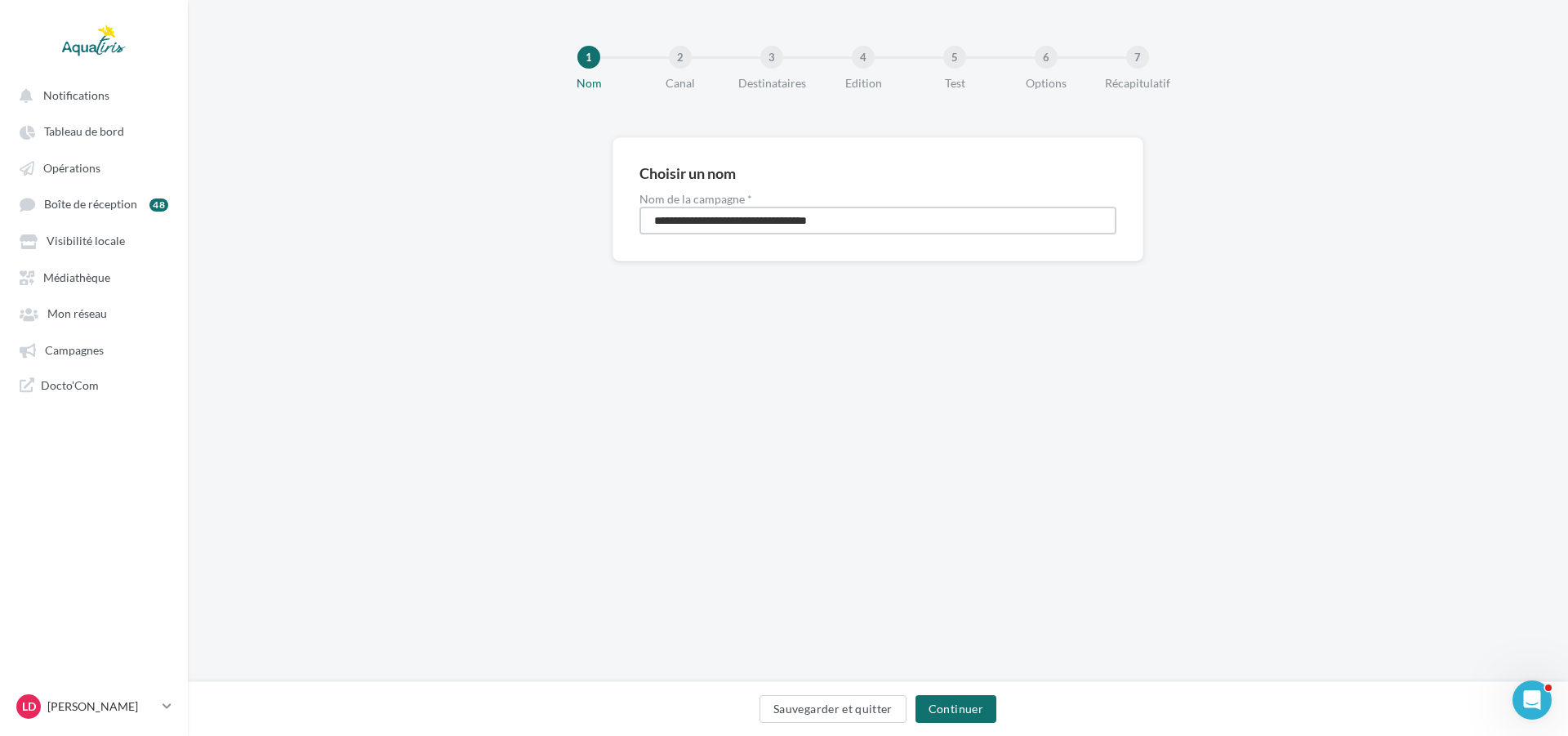
drag, startPoint x: 877, startPoint y: 219, endPoint x: 484, endPoint y: 214, distance: 393.0
click at [484, 214] on div "**********" at bounding box center [878, 225] width 1381 height 177
type input "**********"
click at [950, 705] on button "Continuer" at bounding box center [955, 709] width 81 height 27
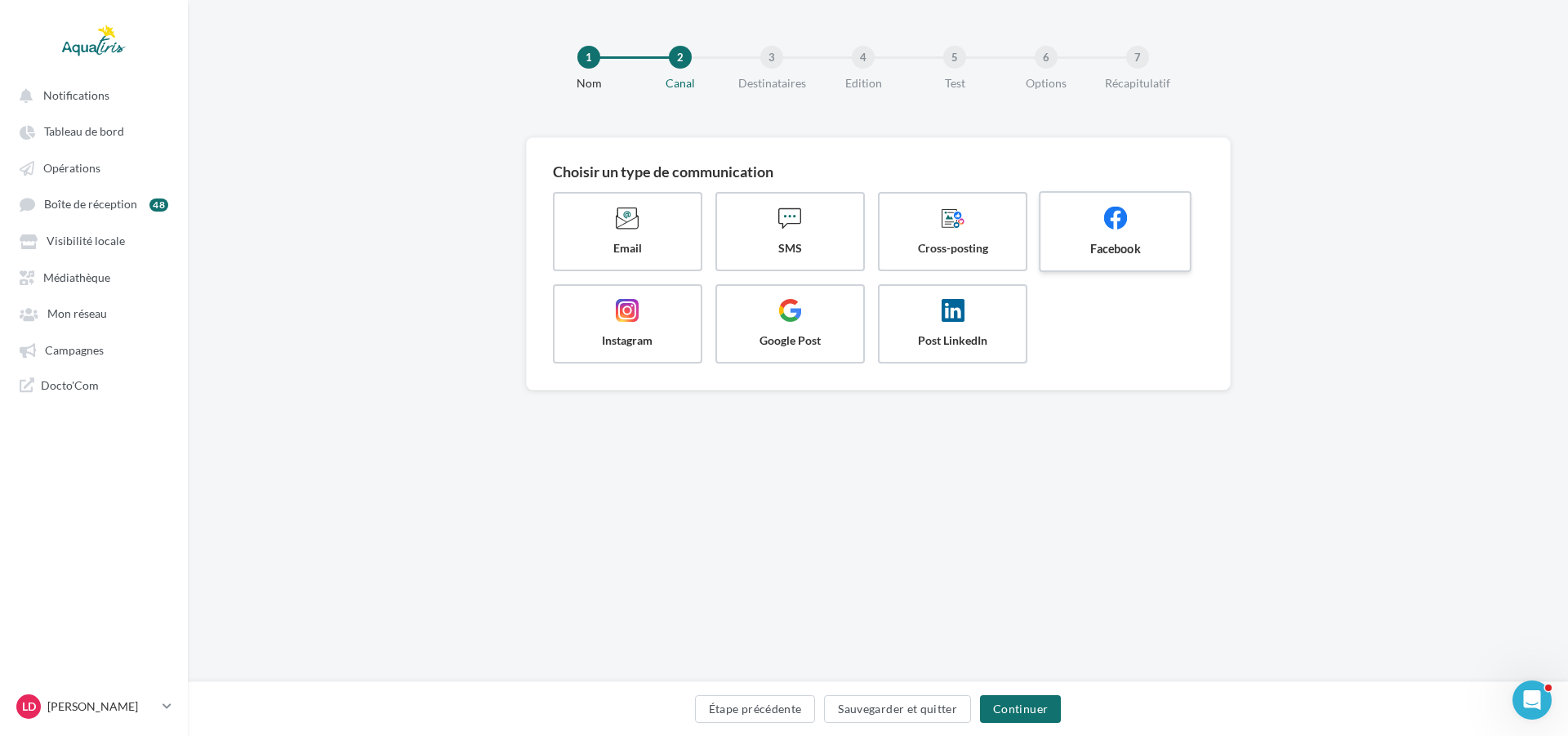
click at [1141, 230] on span at bounding box center [1116, 220] width 123 height 27
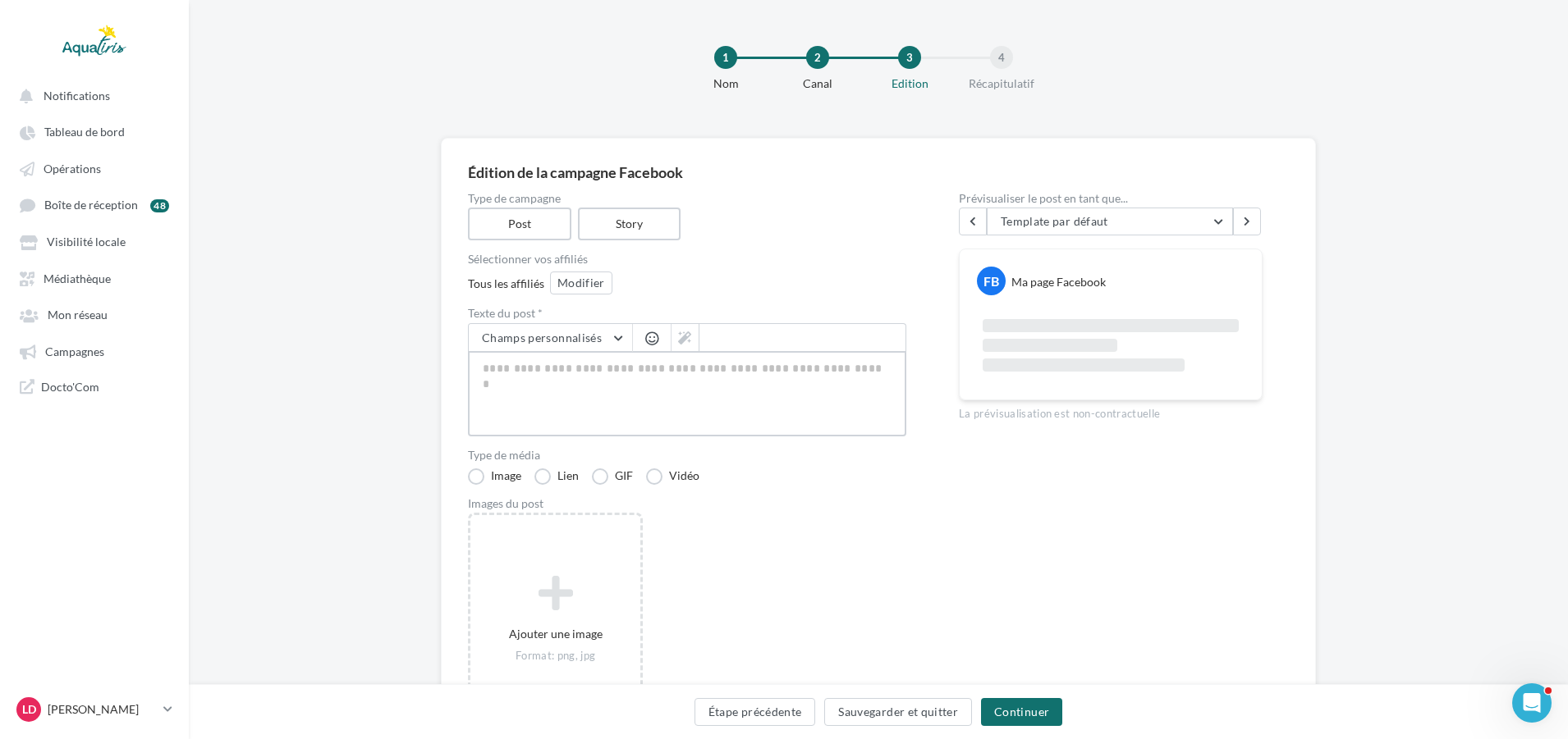
click at [733, 352] on textarea at bounding box center [686, 393] width 438 height 85
paste textarea "**********"
type textarea "**********"
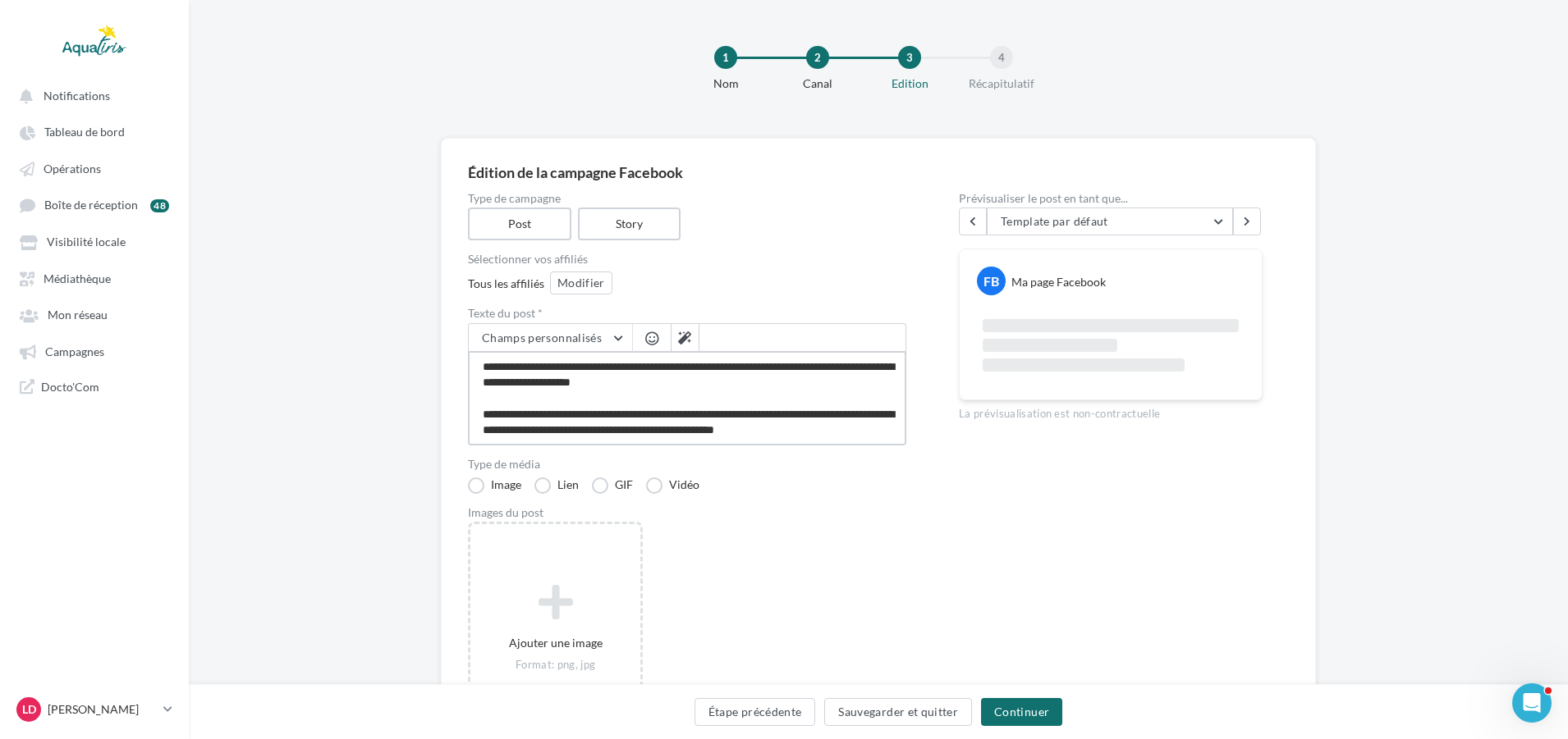
scroll to position [104, 0]
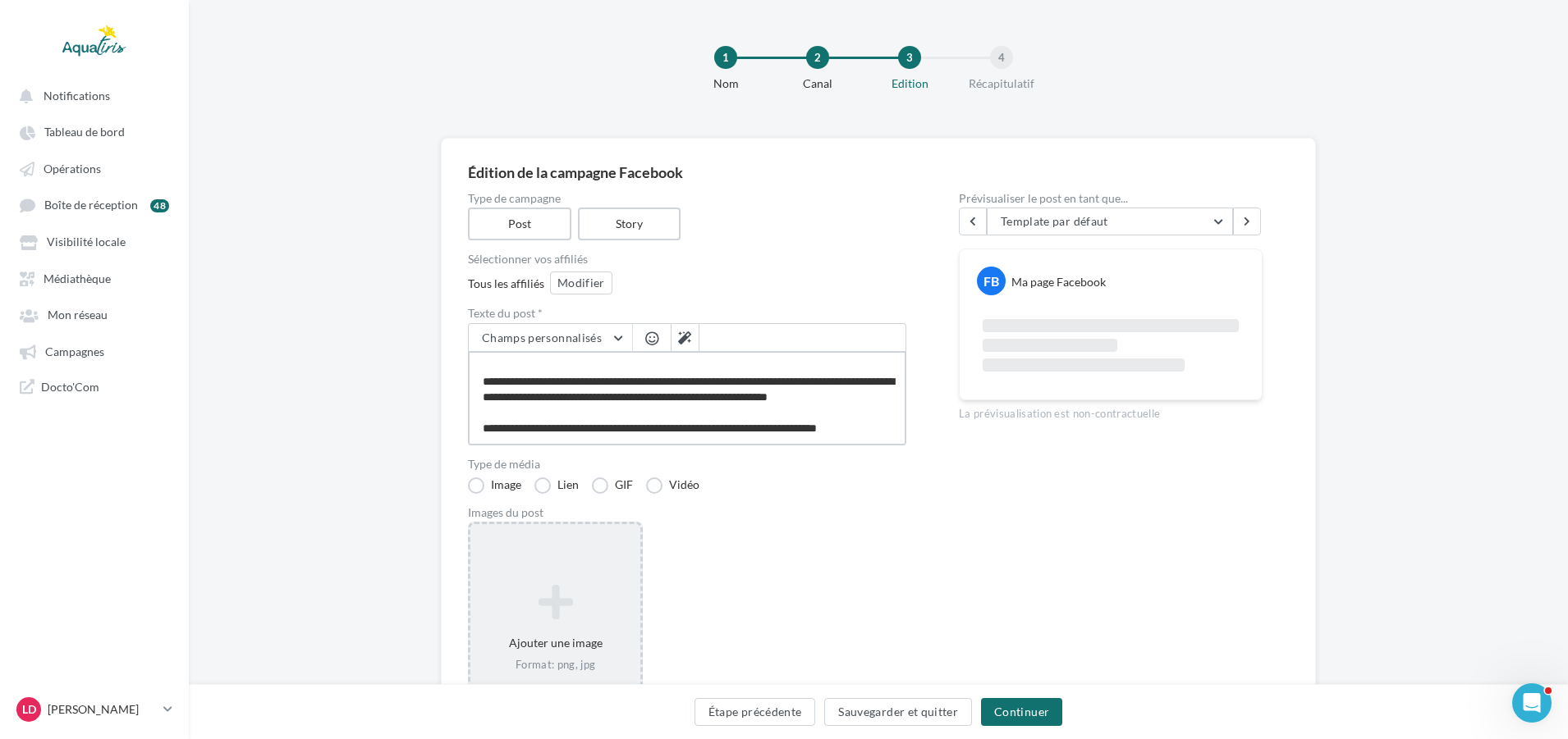
type textarea "**********"
click at [557, 605] on icon at bounding box center [555, 602] width 157 height 39
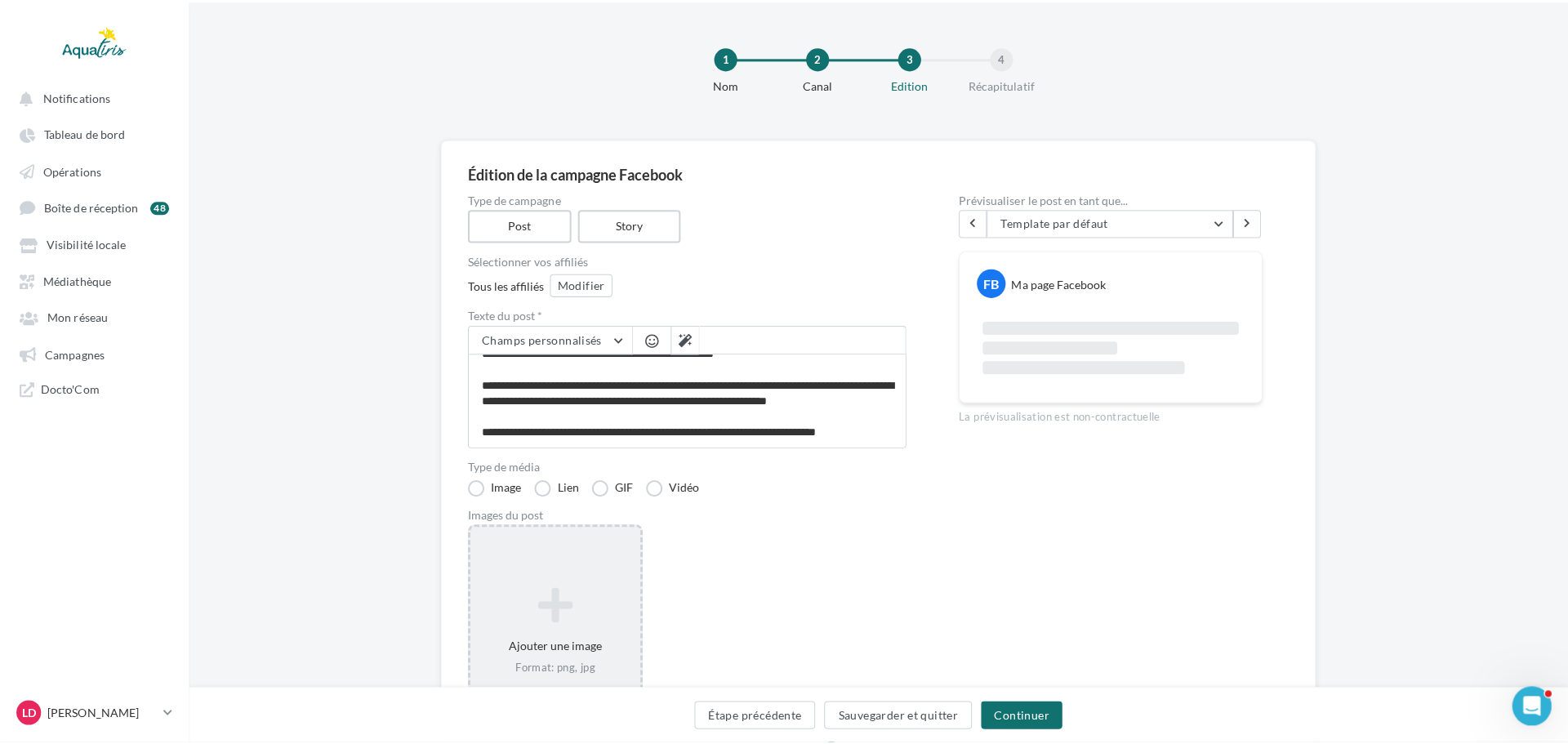
scroll to position [102, 0]
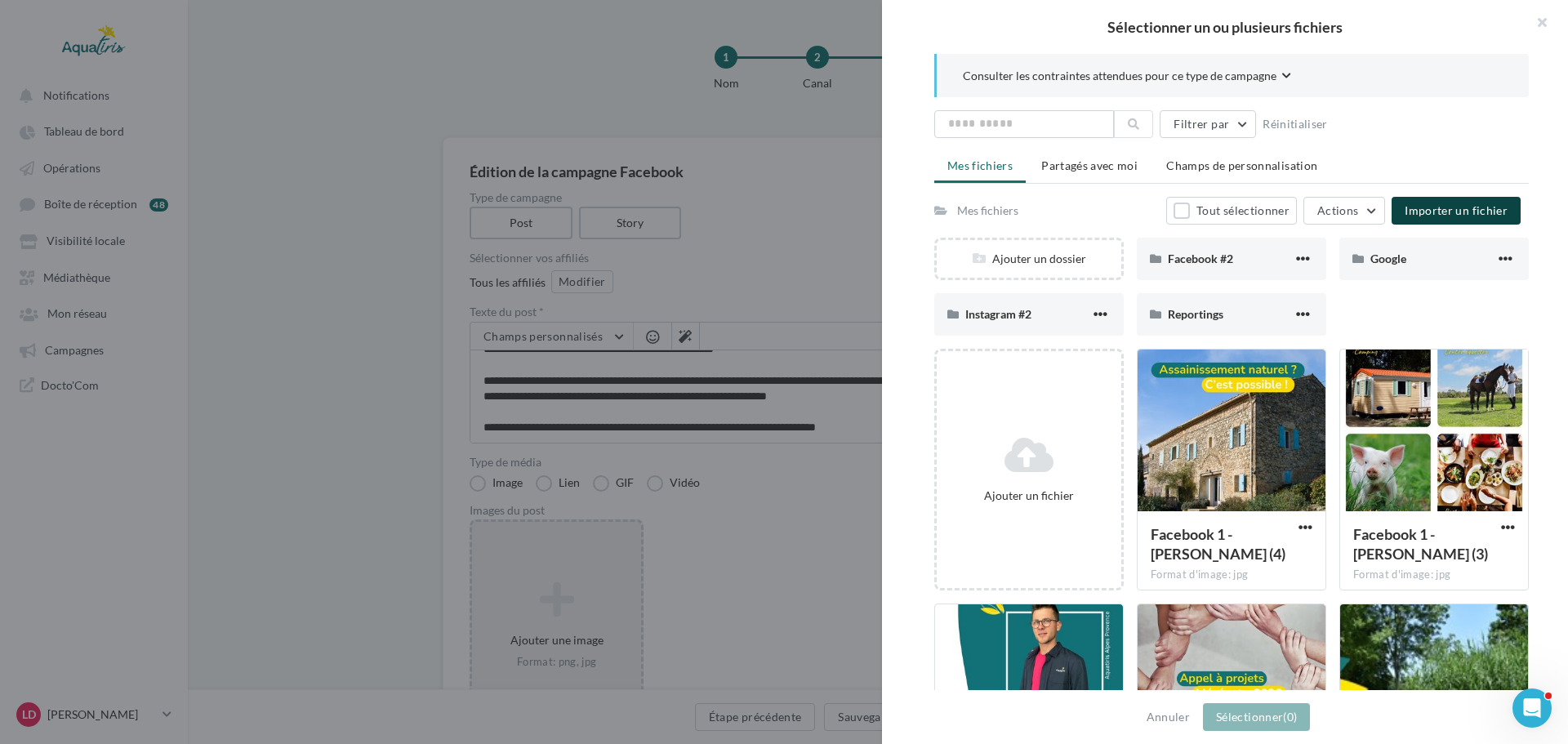
click at [1432, 216] on button "Importer un fichier" at bounding box center [1456, 211] width 129 height 27
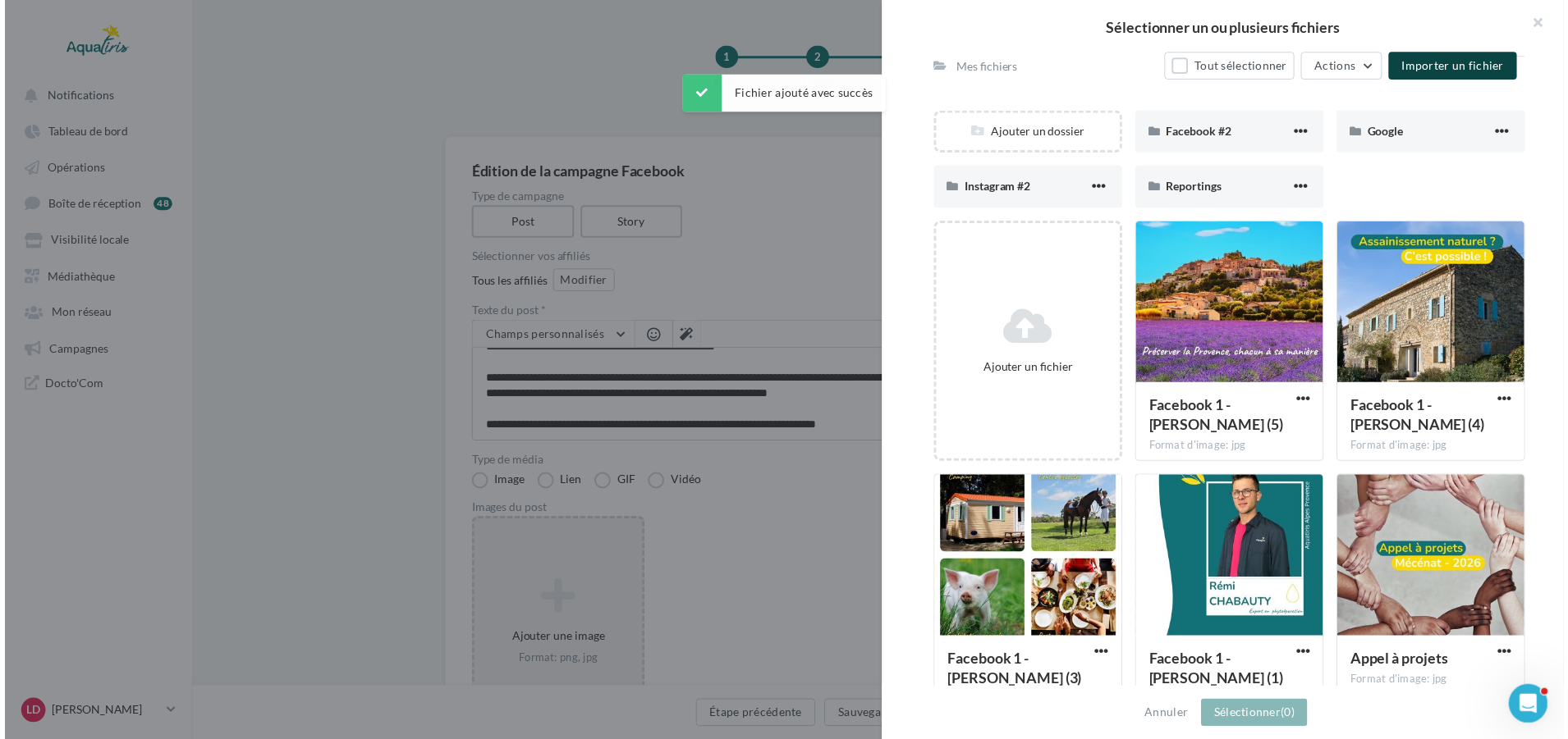
scroll to position [168, 0]
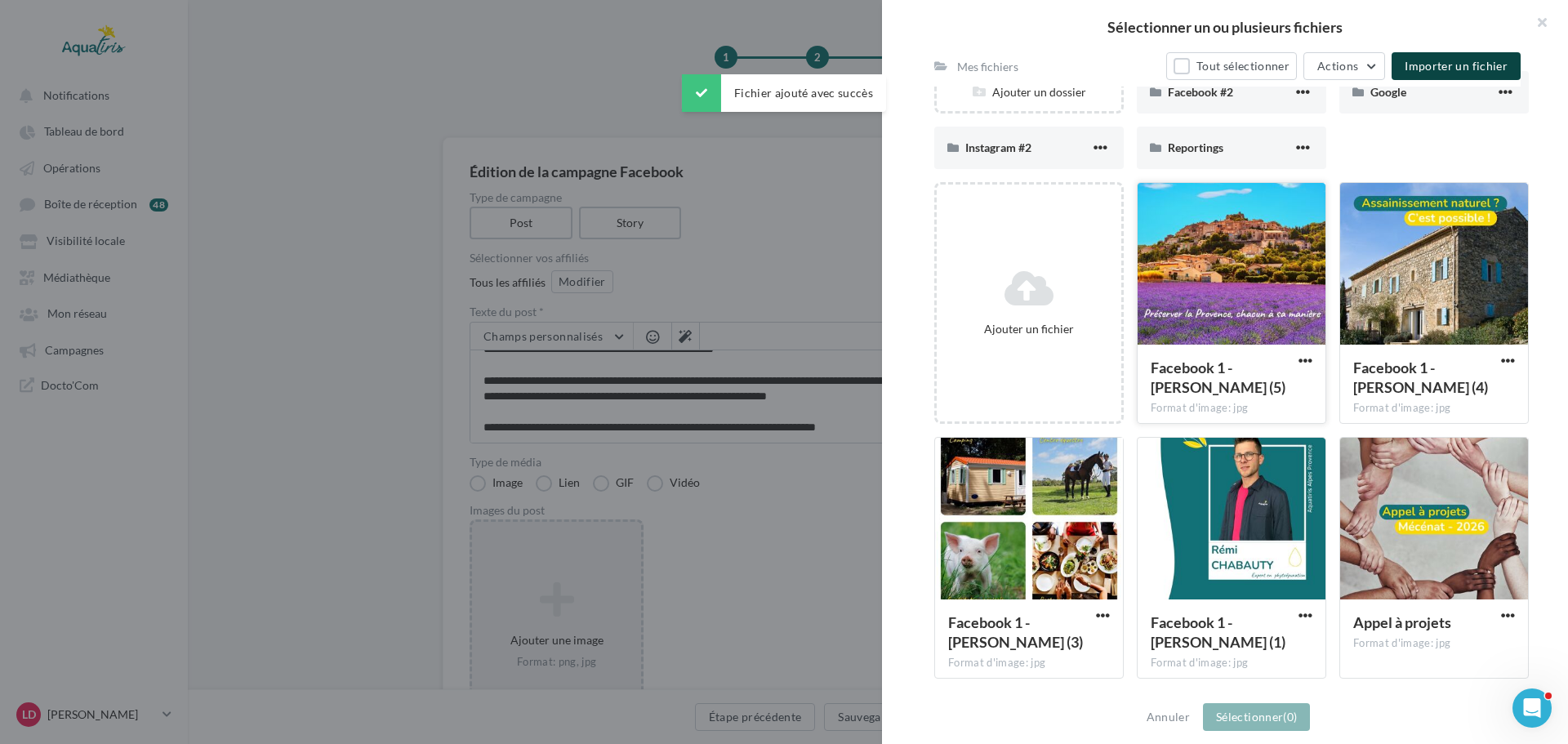
click at [1273, 273] on div at bounding box center [1231, 264] width 188 height 163
click at [1267, 715] on button "Sélectionner (1)" at bounding box center [1257, 717] width 107 height 27
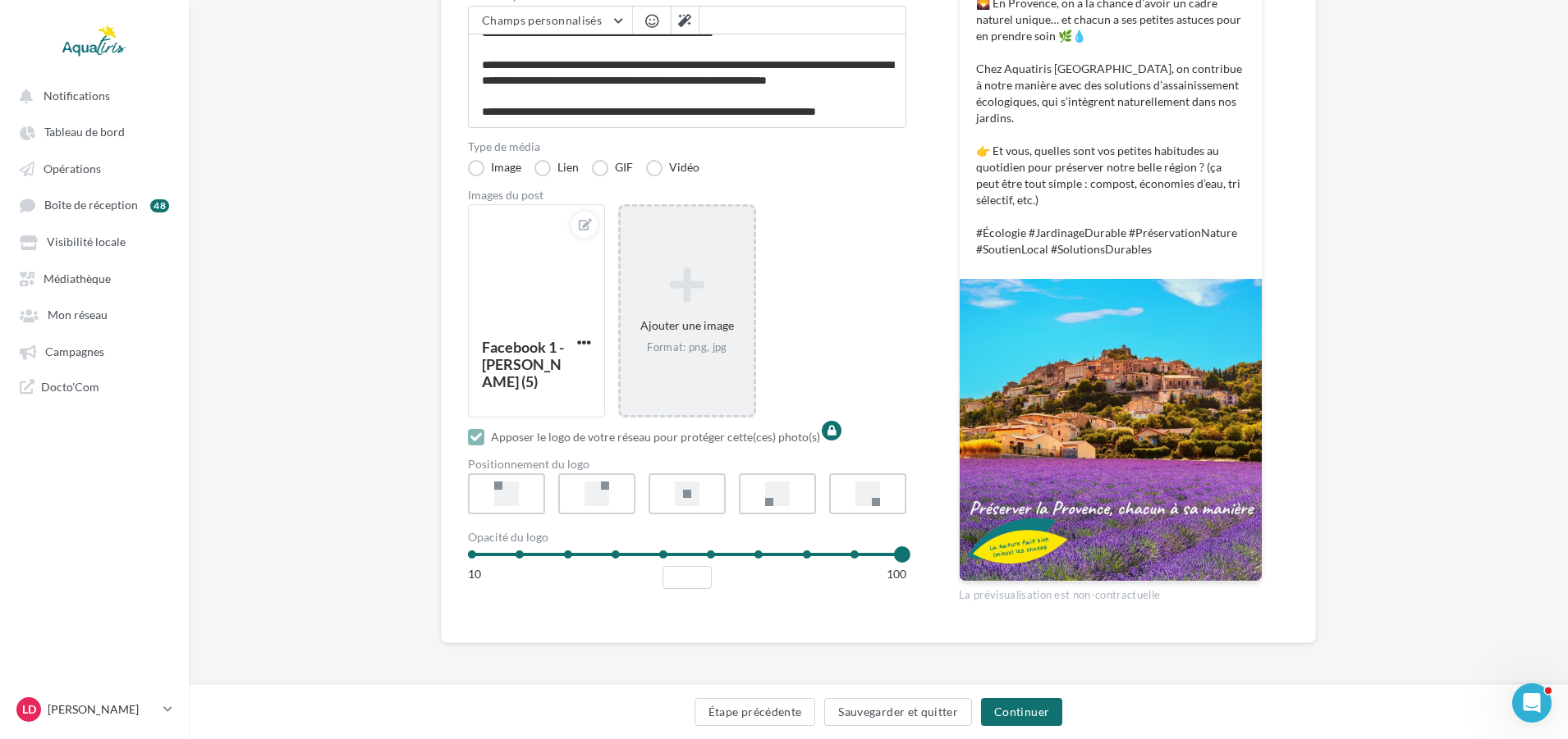
scroll to position [319, 0]
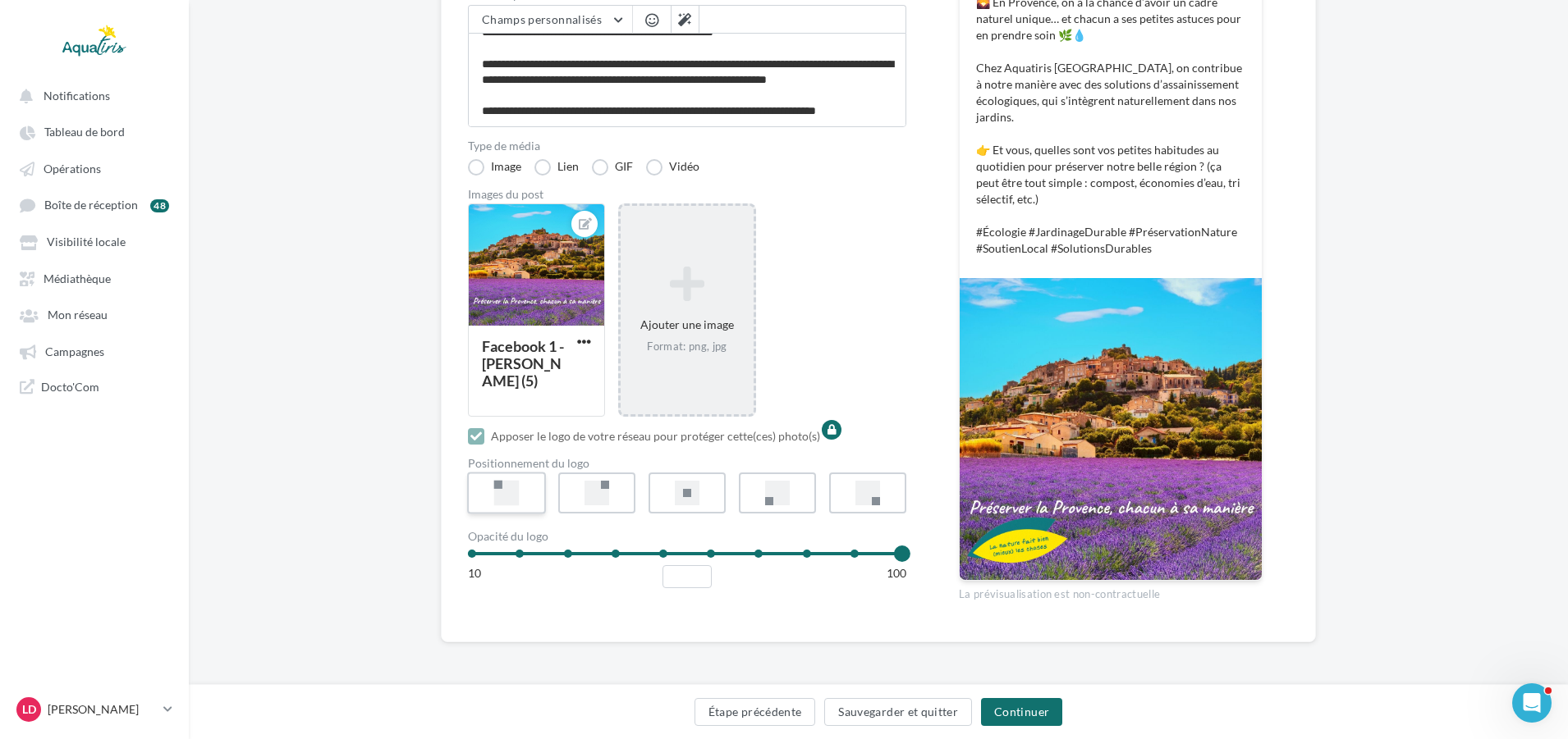
click at [508, 491] on div at bounding box center [507, 494] width 25 height 25
click at [1015, 715] on button "Continuer" at bounding box center [1021, 712] width 81 height 27
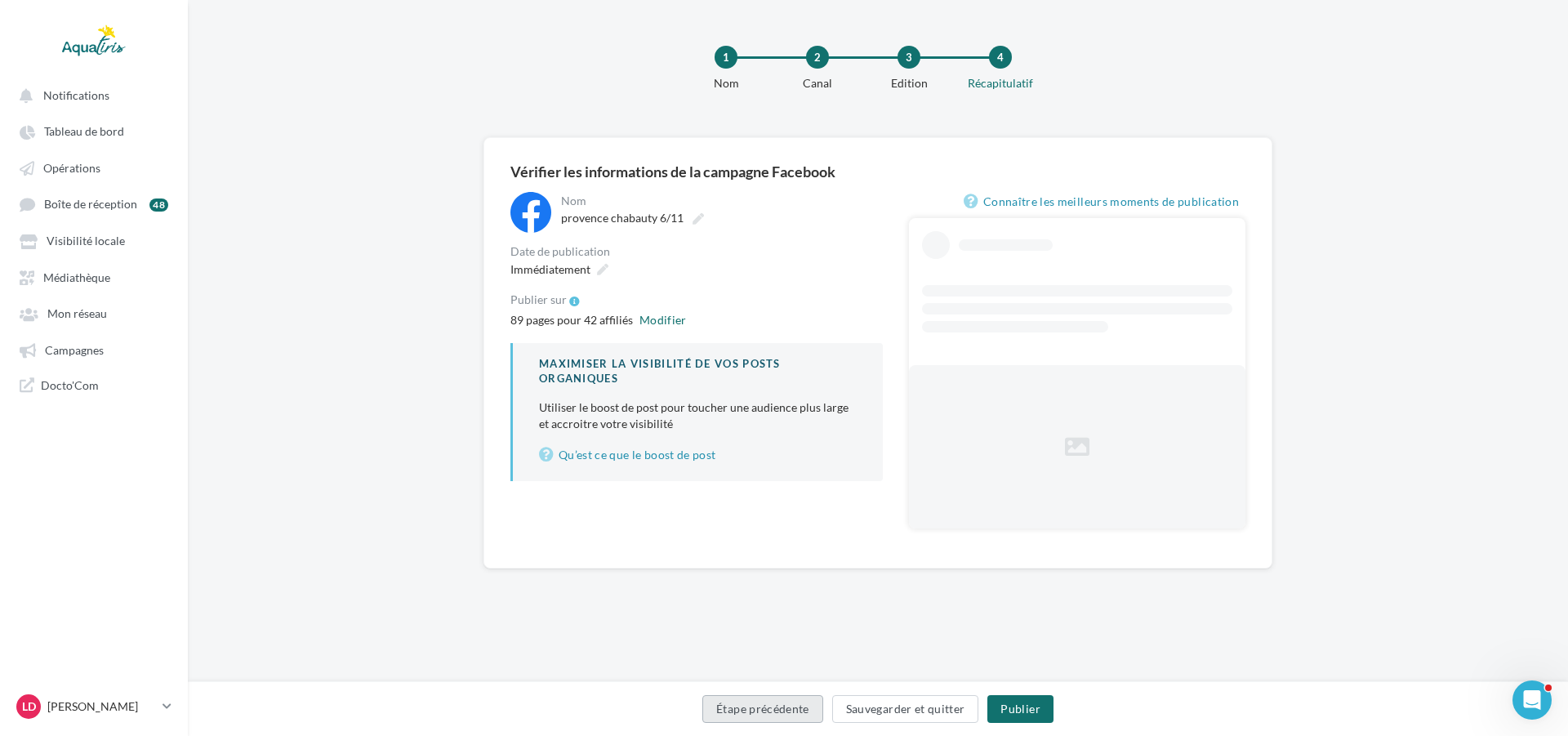
click at [789, 700] on button "Étape précédente" at bounding box center [763, 709] width 121 height 27
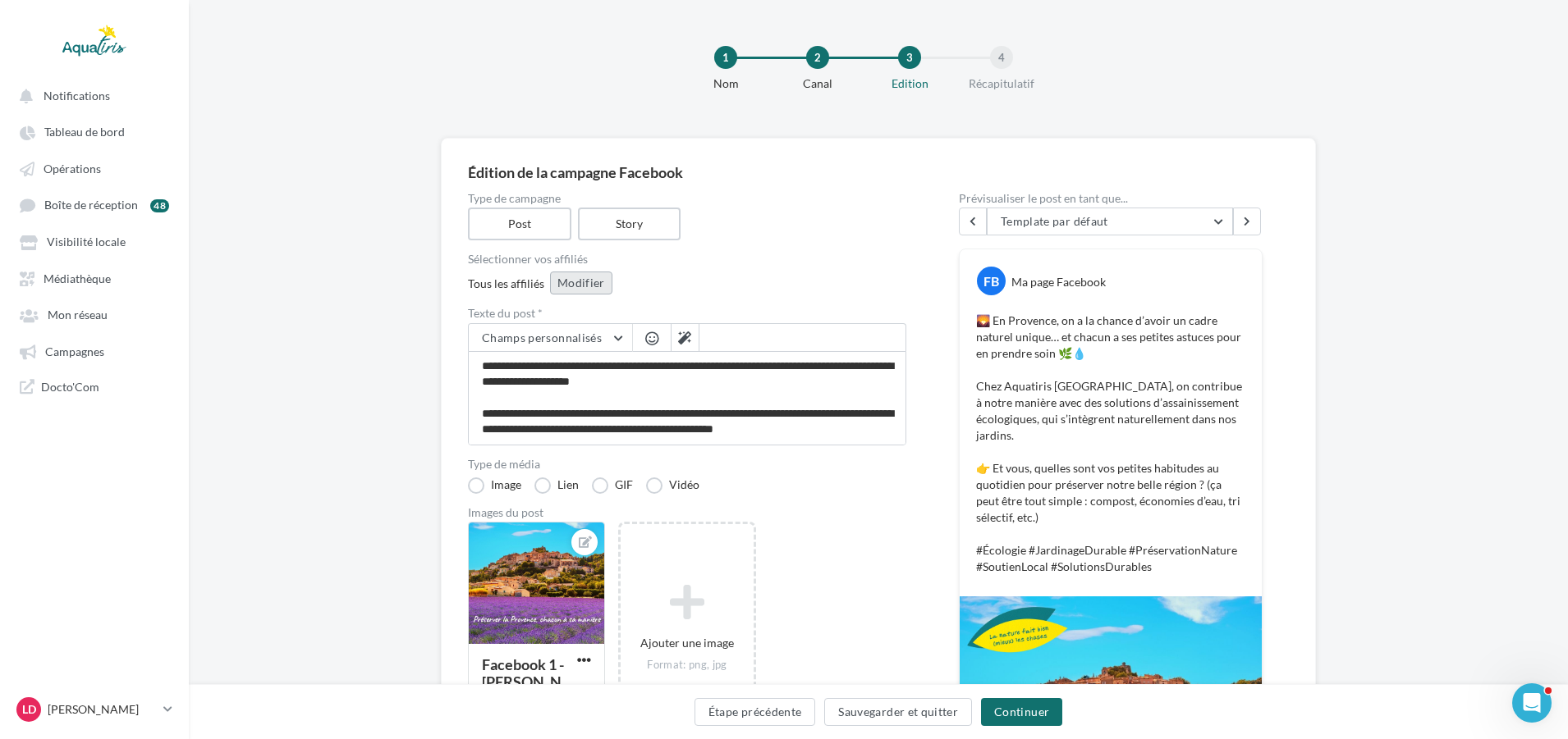
click at [599, 287] on button "Modifier" at bounding box center [582, 282] width 63 height 23
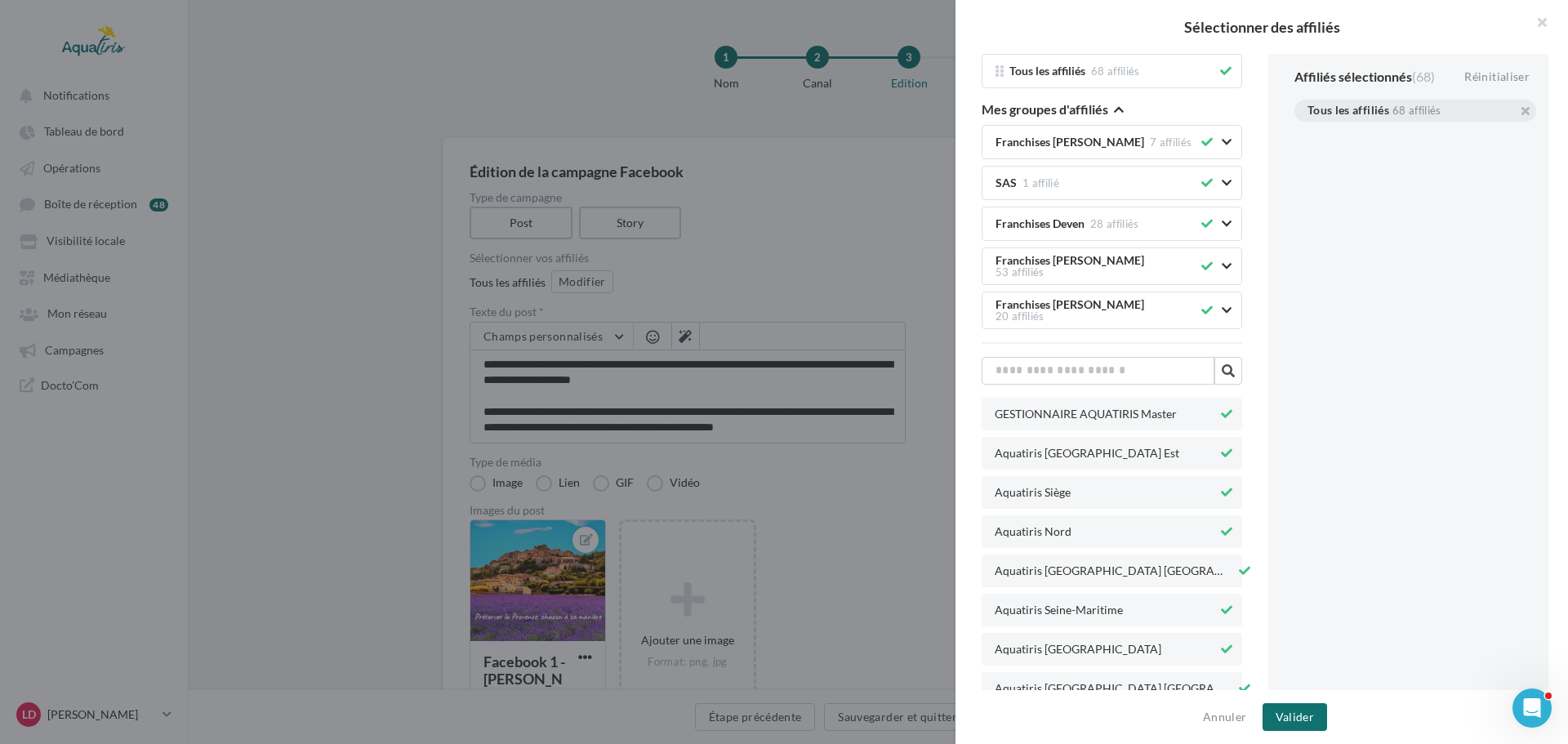
click at [1514, 109] on div "Tous les affiliés 68 affiliés" at bounding box center [1416, 110] width 242 height 22
click at [1307, 131] on button "button" at bounding box center [1307, 131] width 0 height 0
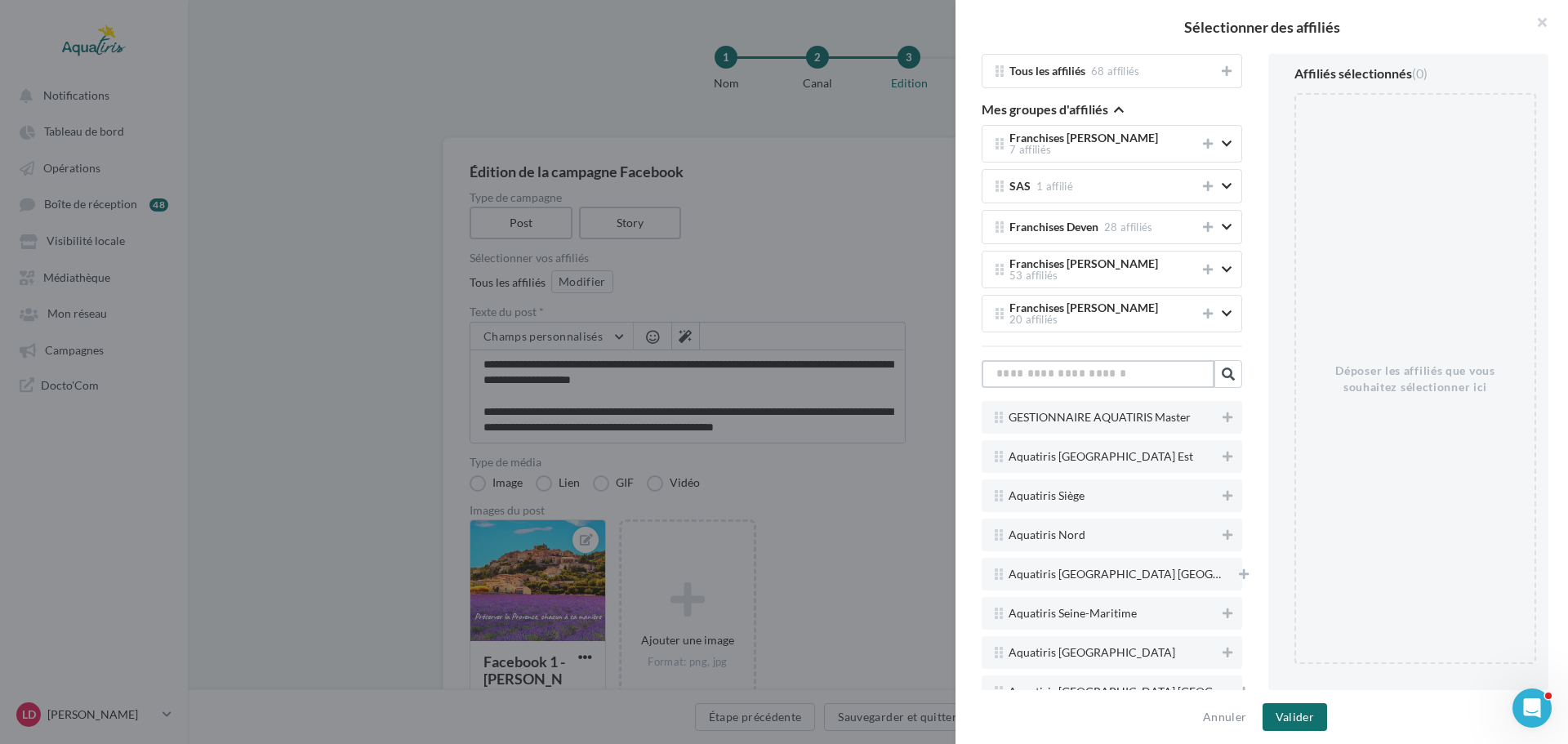
click at [1126, 360] on input "text" at bounding box center [1098, 373] width 233 height 27
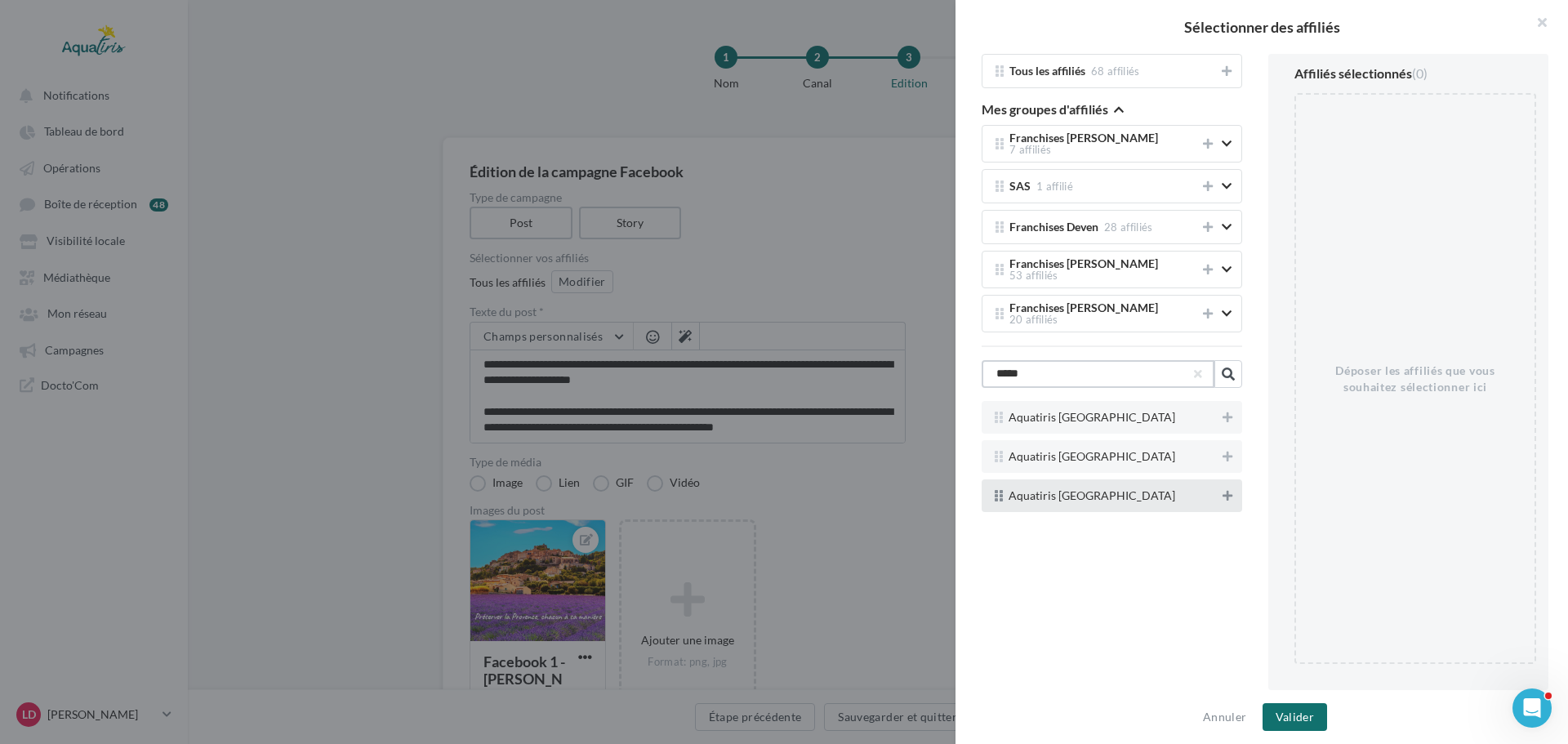
type input "*****"
click at [1223, 489] on icon at bounding box center [1227, 495] width 10 height 12
click at [1302, 706] on button "Valider" at bounding box center [1295, 717] width 64 height 27
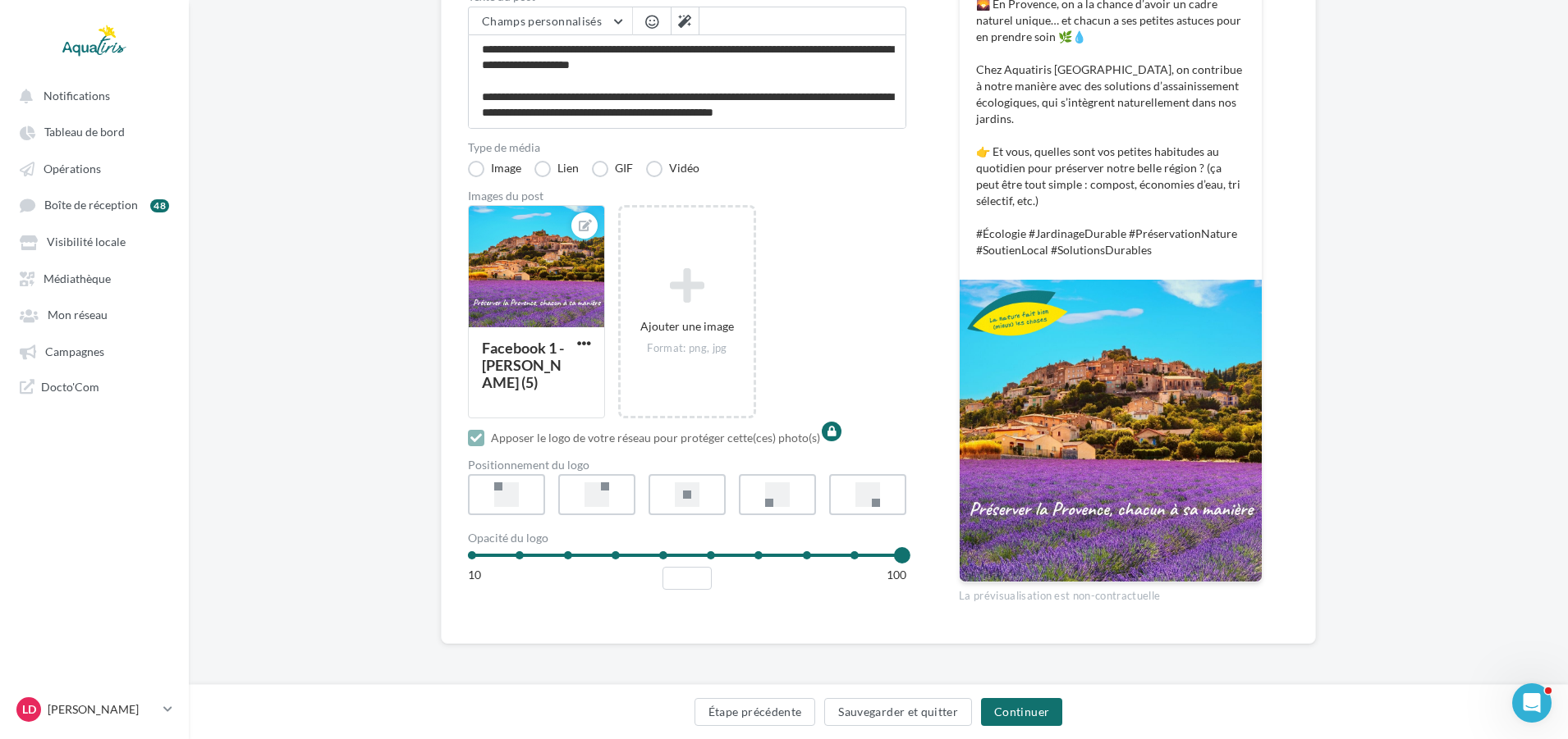
scroll to position [319, 0]
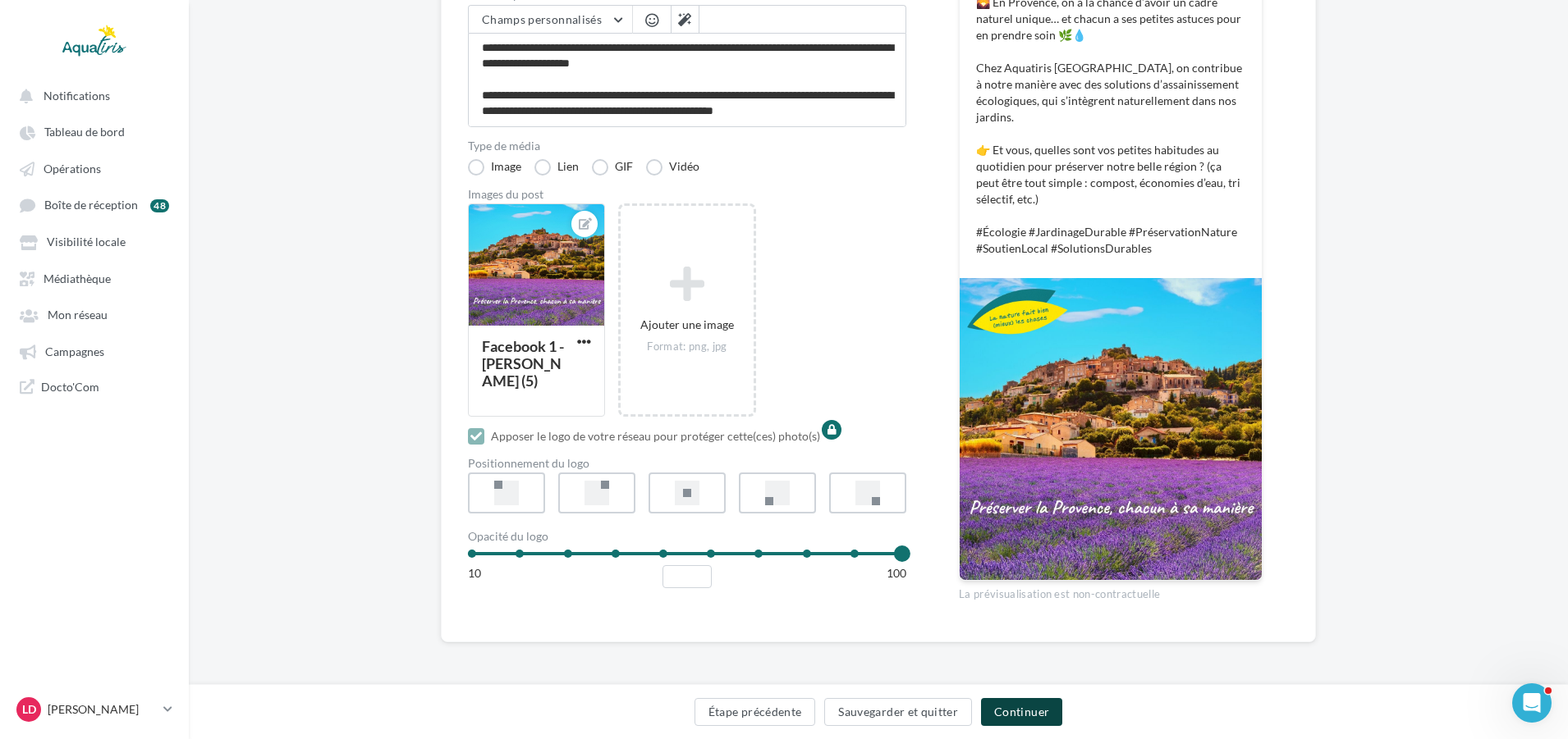
click at [1031, 709] on button "Continuer" at bounding box center [1021, 712] width 81 height 27
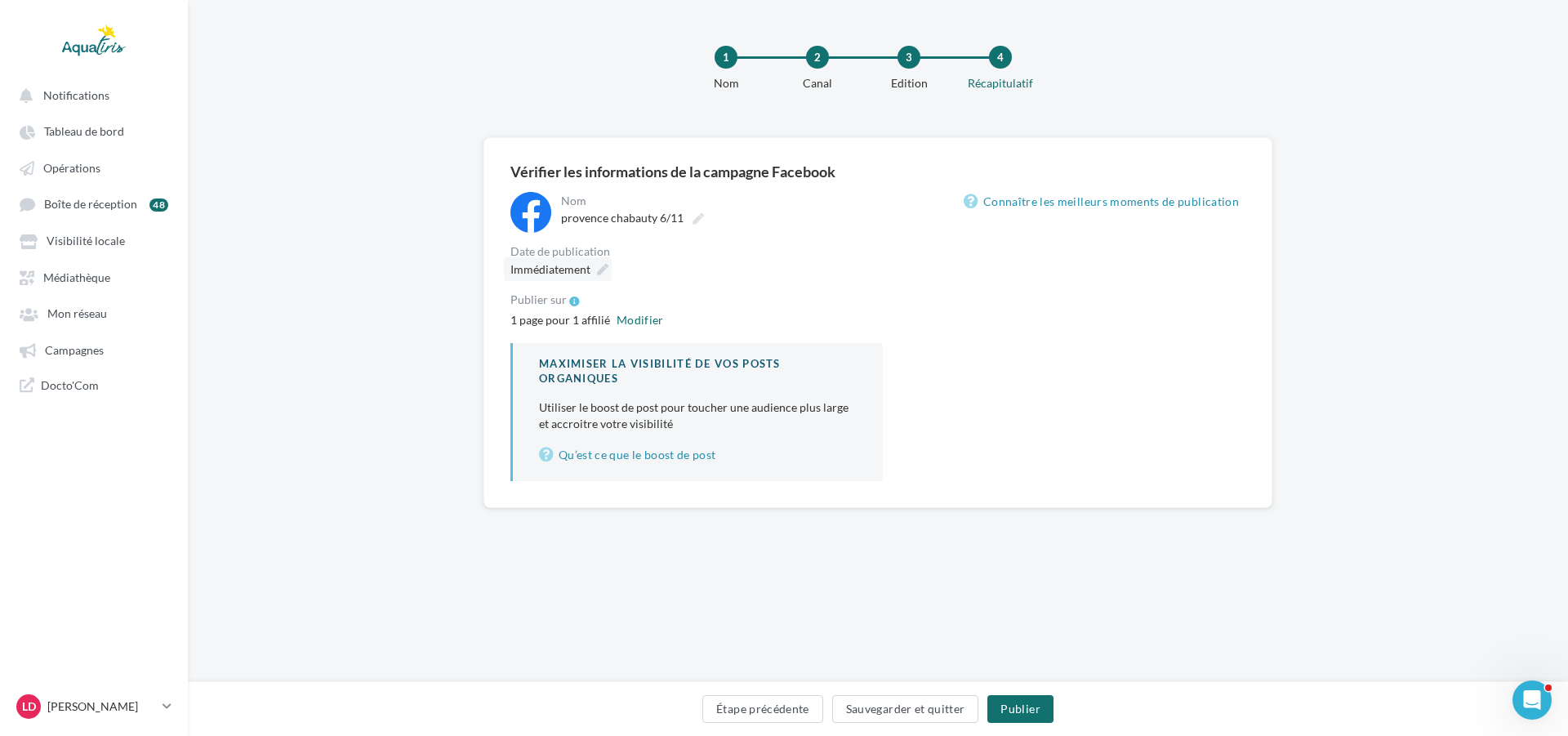
click at [587, 264] on span "Immédiatement" at bounding box center [550, 269] width 80 height 14
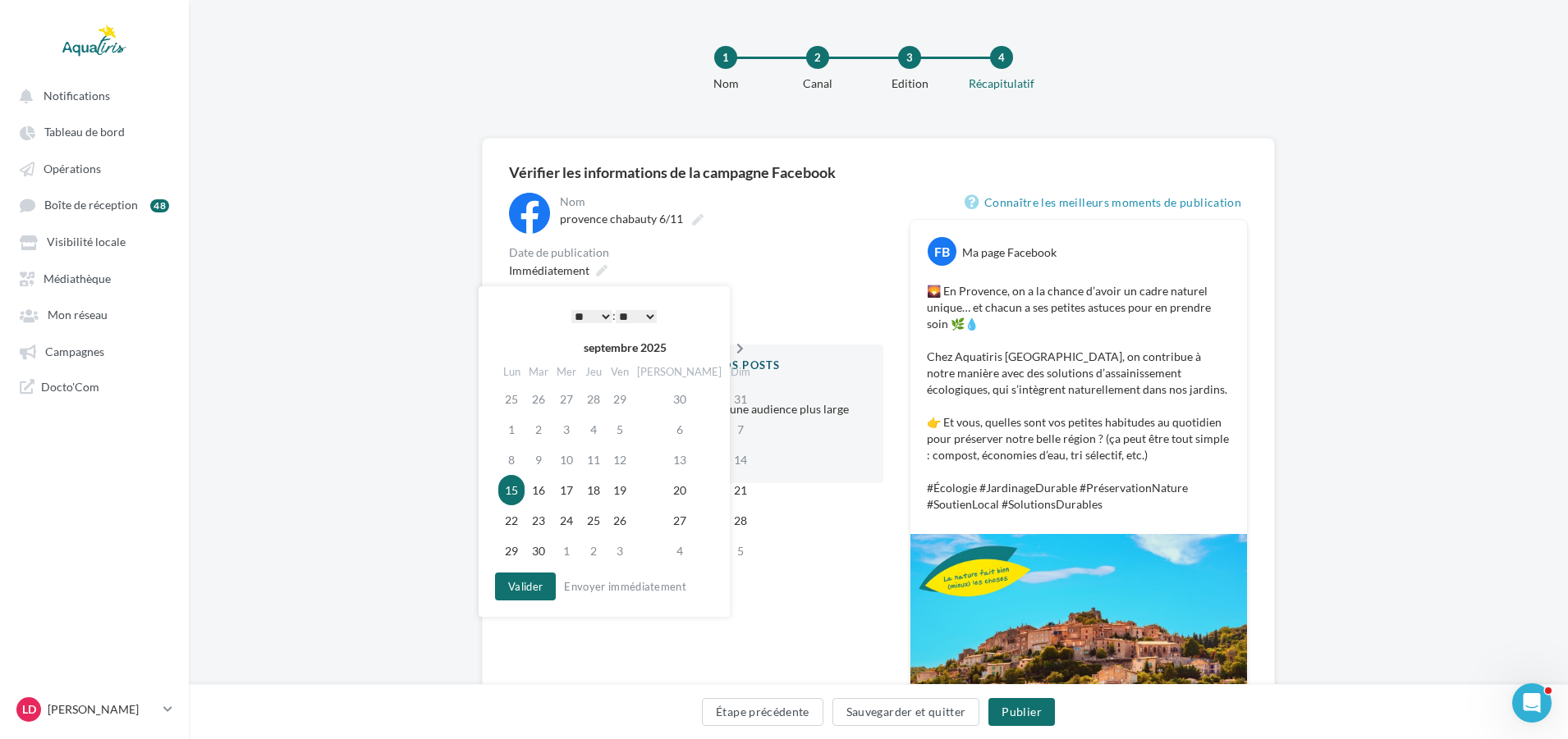
click at [730, 347] on icon at bounding box center [739, 349] width 21 height 12
click at [729, 347] on icon at bounding box center [738, 349] width 21 height 12
click at [599, 438] on td "6" at bounding box center [591, 429] width 26 height 30
click at [600, 318] on select "* * * * * * * * * * ** ** ** ** ** ** ** ** ** ** ** ** ** **" at bounding box center [587, 316] width 41 height 13
click at [640, 321] on select "** ** ** ** ** **" at bounding box center [632, 316] width 41 height 13
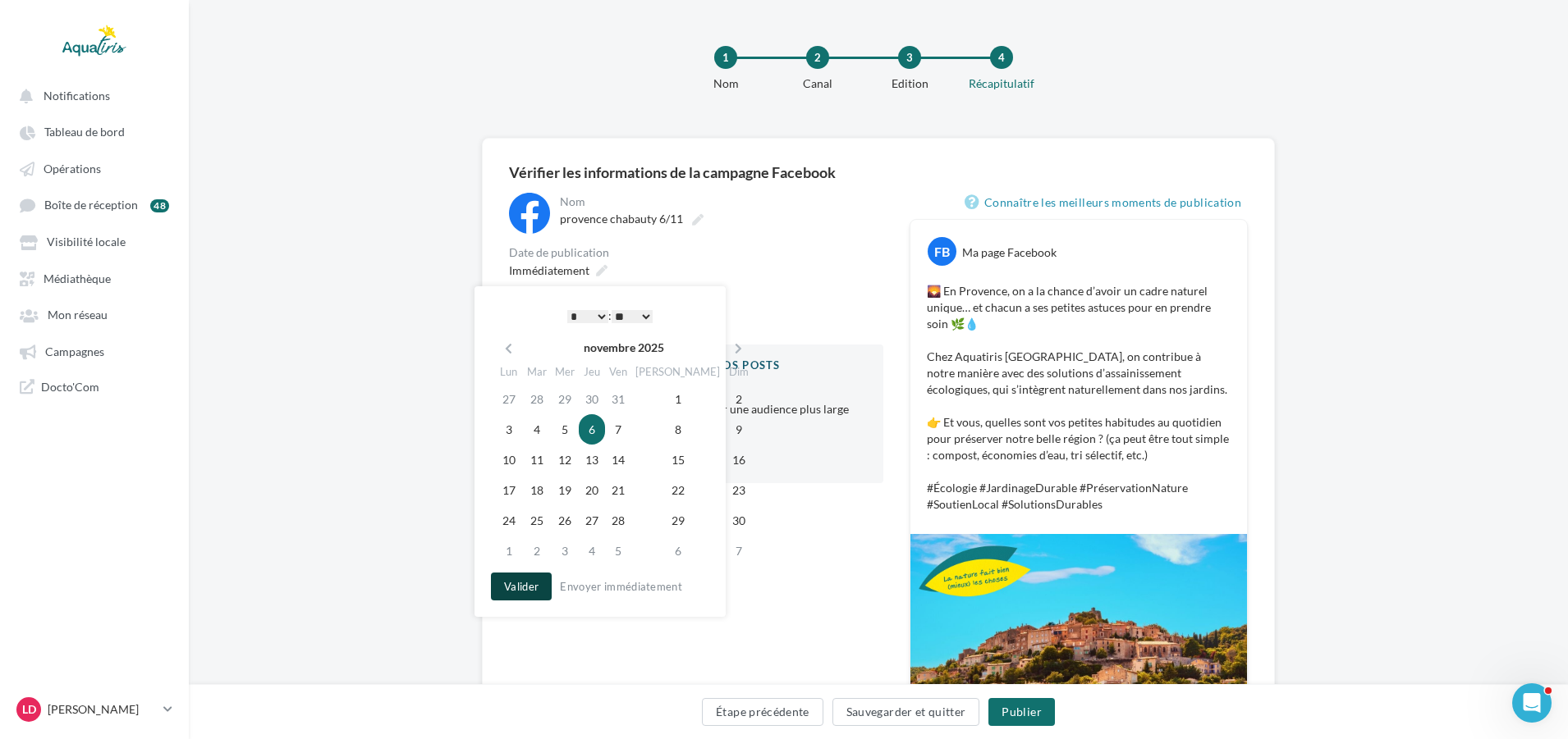
click at [540, 584] on button "Valider" at bounding box center [522, 586] width 61 height 27
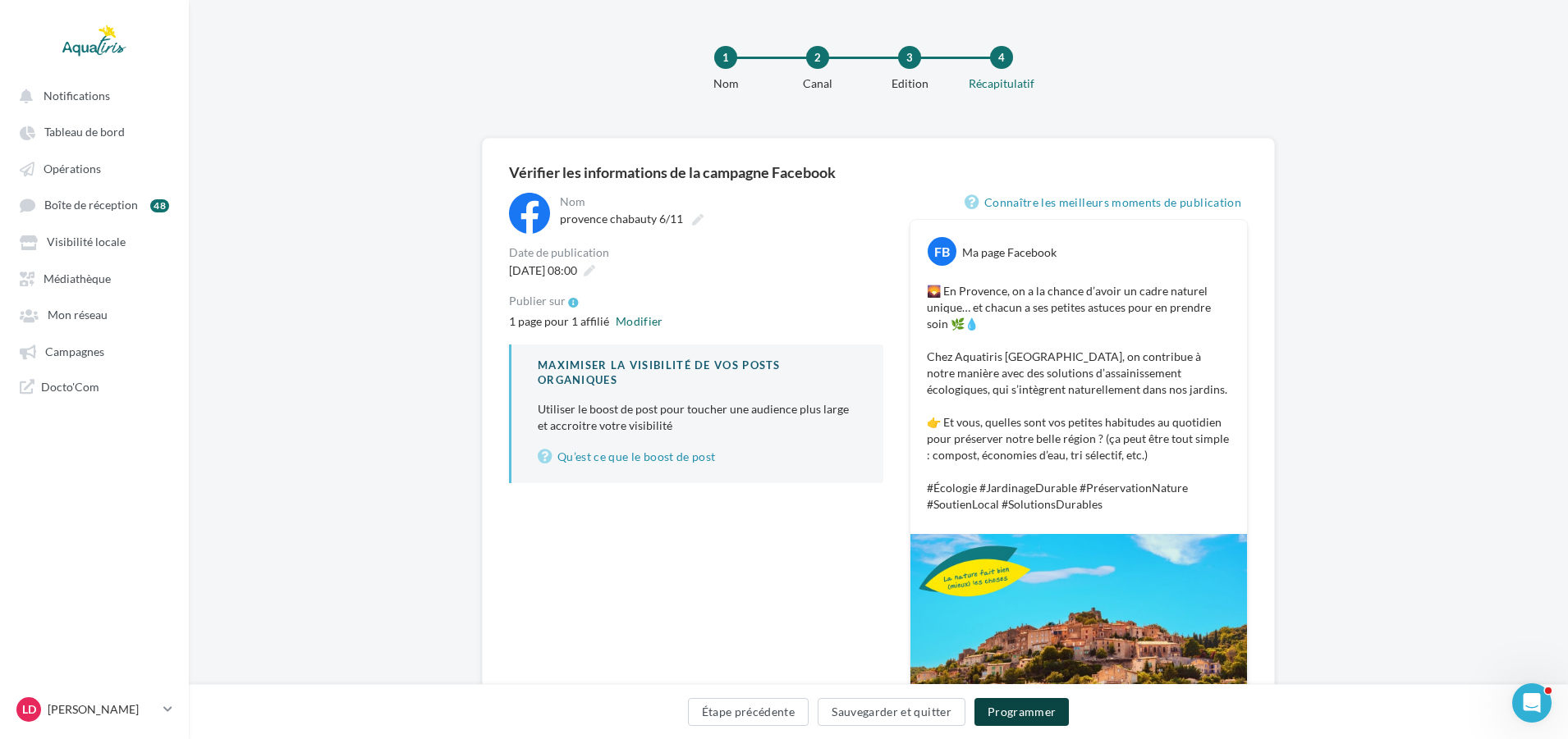
click at [1006, 712] on button "Programmer" at bounding box center [1022, 712] width 95 height 27
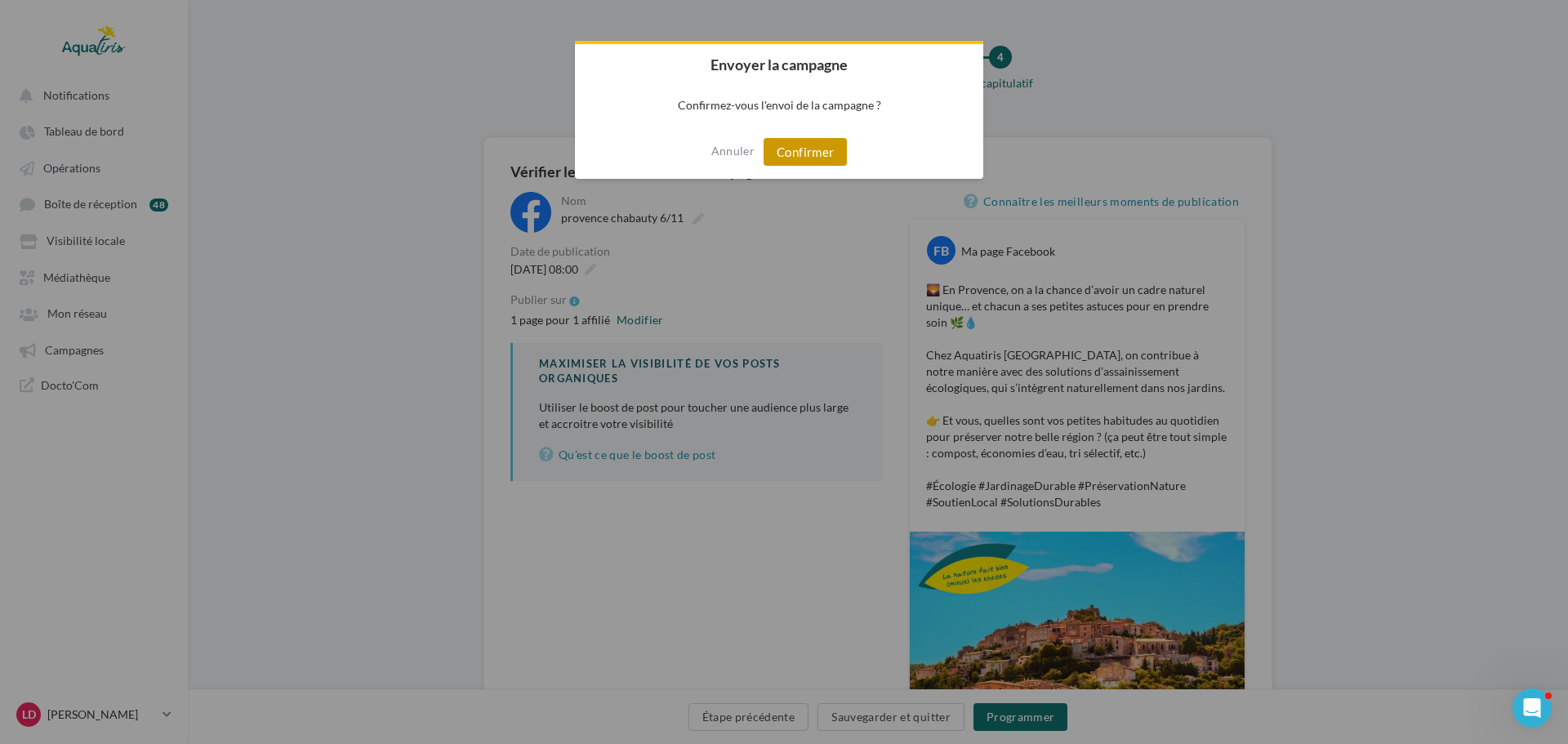
click at [818, 153] on button "Confirmer" at bounding box center [805, 151] width 83 height 27
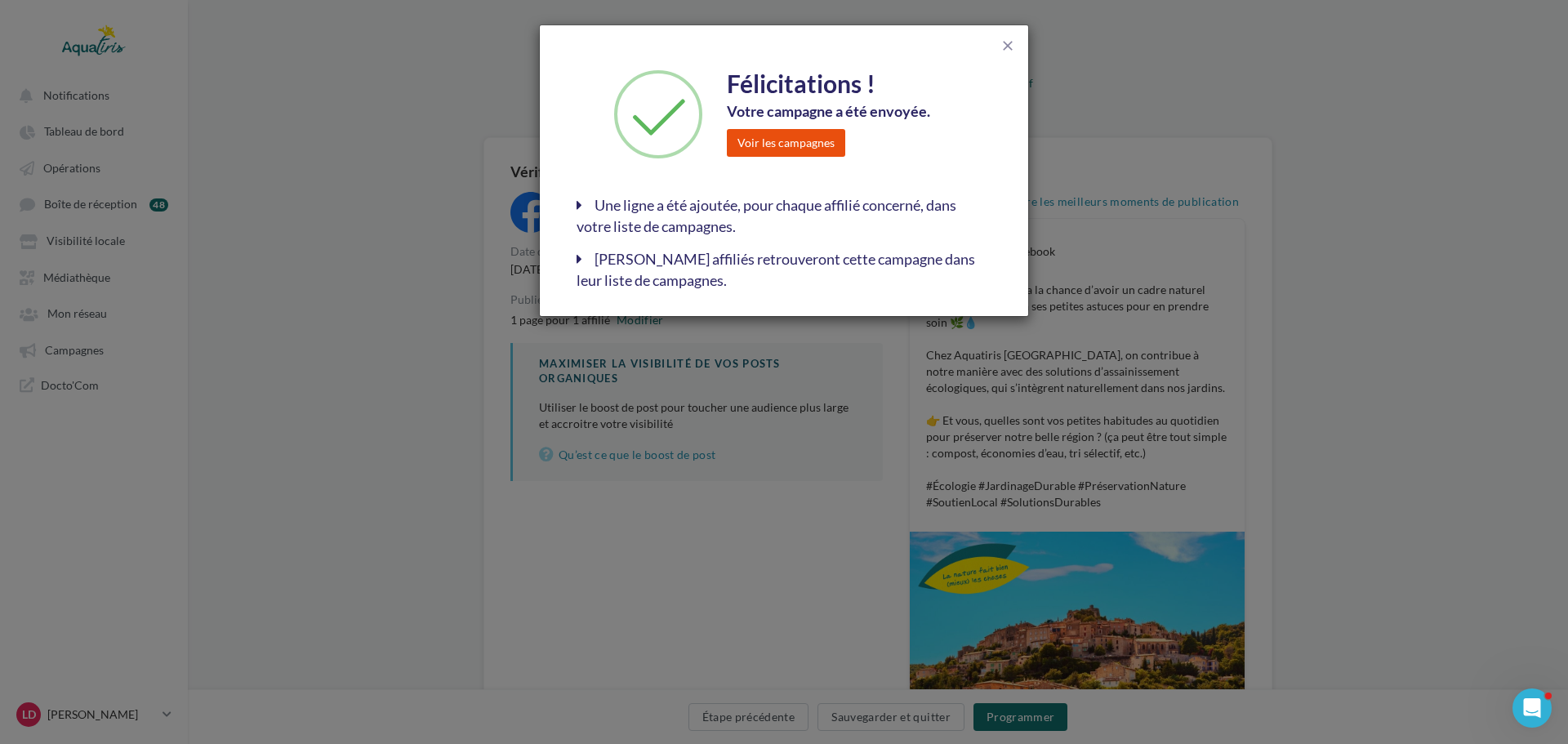
click at [766, 142] on button "Voir les campagnes" at bounding box center [785, 142] width 118 height 27
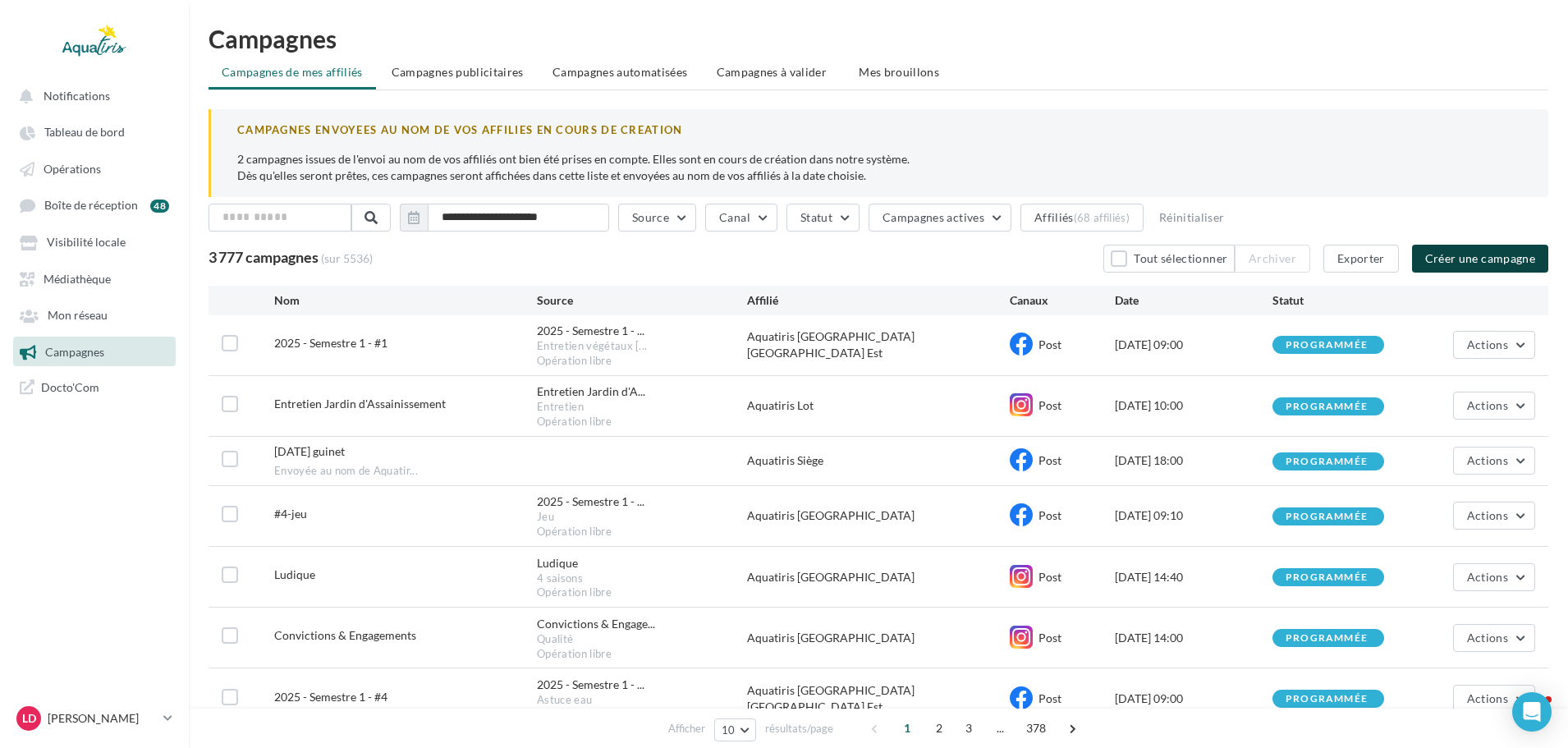
click at [1479, 251] on button "Créer une campagne" at bounding box center [1480, 258] width 136 height 27
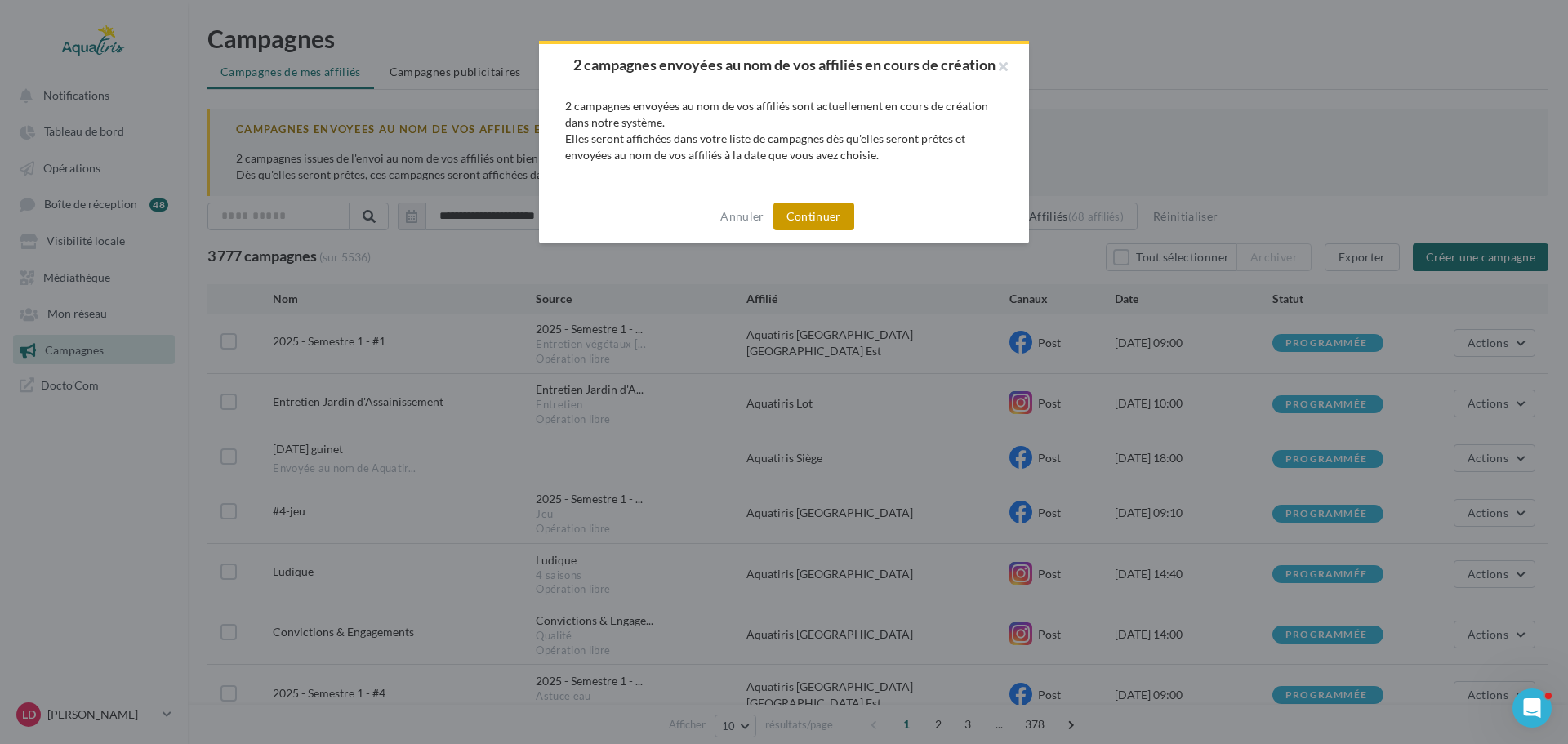
click at [848, 213] on button "Continuer" at bounding box center [814, 216] width 81 height 27
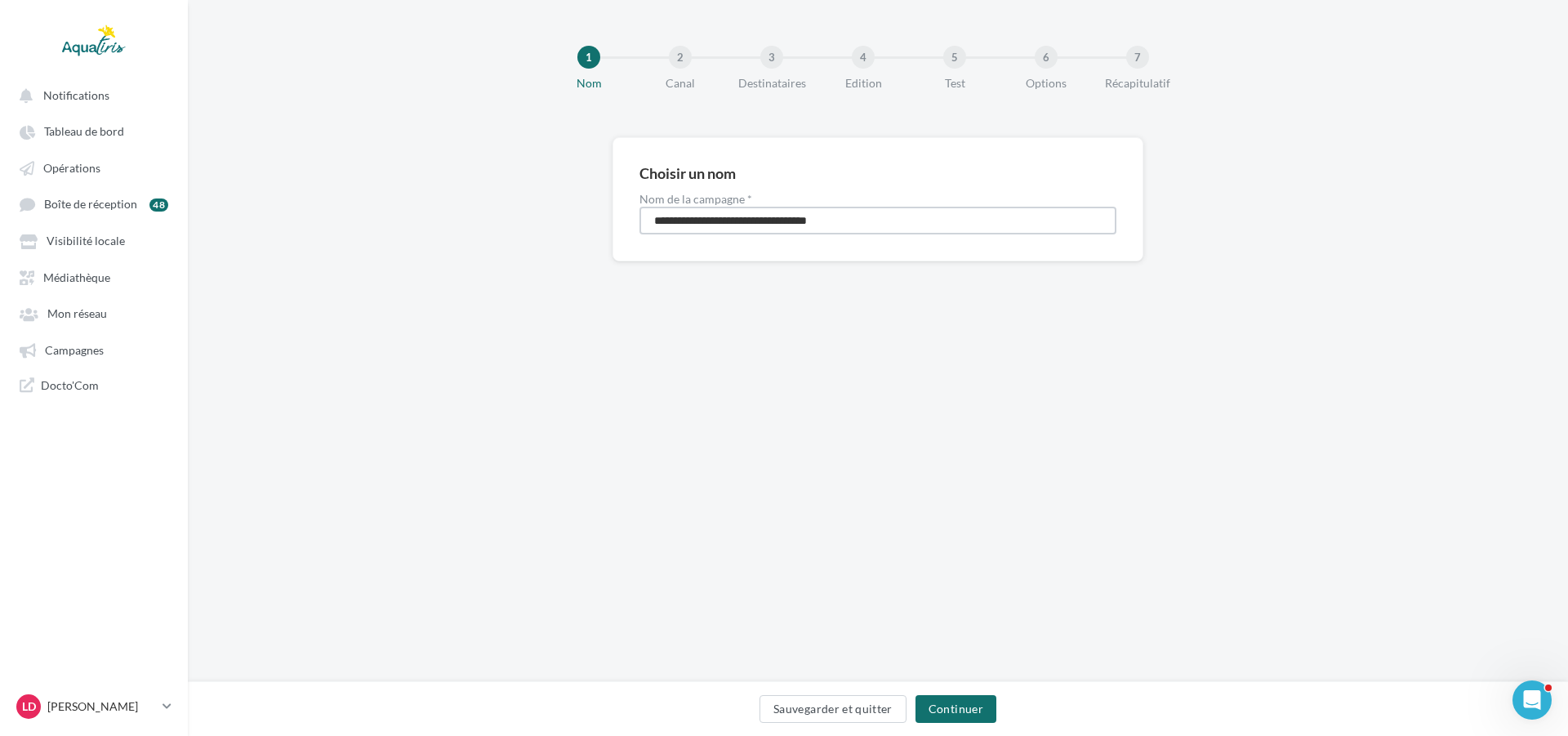
drag, startPoint x: 900, startPoint y: 220, endPoint x: 452, endPoint y: 223, distance: 448.0
click at [452, 223] on div "**********" at bounding box center [878, 225] width 1381 height 177
type input "*"
type input "**********"
click at [926, 706] on button "Continuer" at bounding box center [955, 709] width 81 height 27
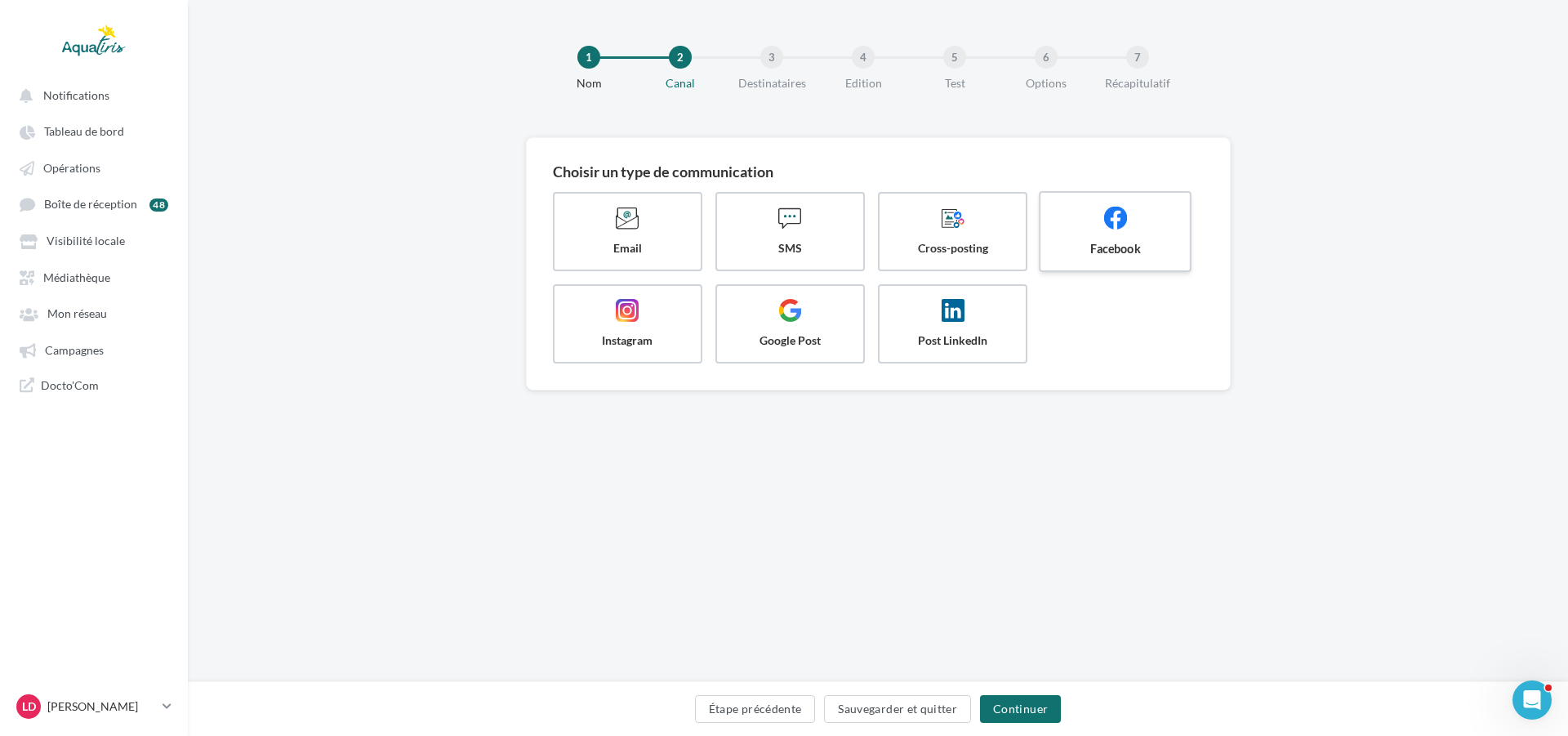
click at [1073, 258] on label "Facebook" at bounding box center [1115, 231] width 153 height 81
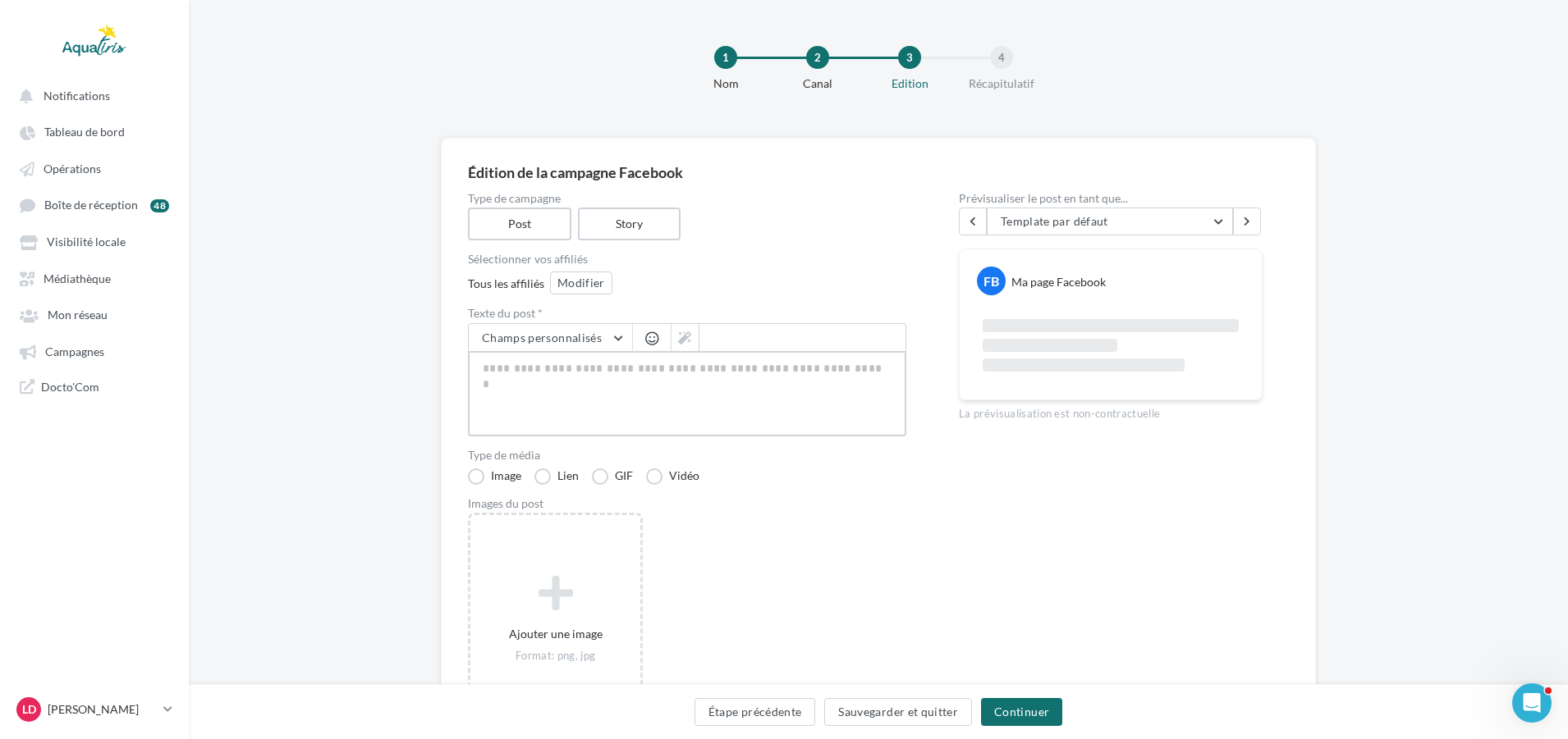
click at [679, 385] on textarea at bounding box center [686, 393] width 438 height 85
paste textarea "**********"
type textarea "**********"
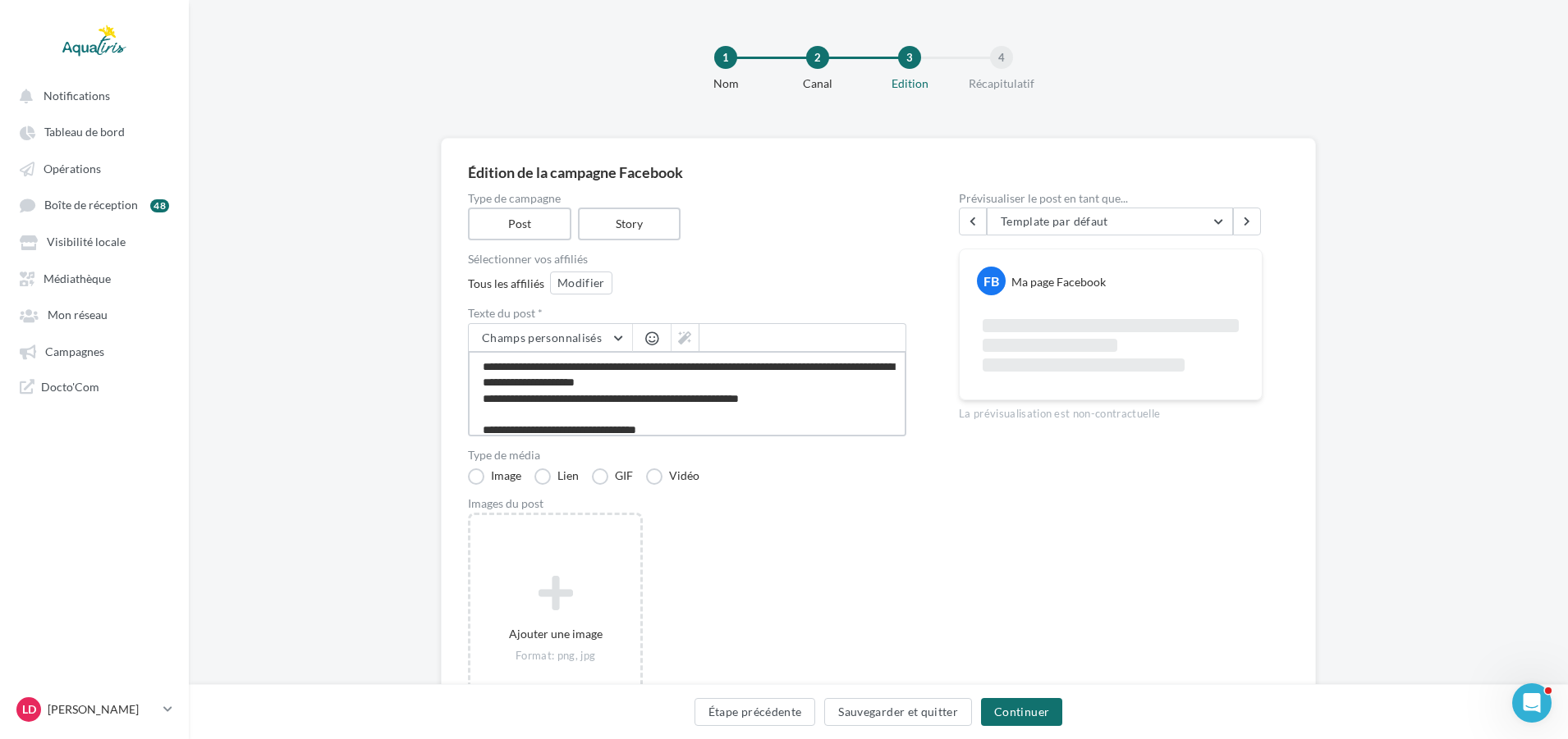
scroll to position [74, 0]
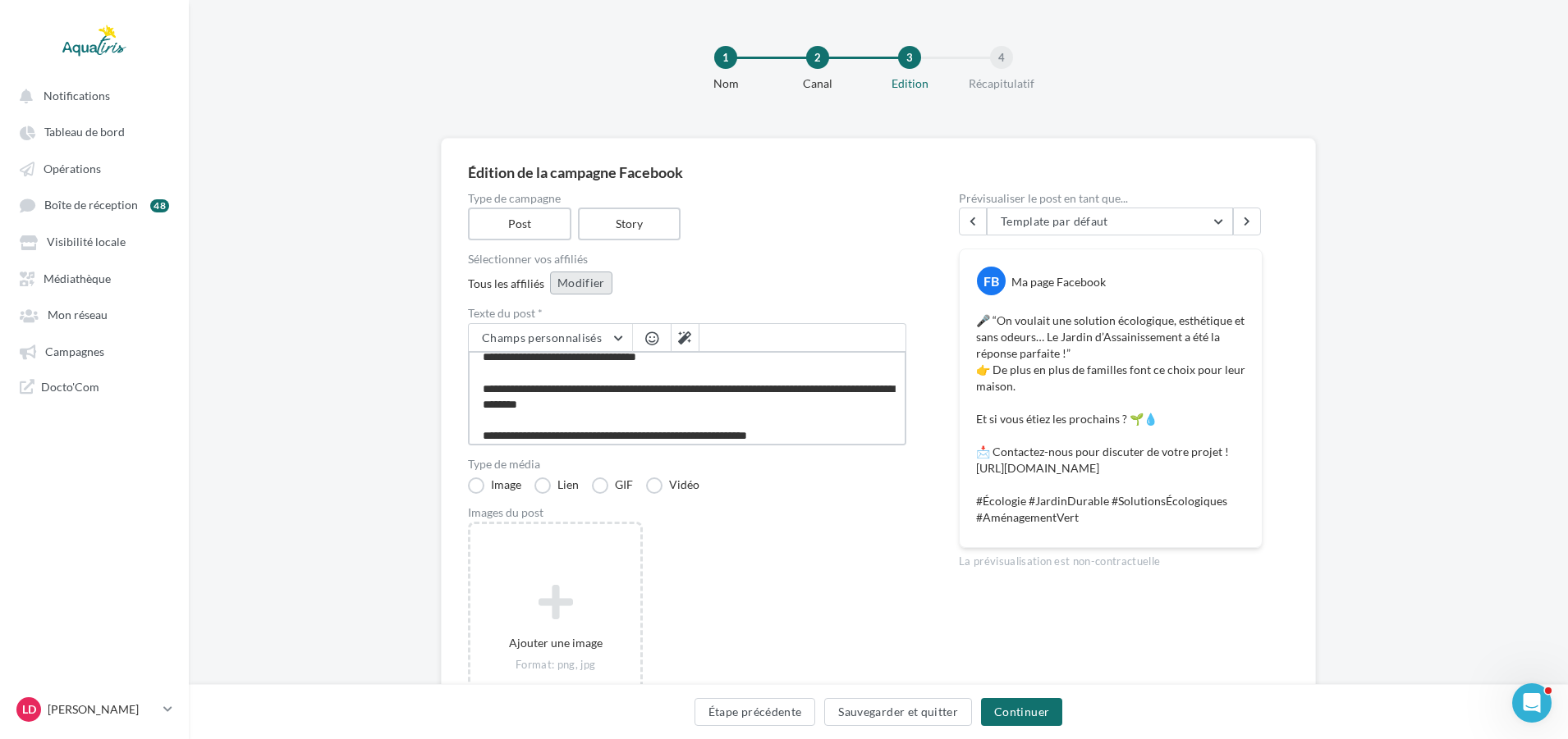
type textarea "**********"
click at [567, 280] on button "Modifier" at bounding box center [582, 282] width 63 height 23
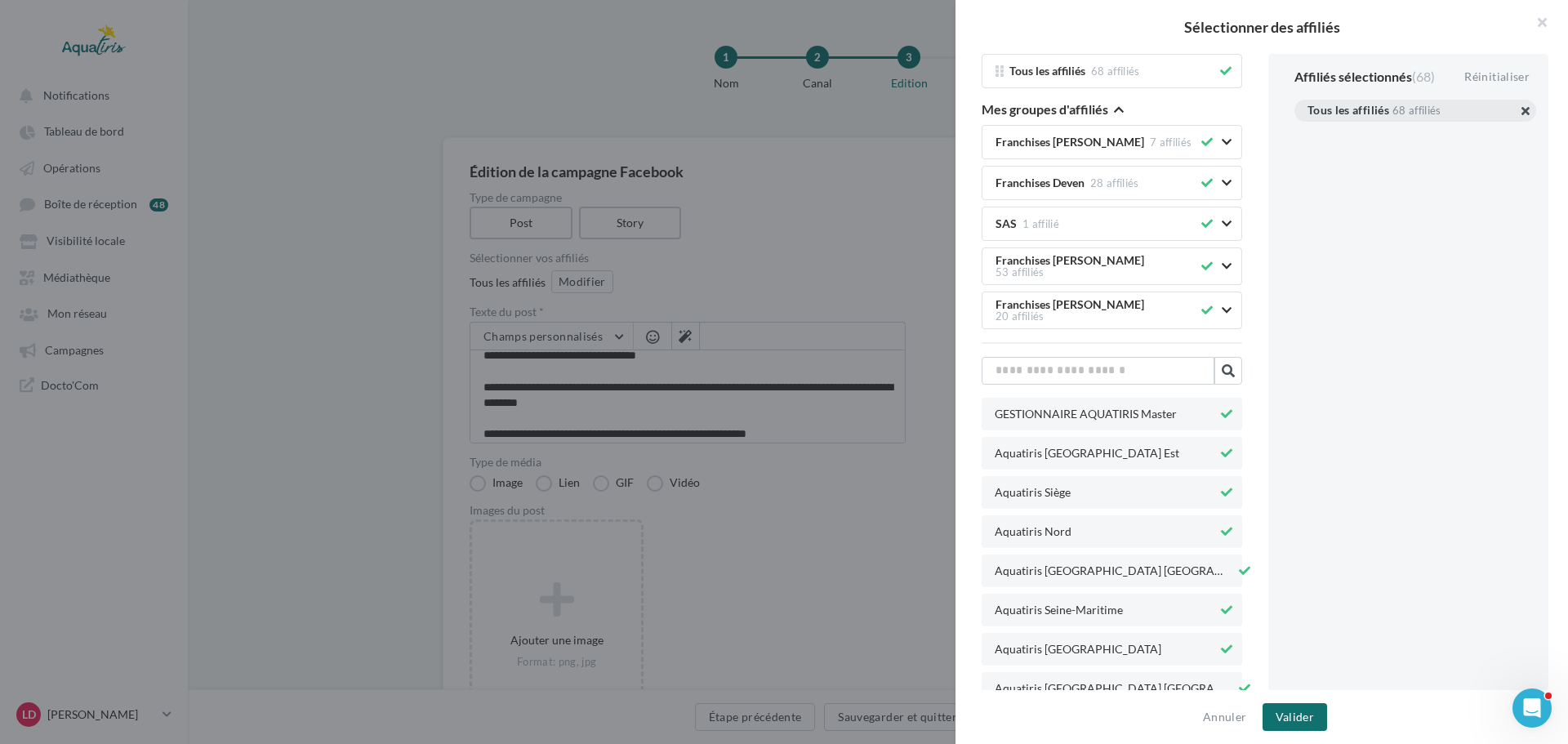
click at [1307, 131] on button "button" at bounding box center [1307, 131] width 0 height 0
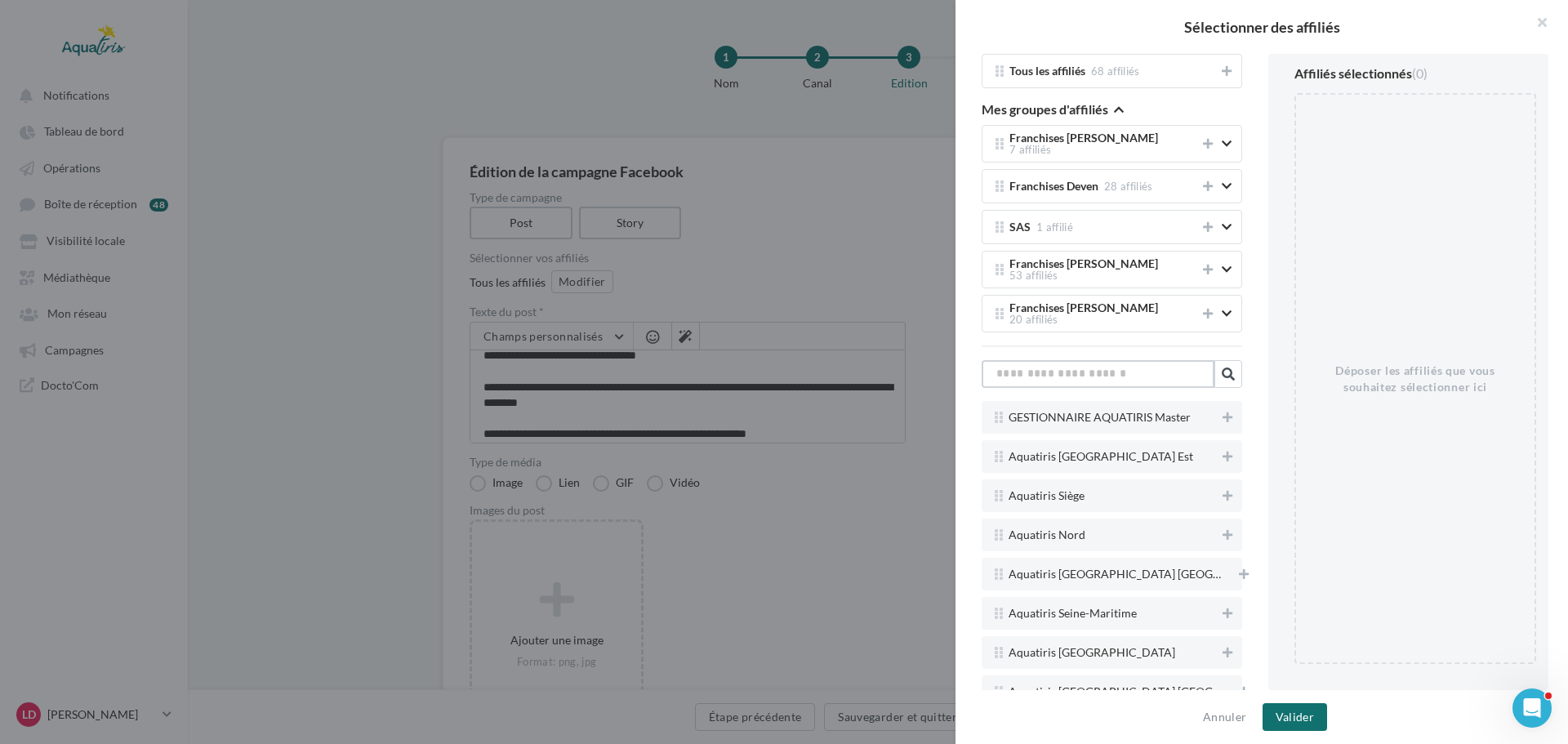
click at [1123, 369] on input "text" at bounding box center [1098, 373] width 233 height 27
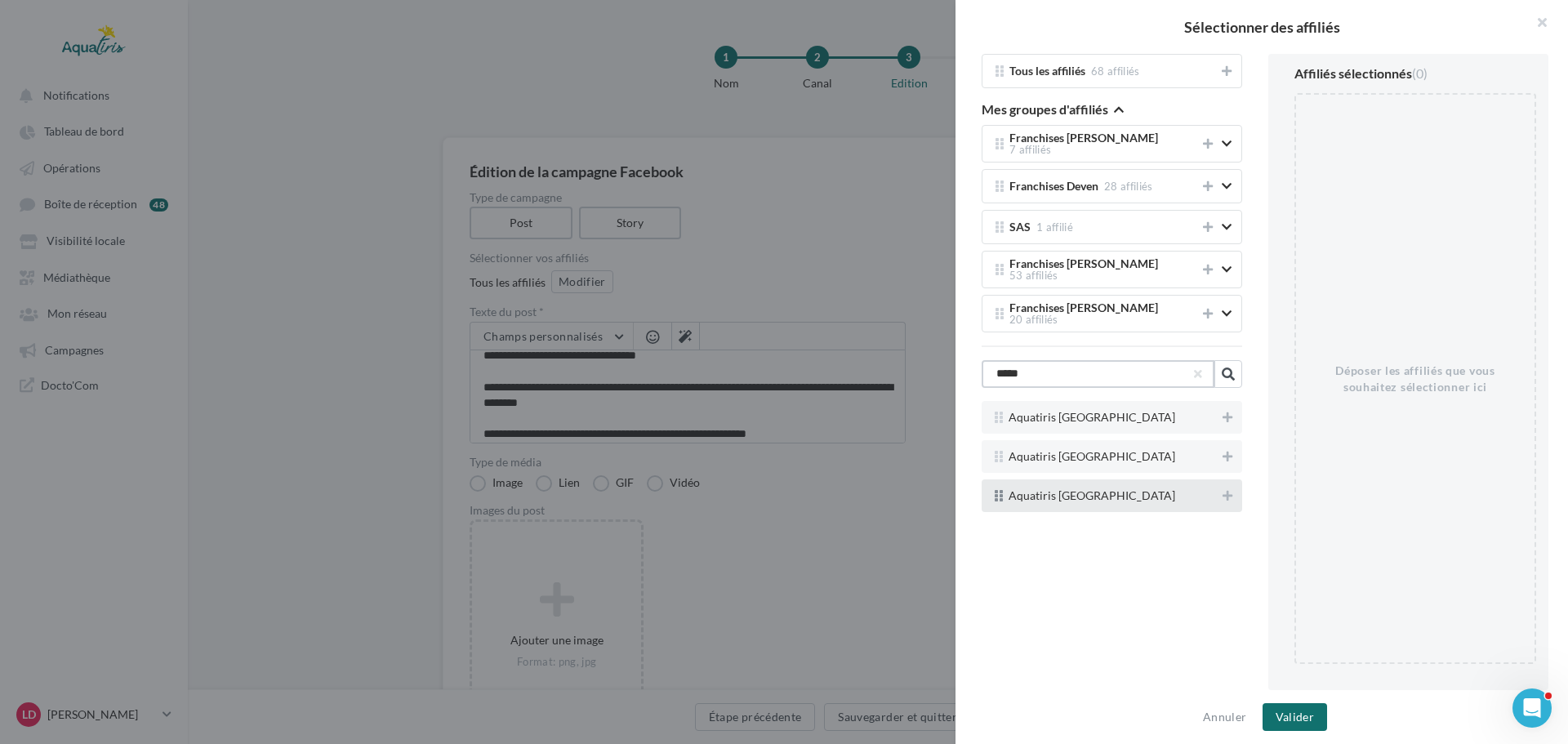
type input "*****"
click at [1131, 489] on div "Aquatiris [GEOGRAPHIC_DATA]" at bounding box center [1104, 494] width 230 height 13
click at [1223, 489] on icon at bounding box center [1227, 495] width 10 height 12
click at [1296, 710] on button "Valider" at bounding box center [1295, 717] width 64 height 27
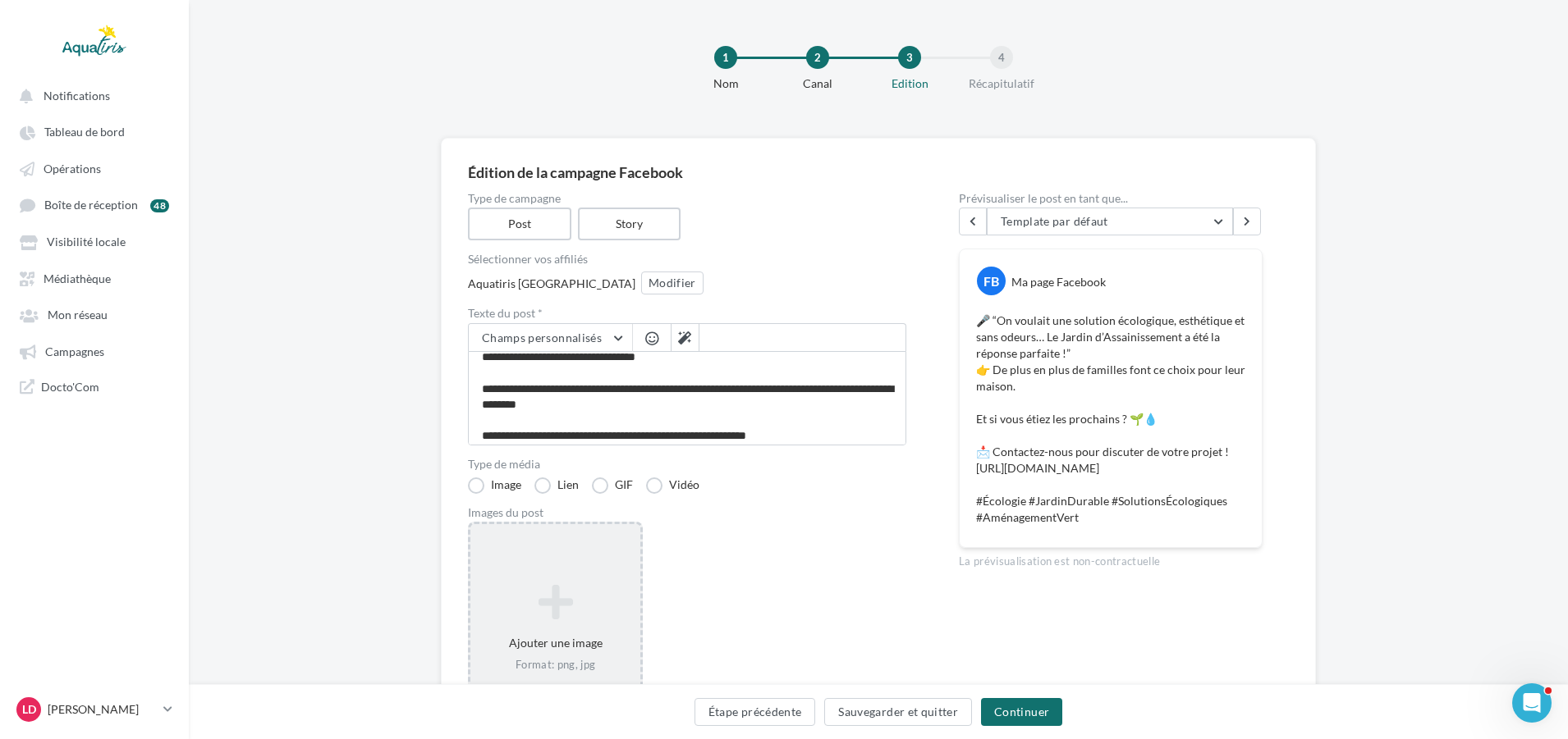
click at [563, 620] on icon at bounding box center [555, 602] width 157 height 39
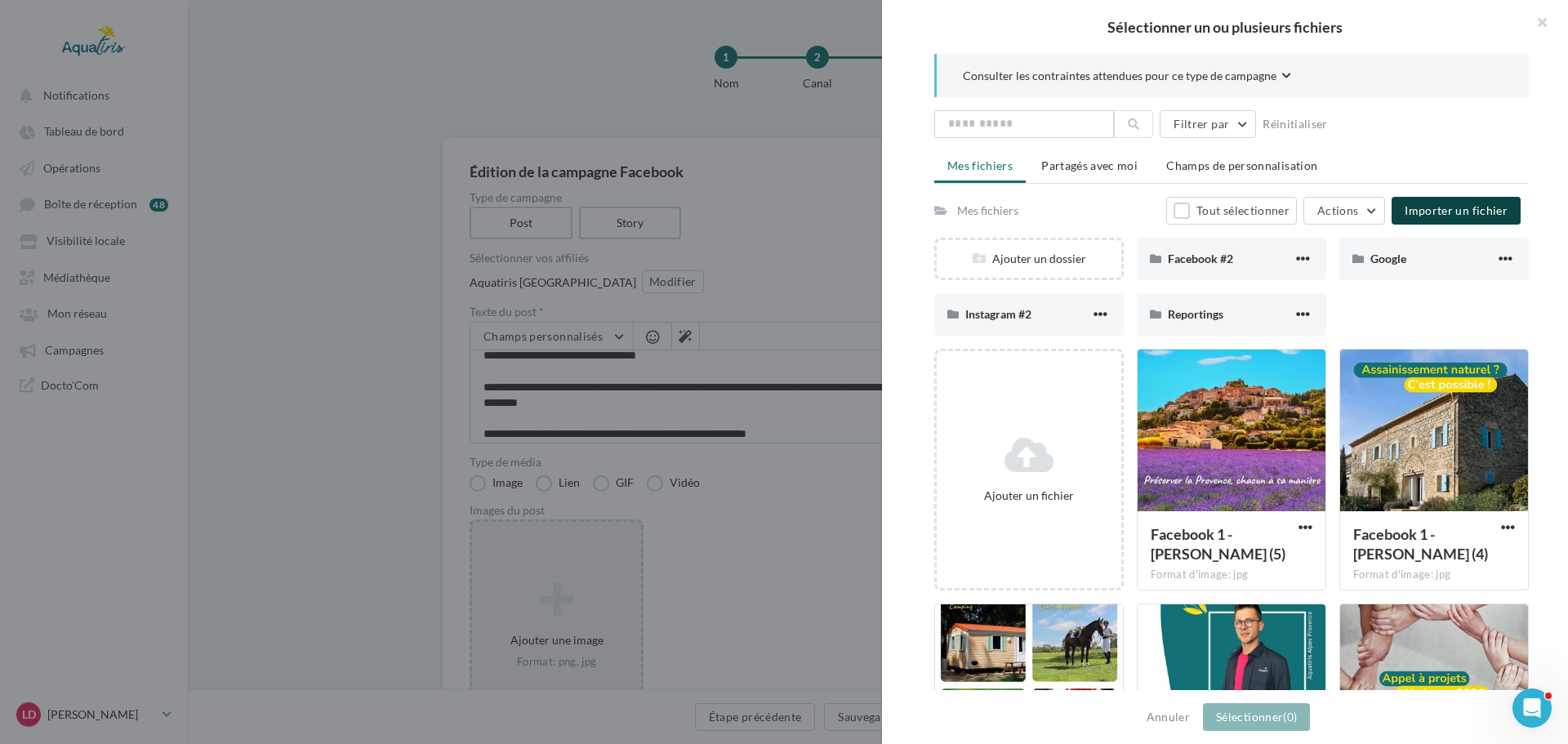
click at [1458, 207] on span "Importer un fichier" at bounding box center [1456, 210] width 102 height 14
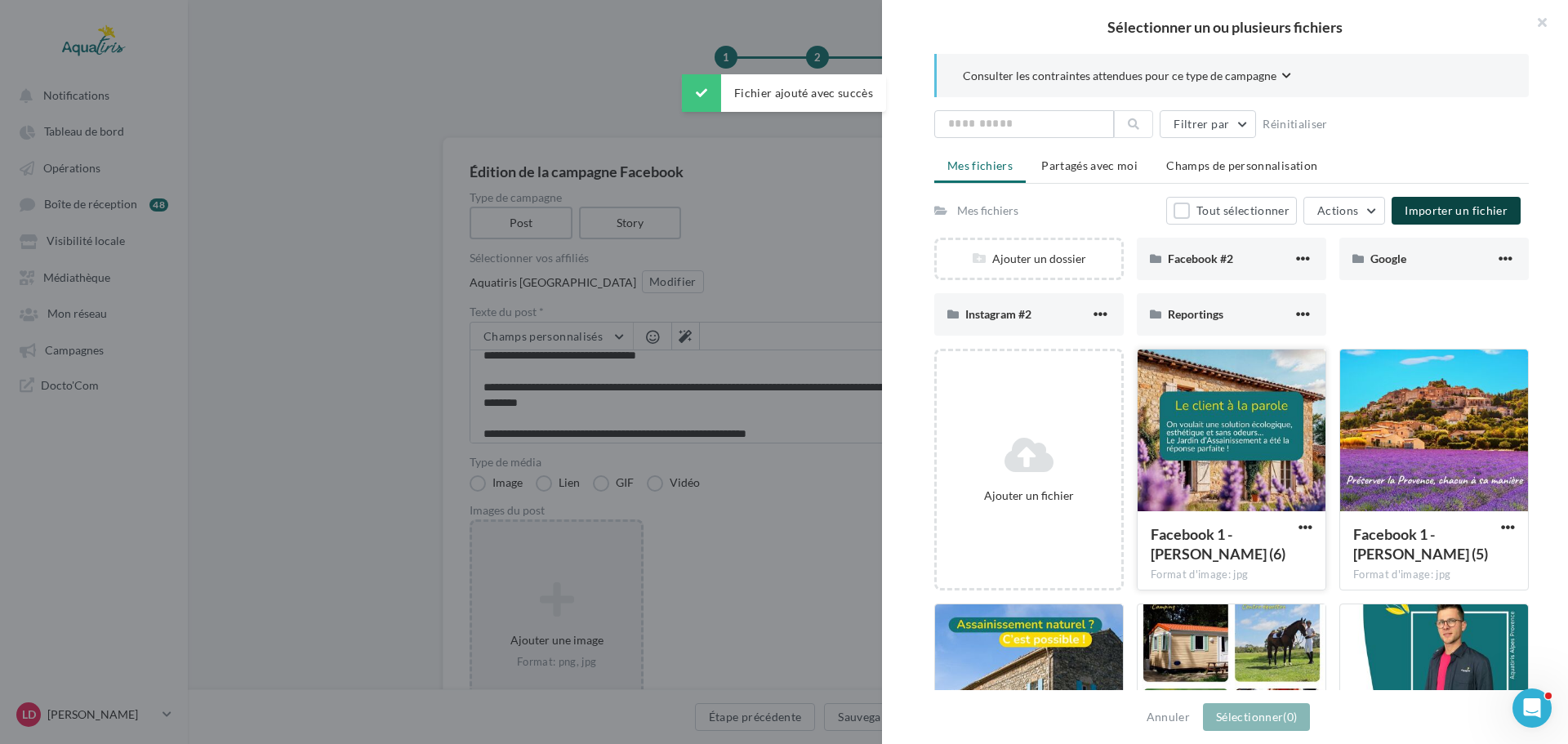
click at [1266, 422] on div at bounding box center [1231, 430] width 188 height 163
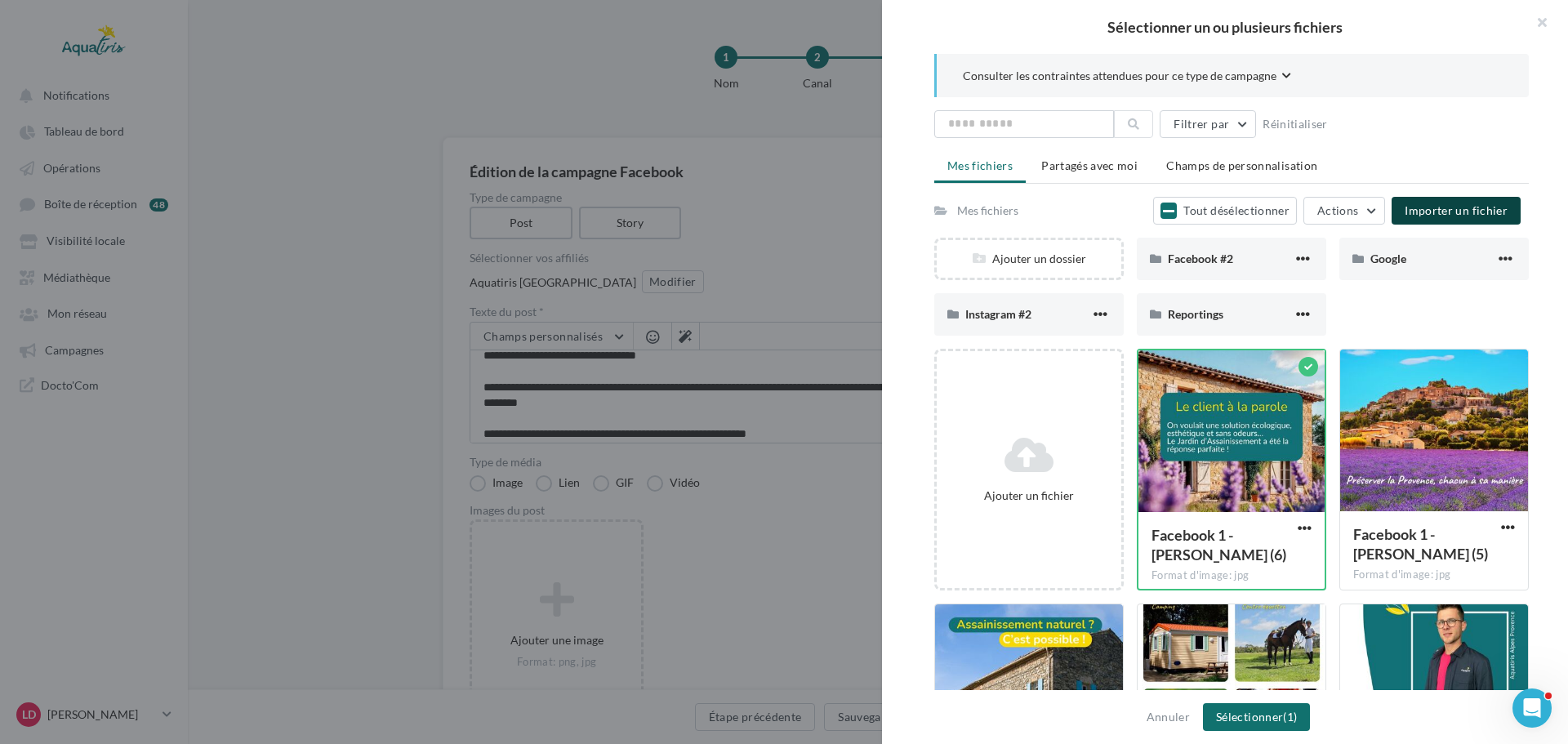
click at [1492, 218] on button "Importer un fichier" at bounding box center [1456, 211] width 129 height 27
click at [1277, 719] on button "Sélectionner (1)" at bounding box center [1257, 717] width 107 height 27
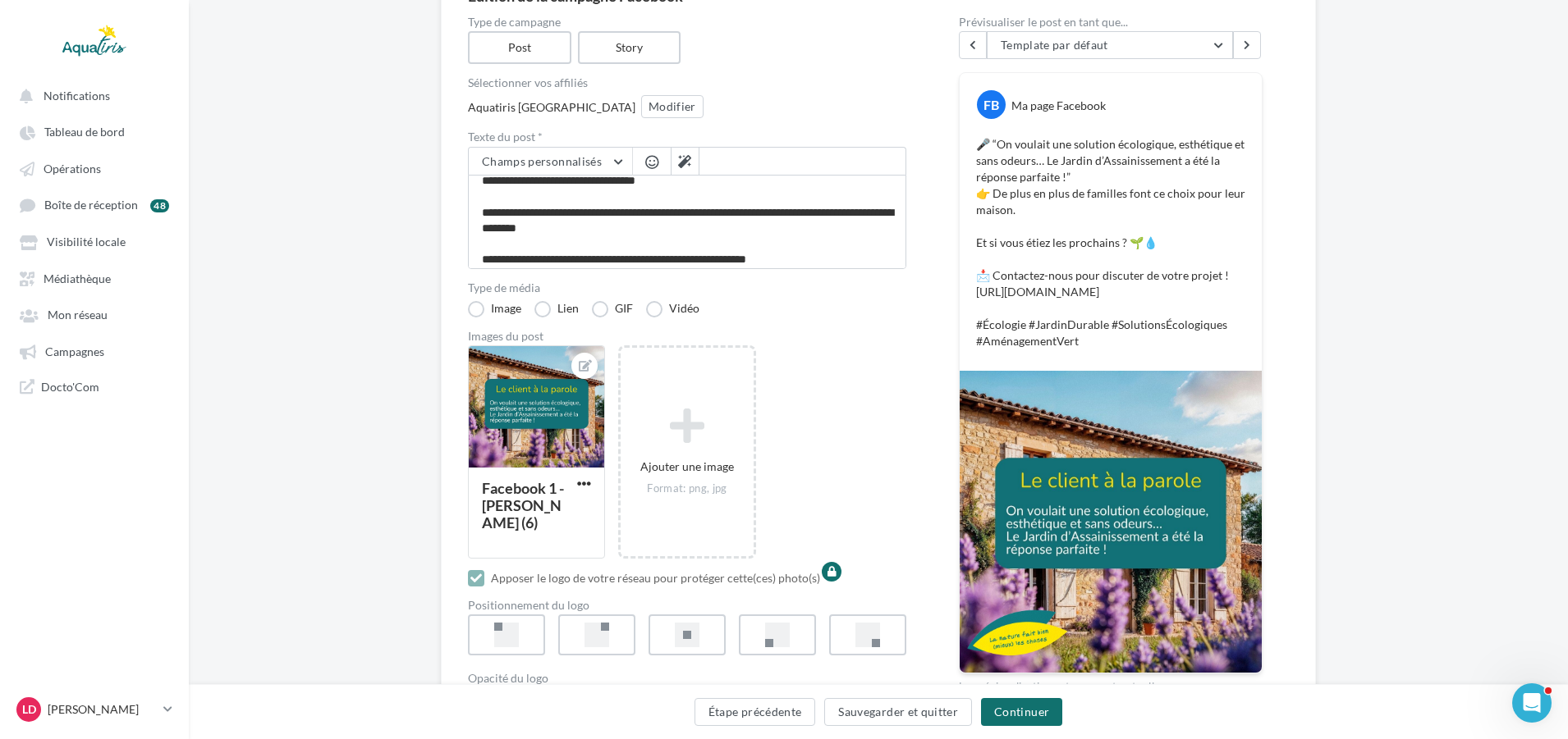
scroll to position [246, 0]
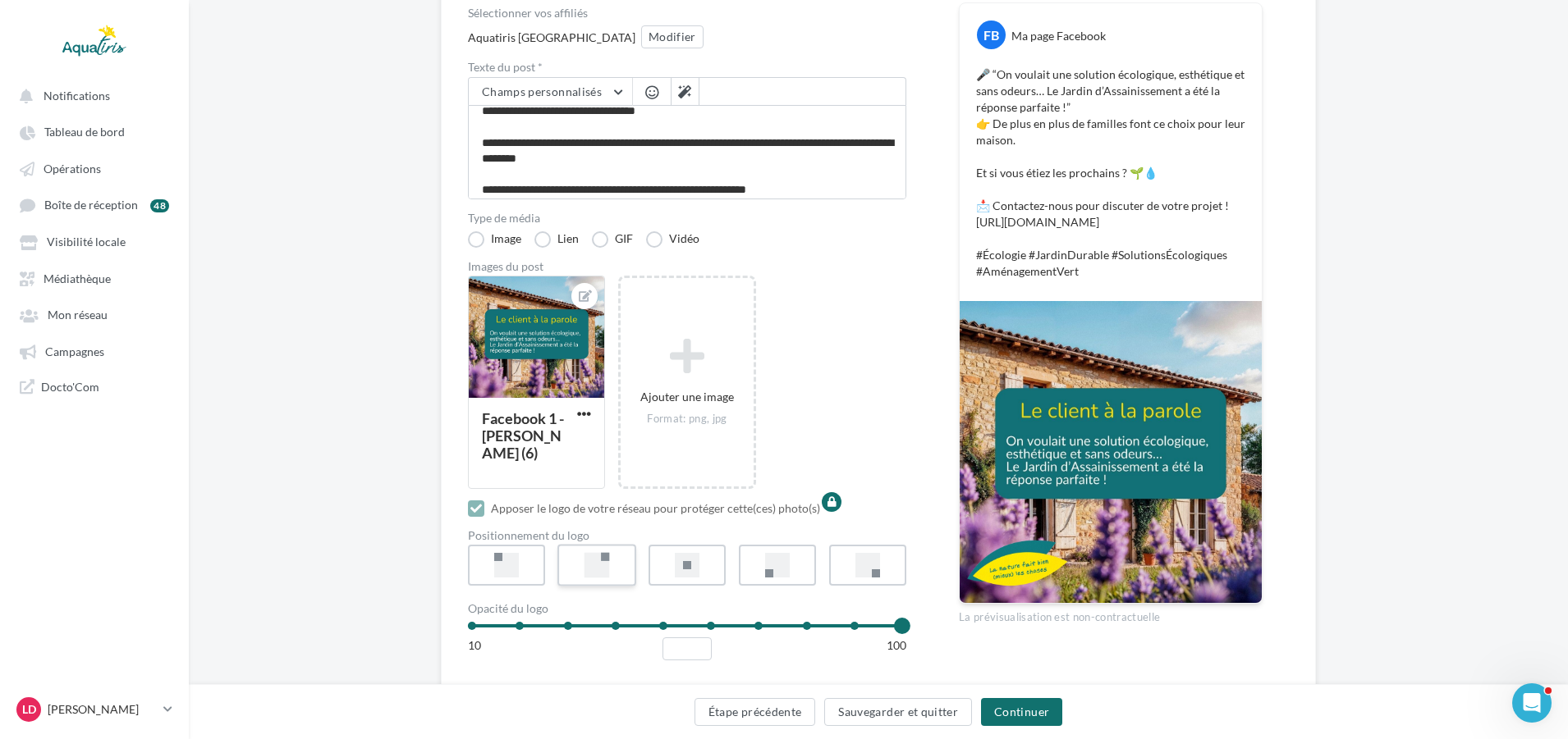
click at [614, 560] on label at bounding box center [596, 566] width 78 height 42
click at [874, 563] on div at bounding box center [868, 566] width 25 height 25
click at [1016, 713] on button "Continuer" at bounding box center [1021, 712] width 81 height 27
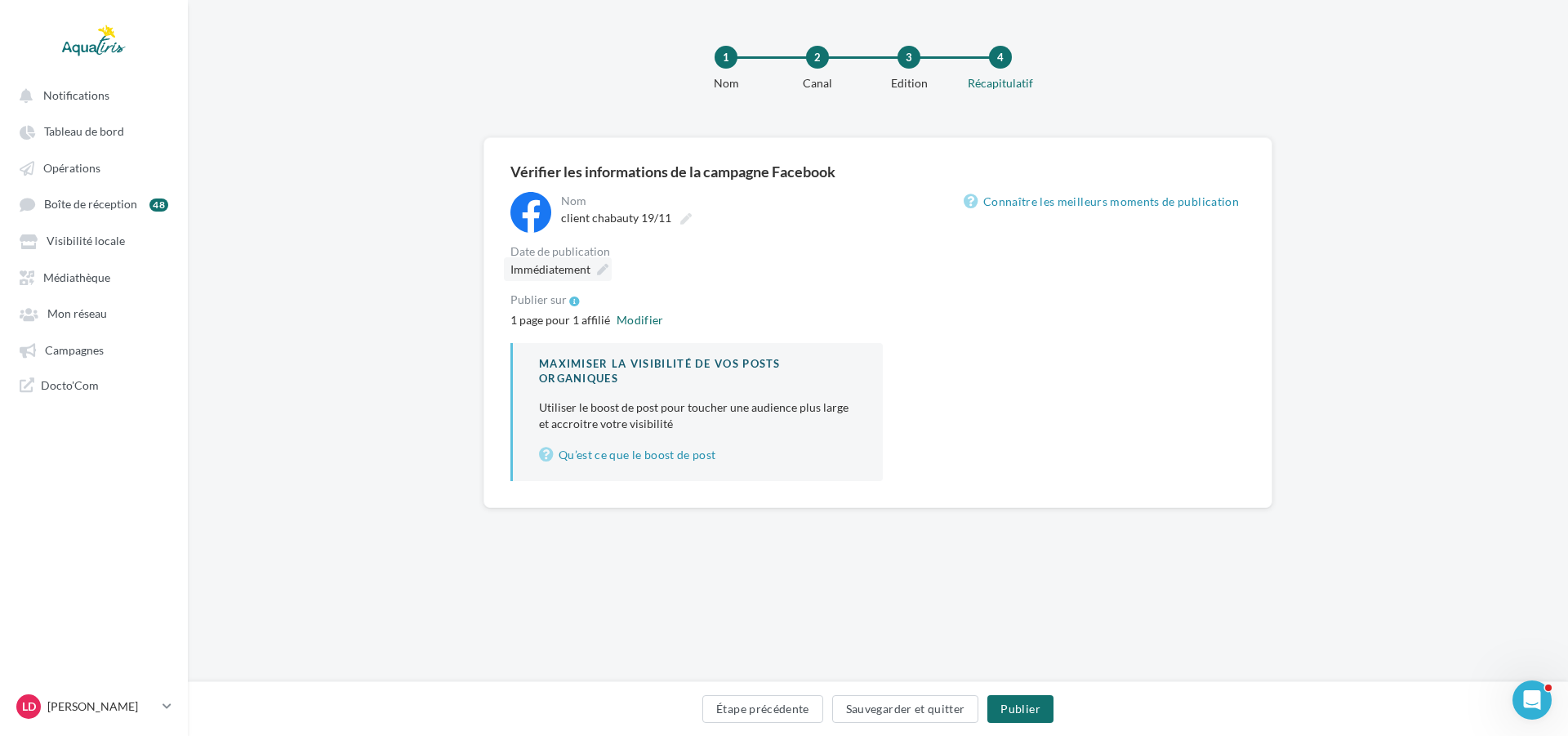
click at [590, 271] on div "Immédiatement" at bounding box center [557, 269] width 107 height 23
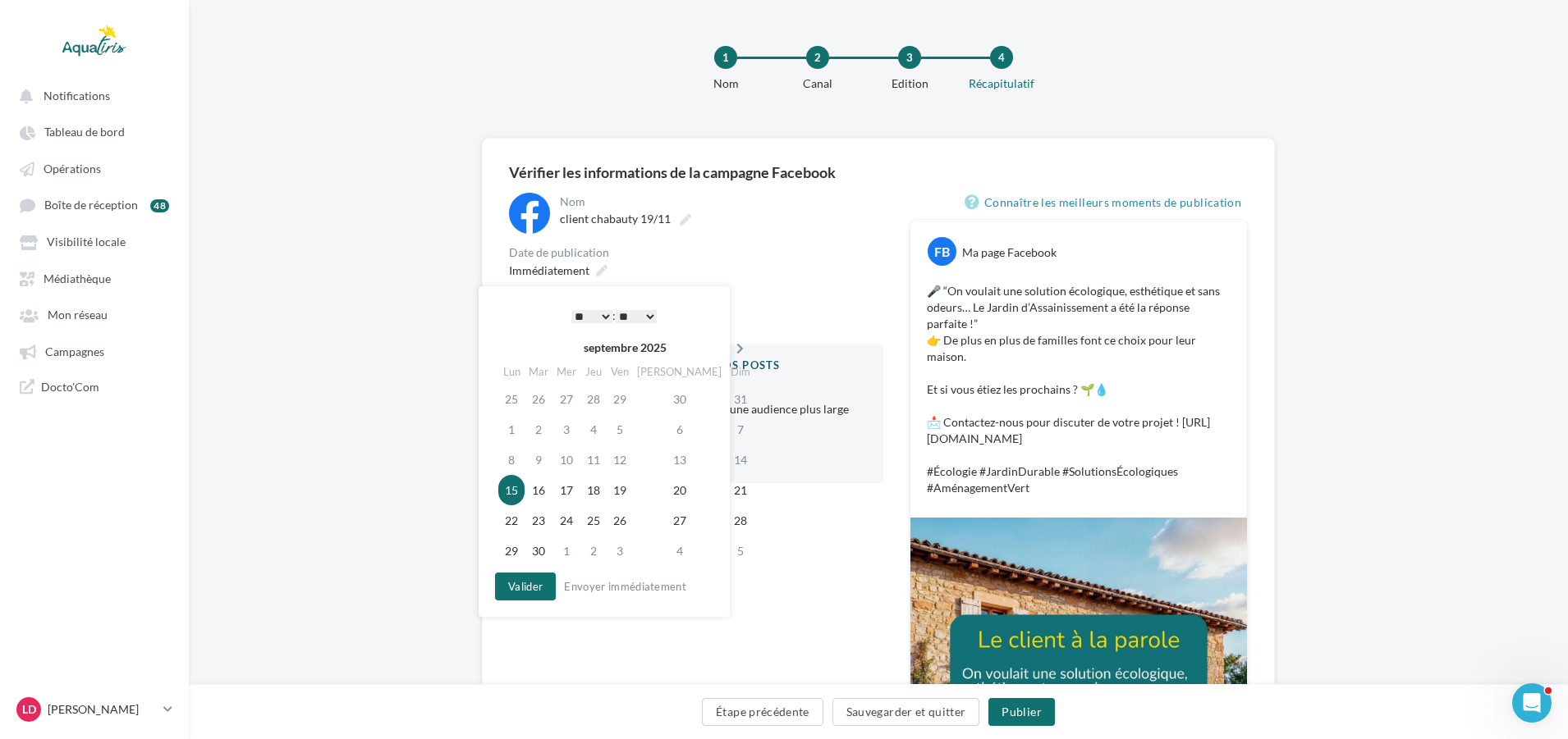
click at [730, 347] on icon at bounding box center [739, 349] width 21 height 12
click at [729, 347] on icon at bounding box center [738, 349] width 21 height 12
click at [565, 493] on td "19" at bounding box center [565, 490] width 27 height 30
click at [546, 588] on button "Valider" at bounding box center [522, 586] width 61 height 27
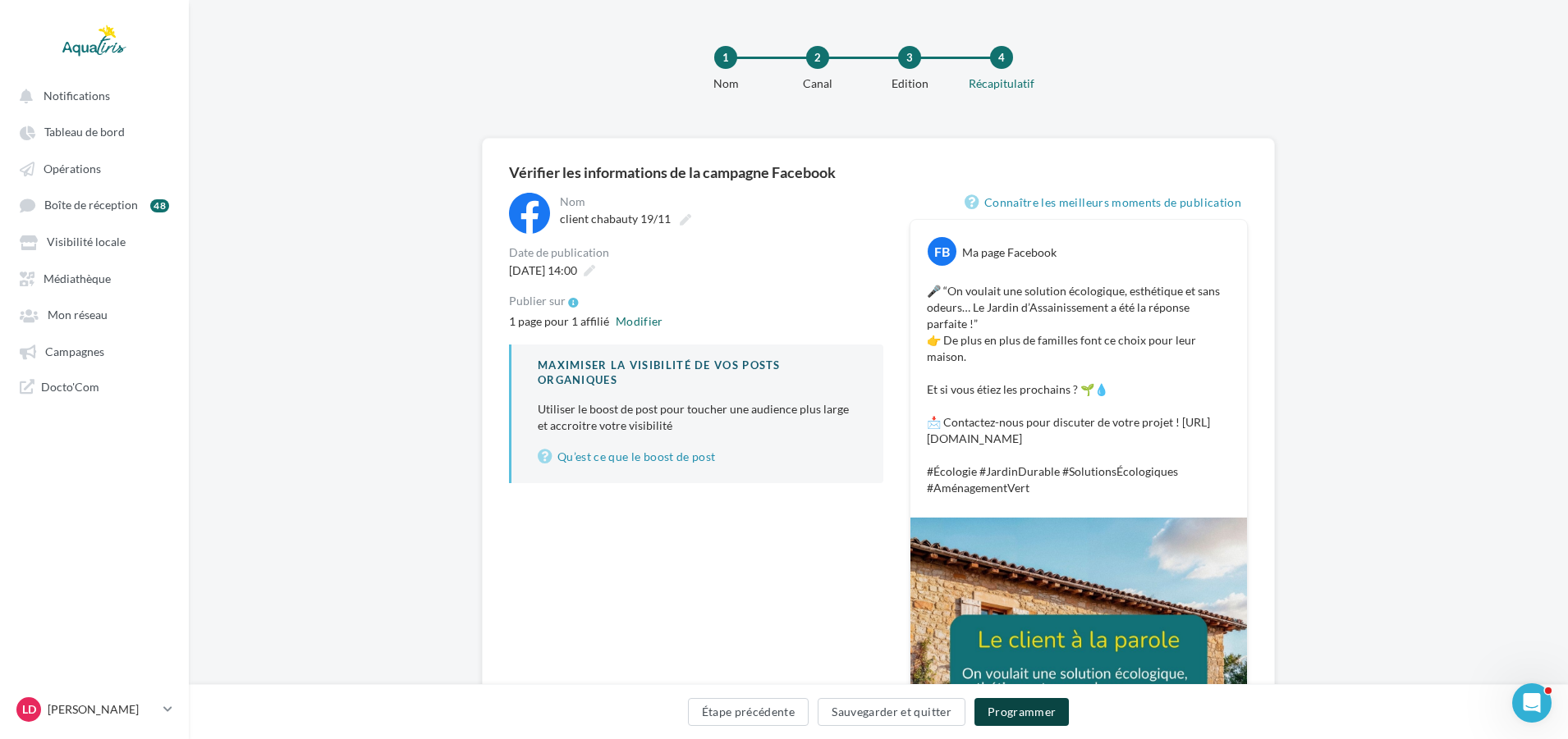
click at [1022, 713] on button "Programmer" at bounding box center [1022, 712] width 95 height 27
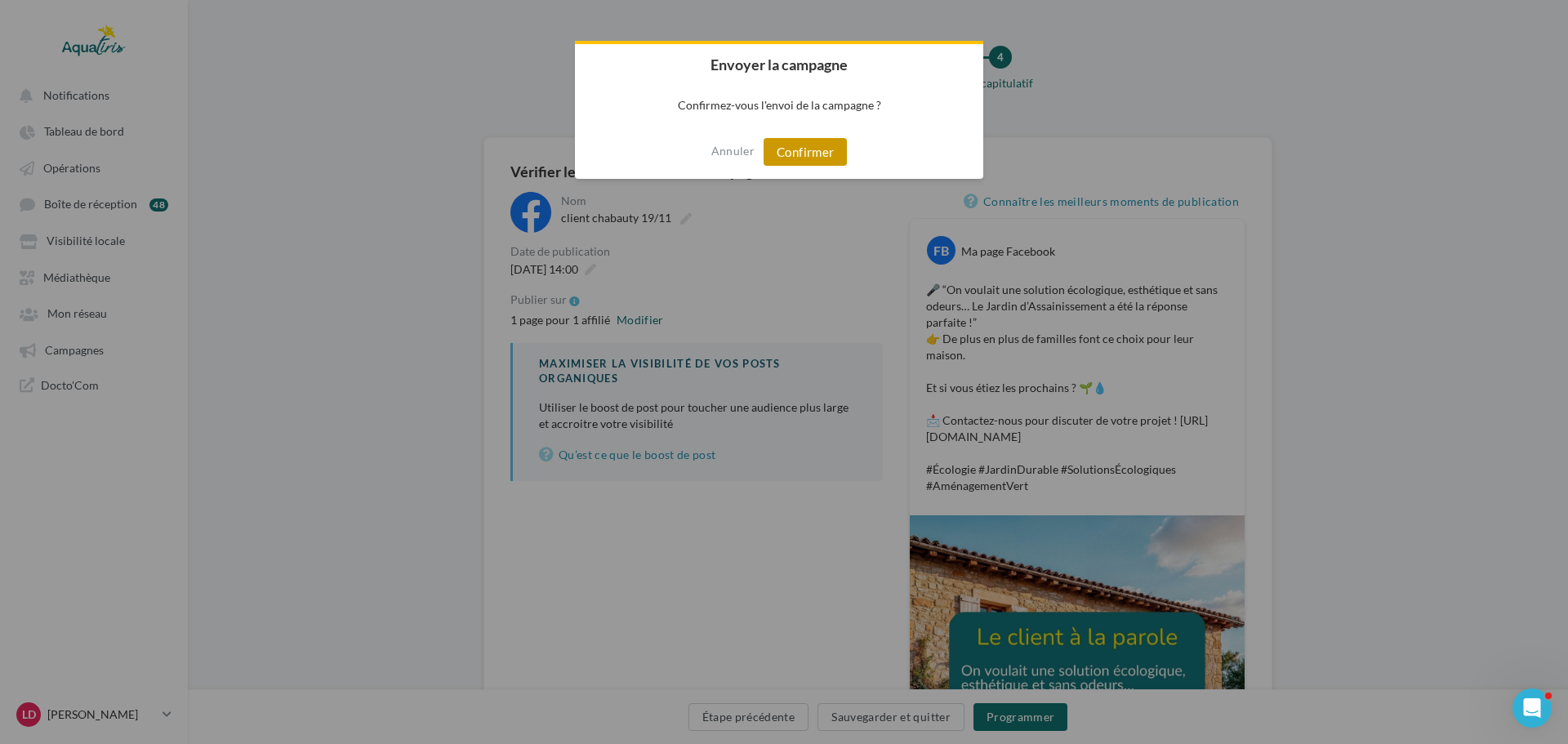
click at [808, 152] on button "Confirmer" at bounding box center [805, 151] width 83 height 27
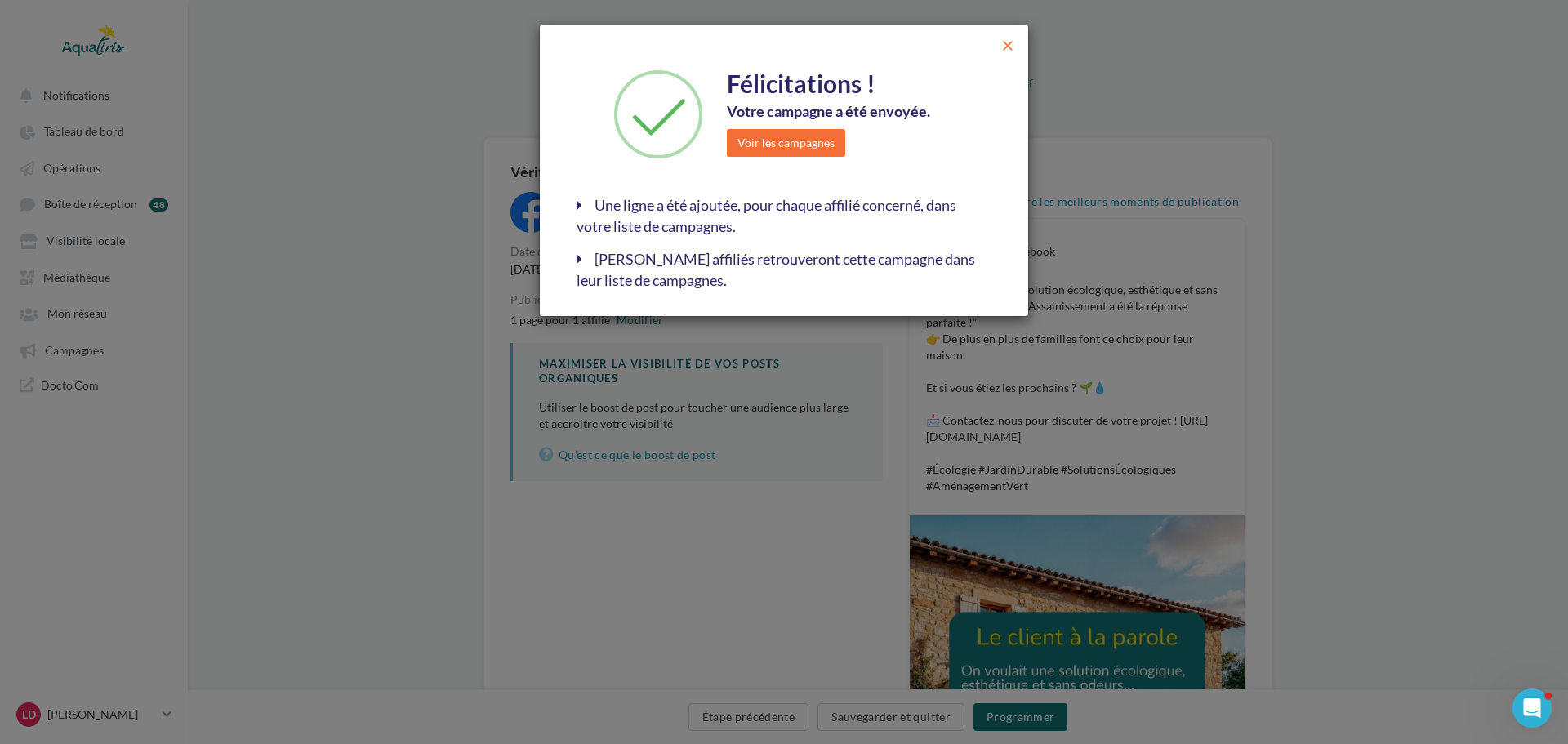
click at [1005, 42] on span "close" at bounding box center [1008, 46] width 17 height 17
